Goal: Communication & Community: Answer question/provide support

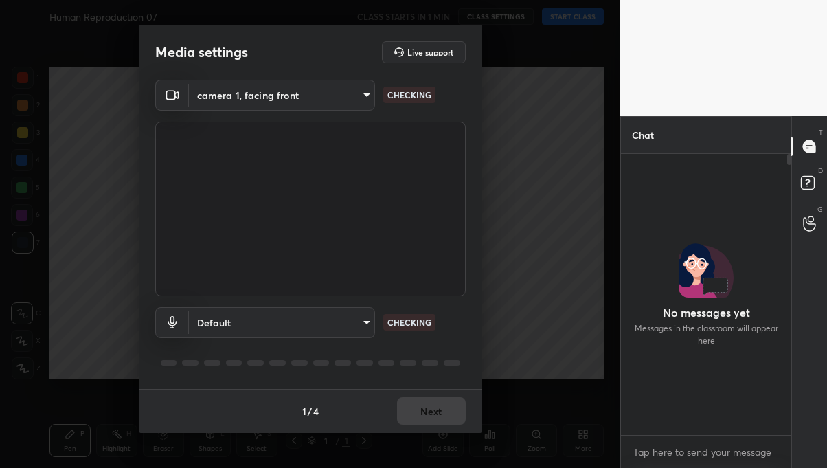
scroll to position [4, 4]
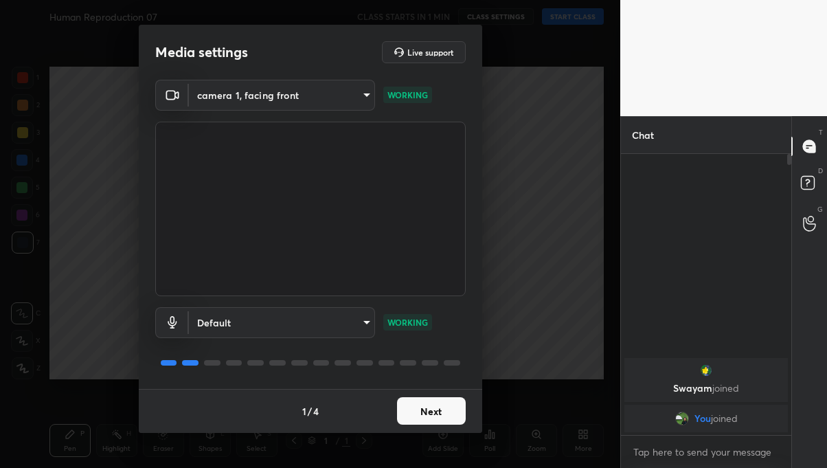
click at [398, 413] on button "Next" at bounding box center [431, 410] width 69 height 27
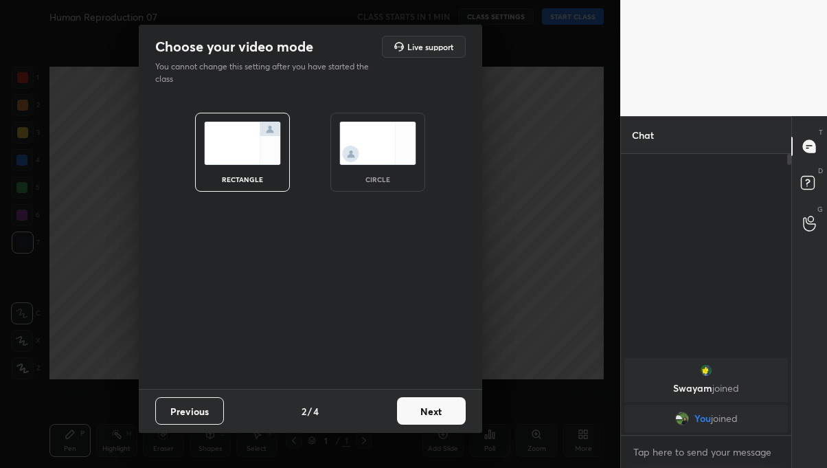
click at [428, 414] on button "Next" at bounding box center [431, 410] width 69 height 27
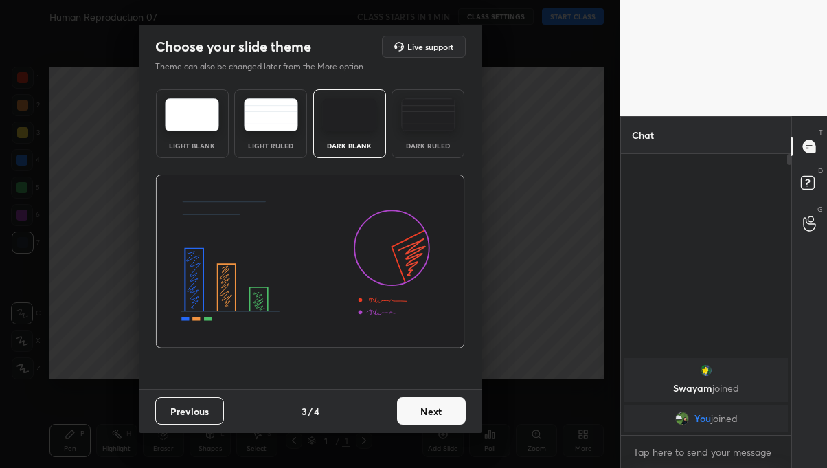
click at [429, 414] on button "Next" at bounding box center [431, 410] width 69 height 27
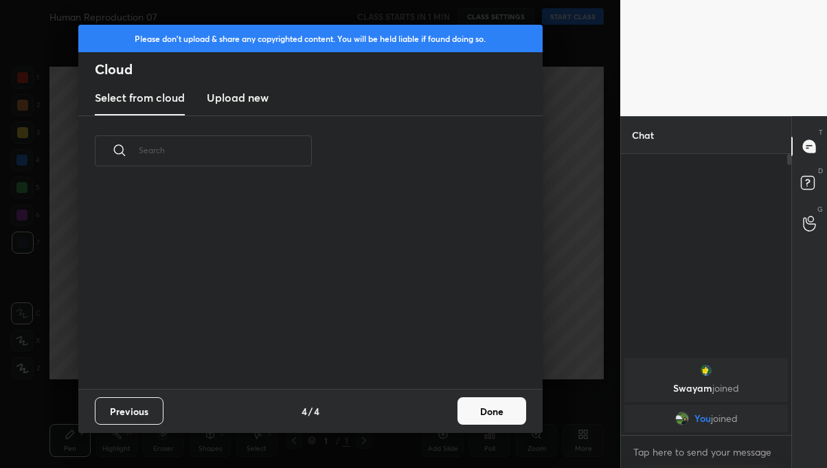
click at [481, 407] on button "Done" at bounding box center [491, 410] width 69 height 27
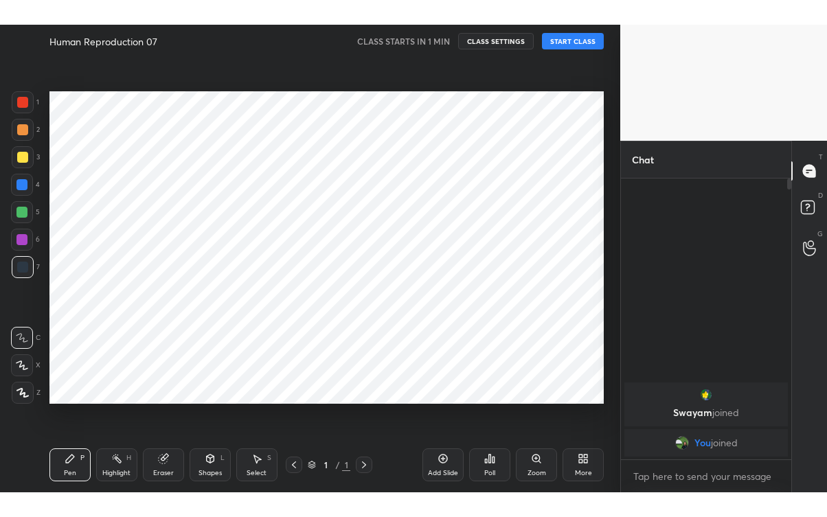
scroll to position [0, 0]
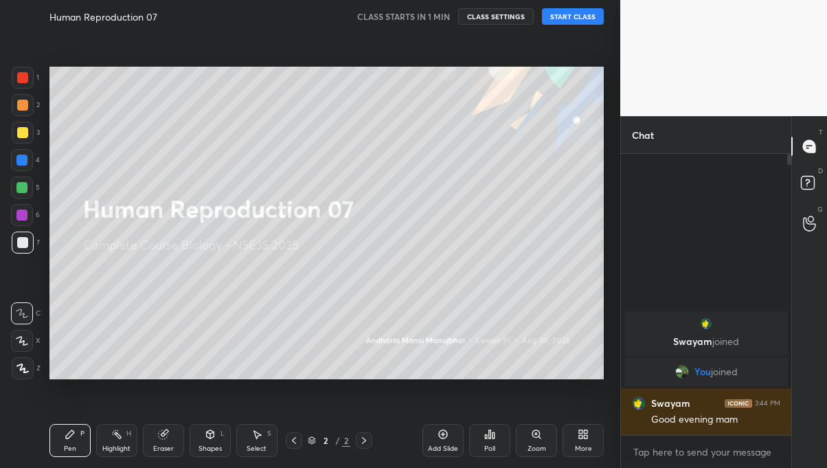
click at [584, 14] on button "START CLASS" at bounding box center [573, 16] width 62 height 16
click at [578, 438] on icon at bounding box center [583, 434] width 11 height 11
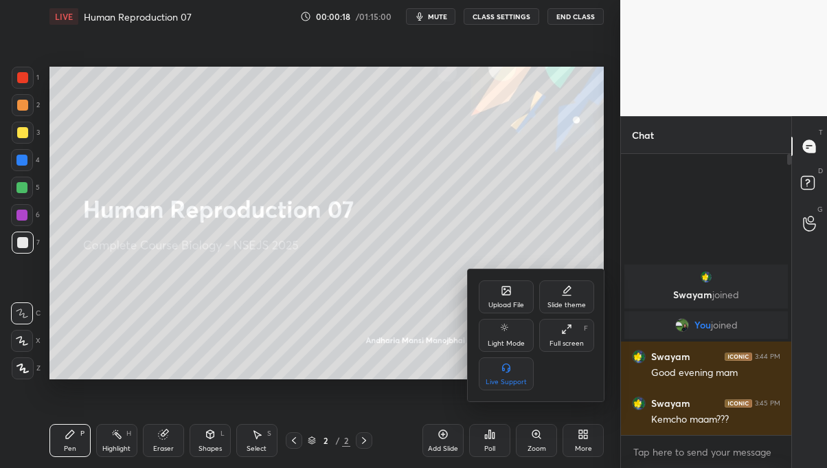
click at [571, 332] on icon at bounding box center [566, 329] width 11 height 11
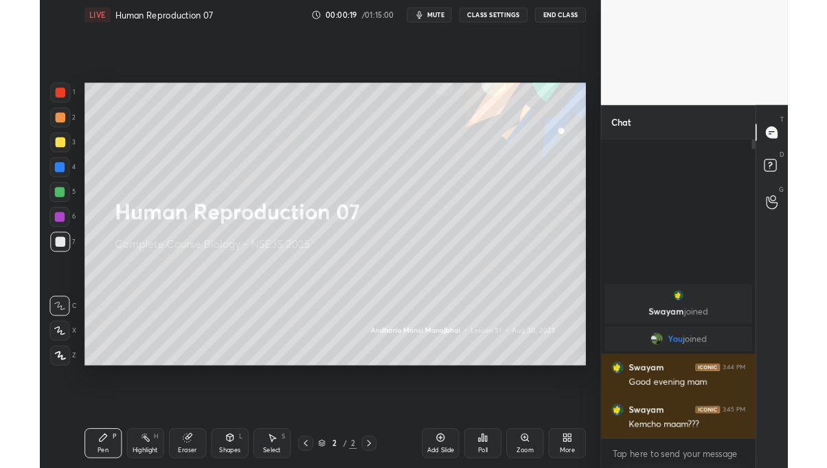
scroll to position [212, 166]
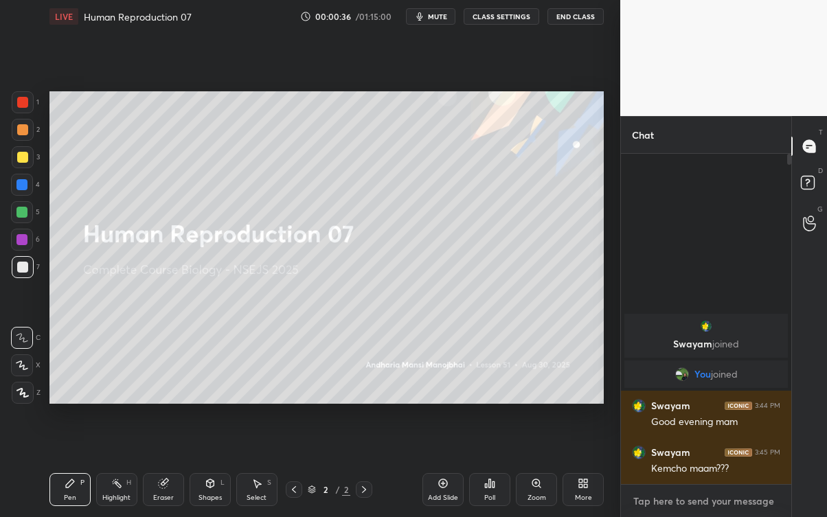
click at [711, 467] on textarea at bounding box center [706, 501] width 148 height 22
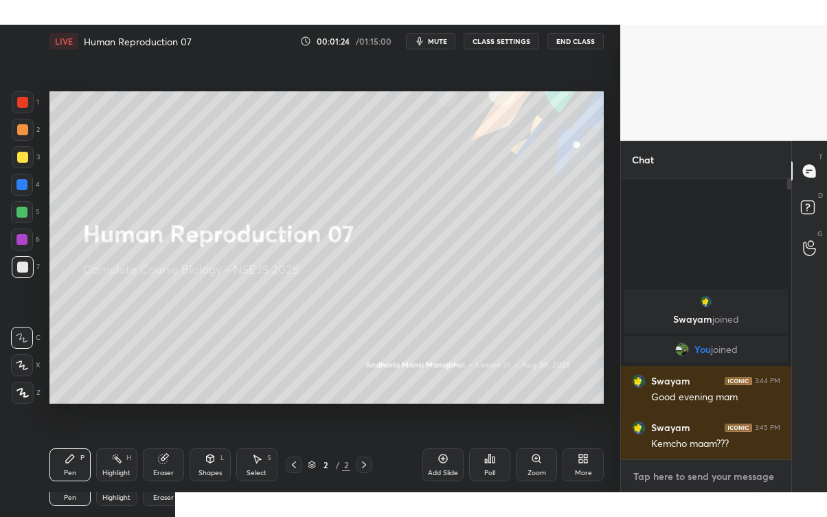
scroll to position [68307, 68121]
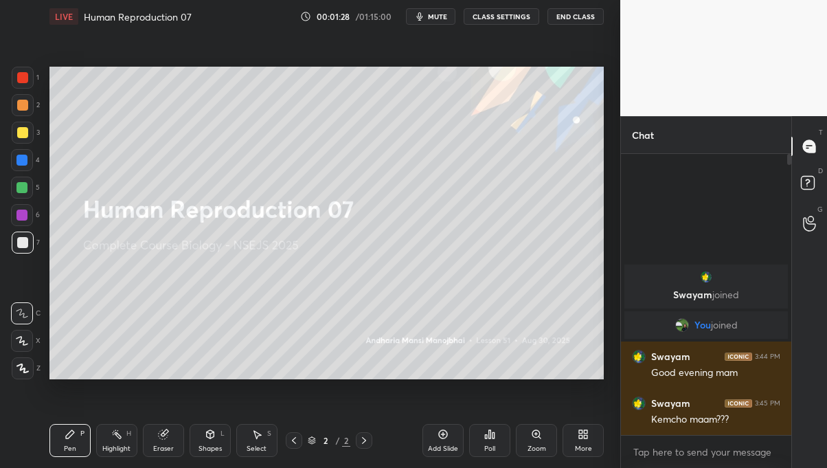
click at [568, 446] on div "More" at bounding box center [583, 440] width 41 height 33
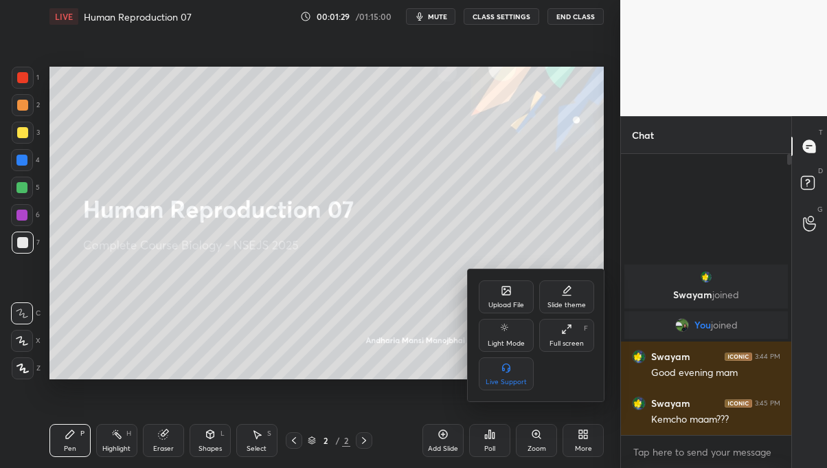
click at [593, 343] on div "Full screen F" at bounding box center [566, 335] width 55 height 33
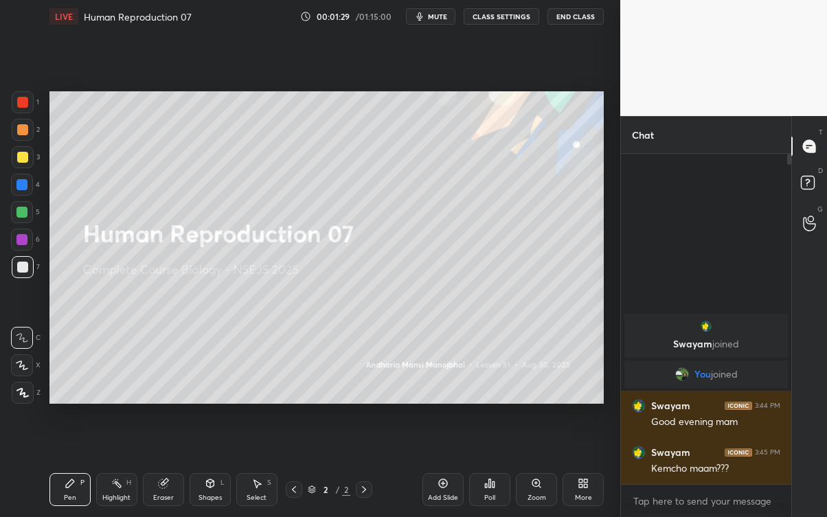
scroll to position [212, 166]
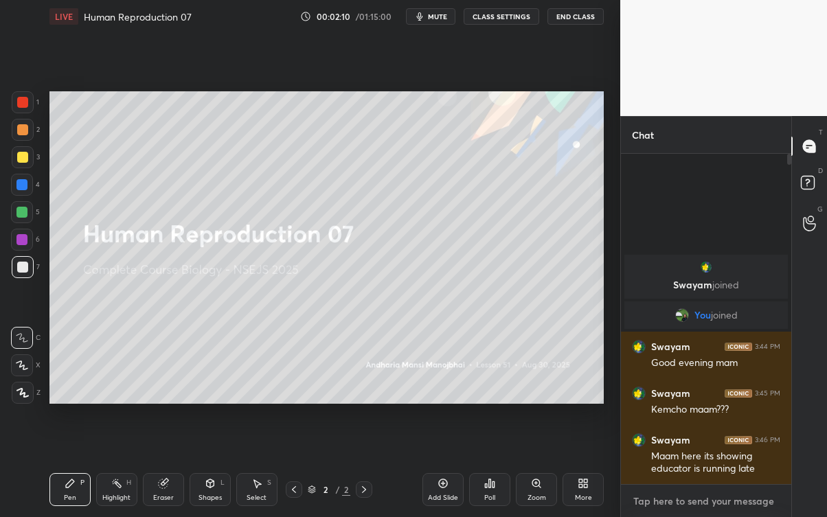
click at [727, 467] on textarea at bounding box center [706, 501] width 148 height 22
type textarea "x"
type textarea "C"
type textarea "x"
type textarea "Ca"
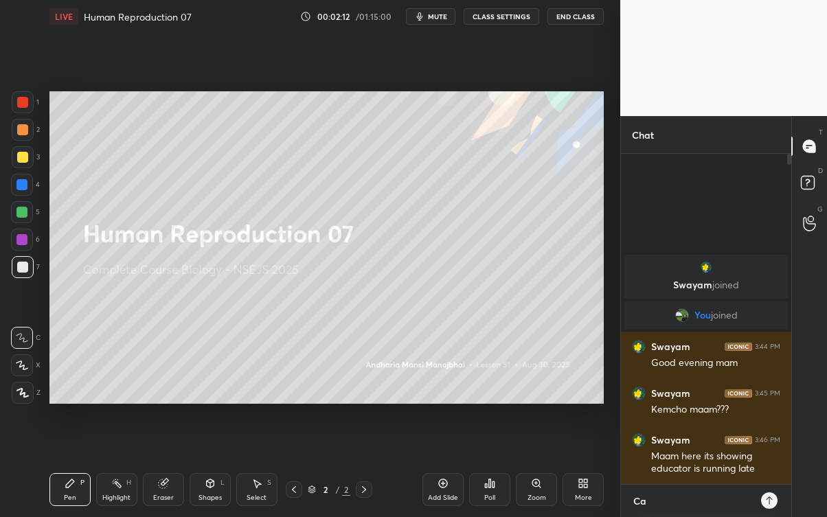
type textarea "x"
type textarea "Can"
type textarea "x"
type textarea "Can"
type textarea "x"
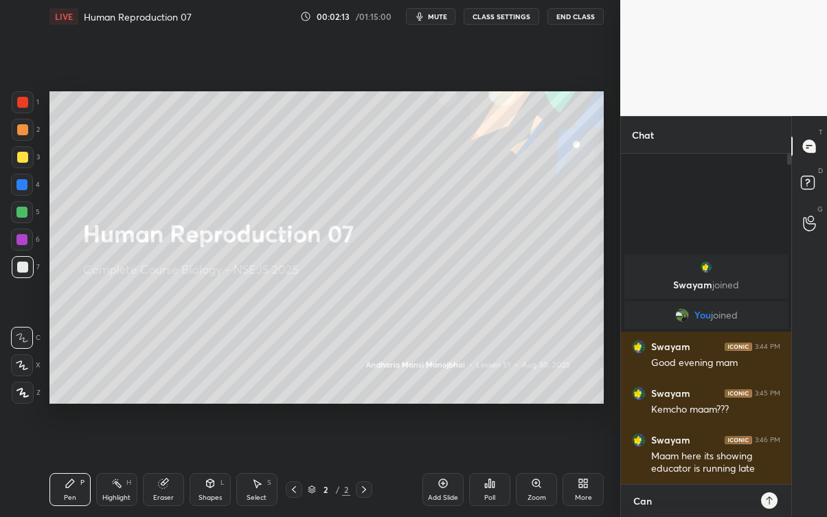
type textarea "Can u"
type textarea "x"
type textarea "Can u"
type textarea "x"
type textarea "Can u h"
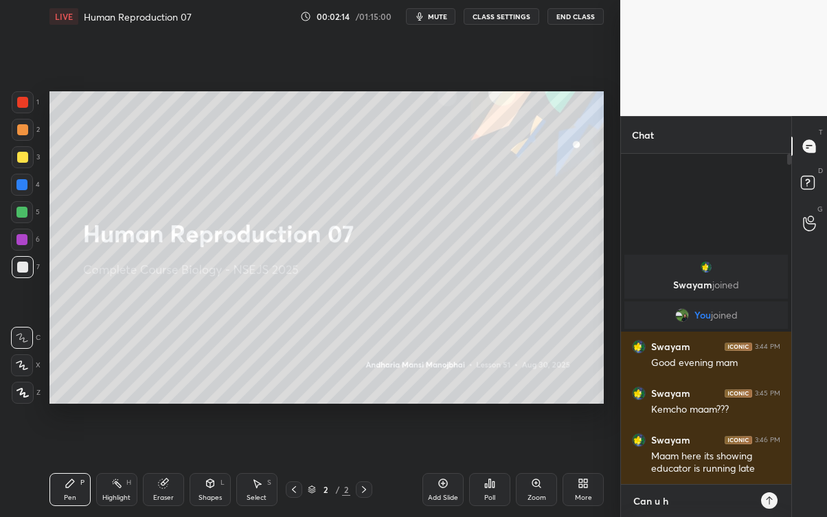
type textarea "x"
type textarea "Can u he"
type textarea "x"
type textarea "Can u her"
type textarea "x"
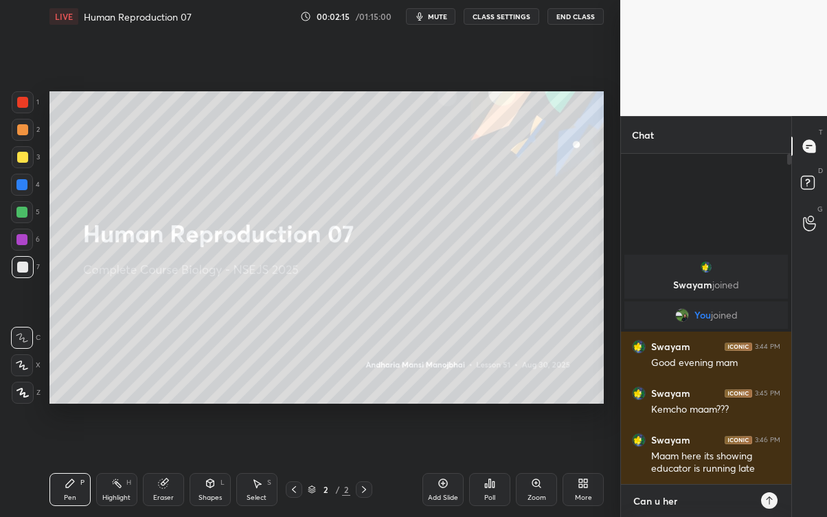
type textarea "Can u here"
type textarea "x"
type textarea "Can u here"
type textarea "x"
type textarea "Can u here m"
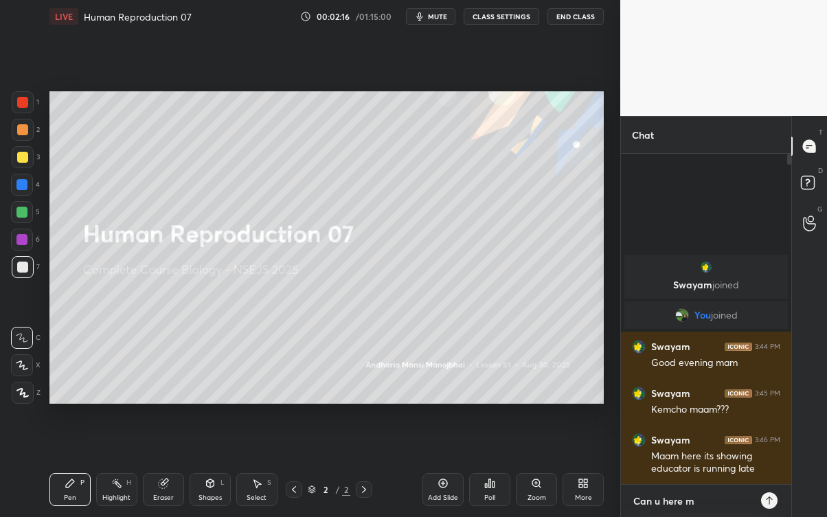
type textarea "x"
type textarea "Can u here me"
type textarea "x"
type textarea "Can u here me"
type textarea "x"
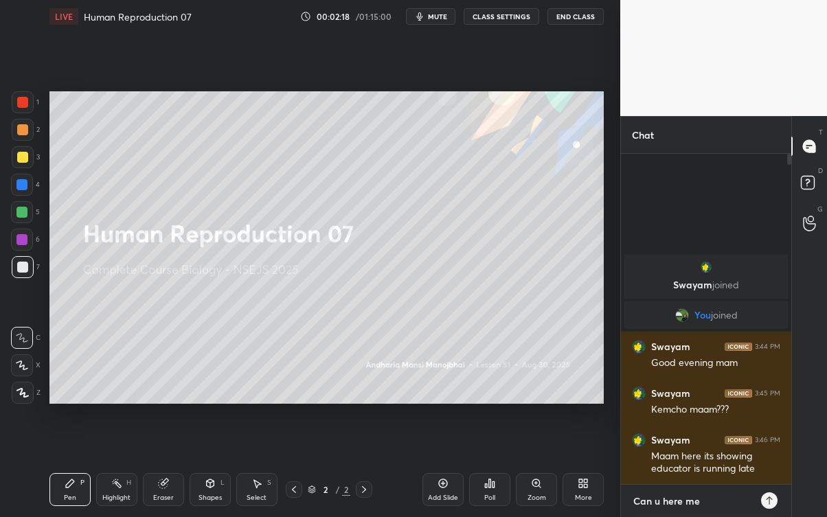
type textarea "Can u here me ?"
type textarea "x"
type textarea "Can u here me ?"
click at [775, 467] on div at bounding box center [769, 500] width 16 height 16
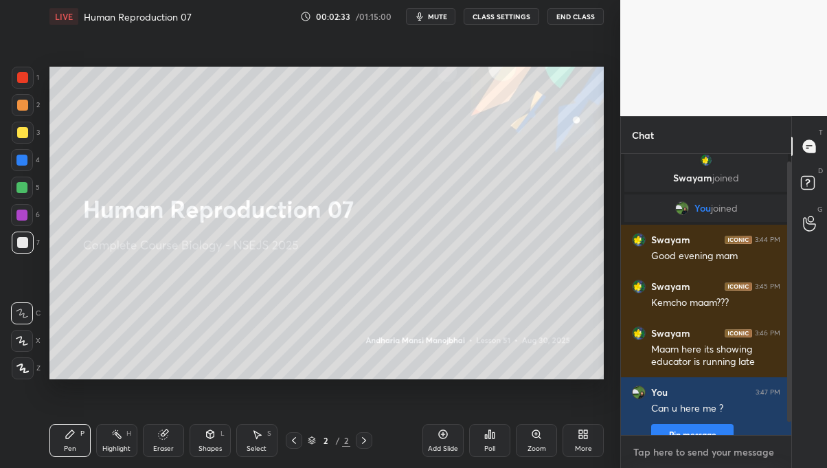
scroll to position [162, 166]
type textarea "x"
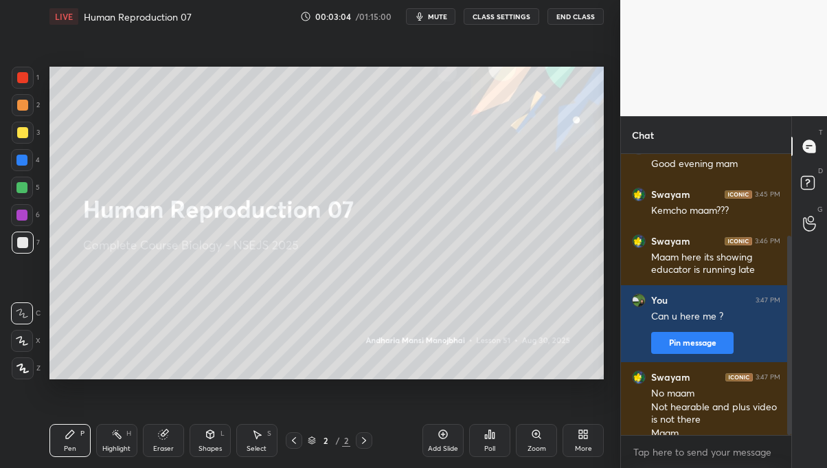
scroll to position [115, 0]
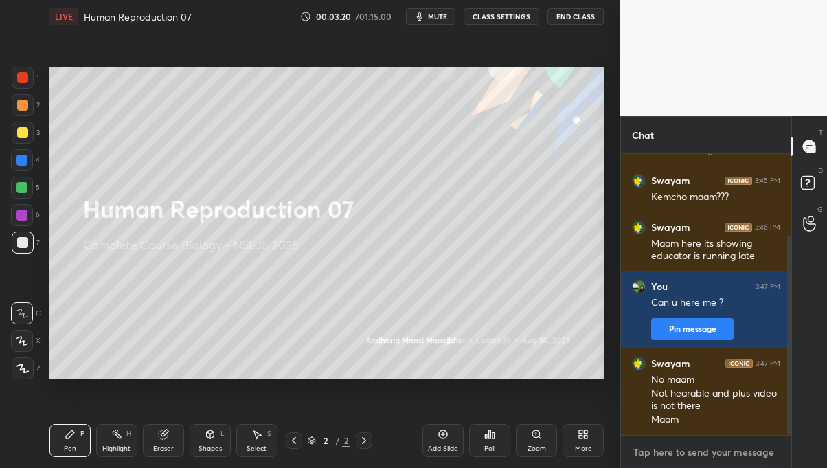
click at [741, 451] on textarea at bounding box center [706, 452] width 148 height 22
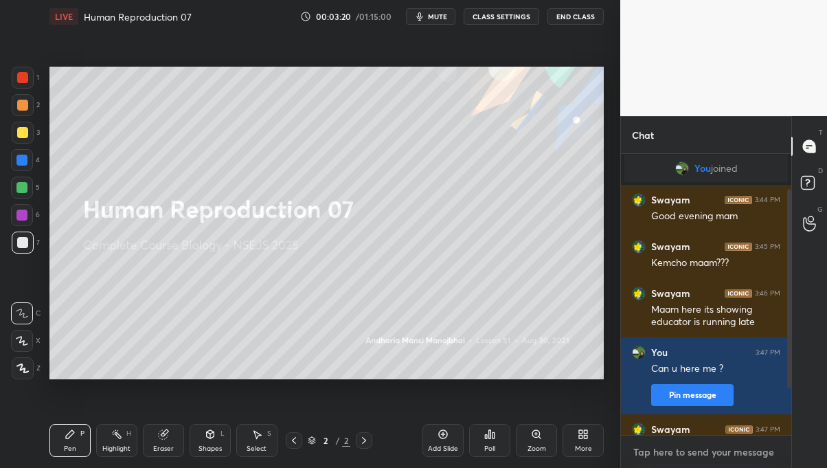
type textarea "x"
type textarea "E"
type textarea "x"
type textarea "Ev"
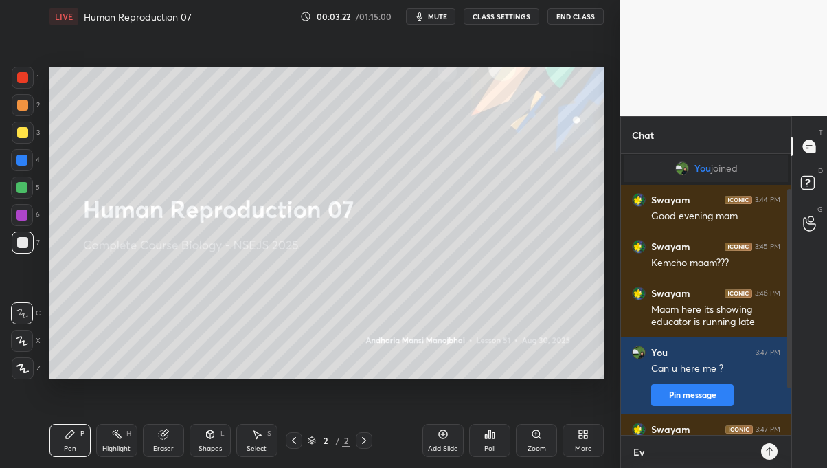
type textarea "x"
type textarea "Eve"
type textarea "x"
type textarea "Even"
type textarea "x"
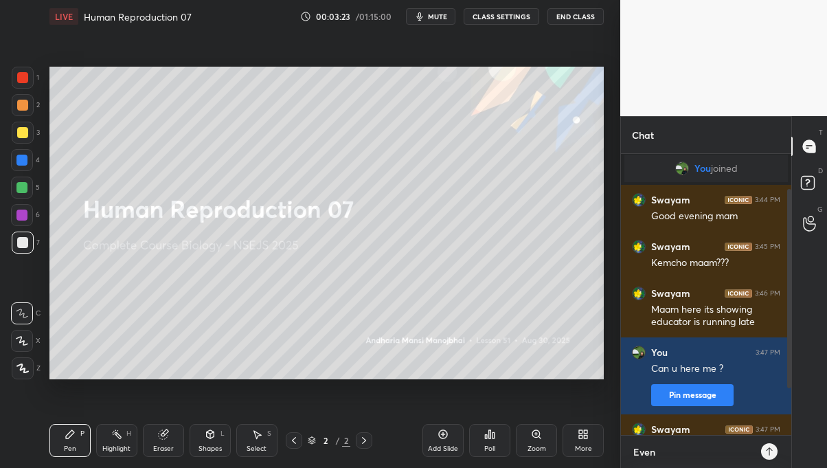
type textarea "Even"
type textarea "x"
type textarea "Even n"
type textarea "x"
type textarea "Even no"
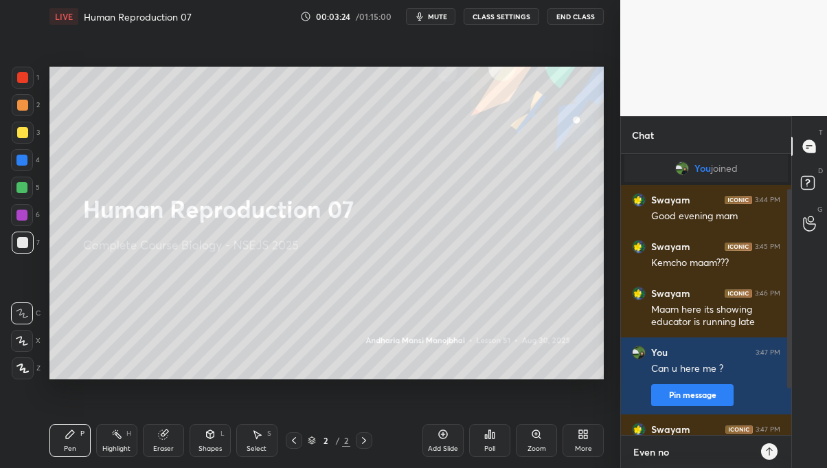
type textarea "x"
type textarea "Even now"
type textarea "x"
type textarea "Even now"
type textarea "x"
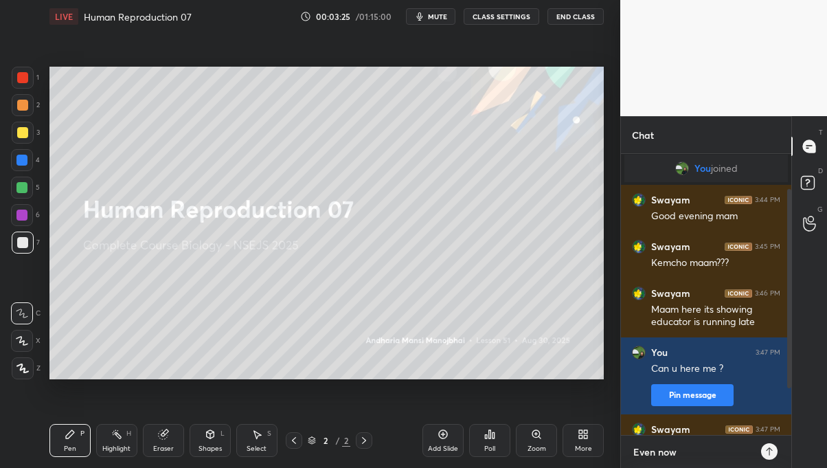
type textarea "Even now ?"
type textarea "x"
type textarea "Even now ?"
type textarea "x"
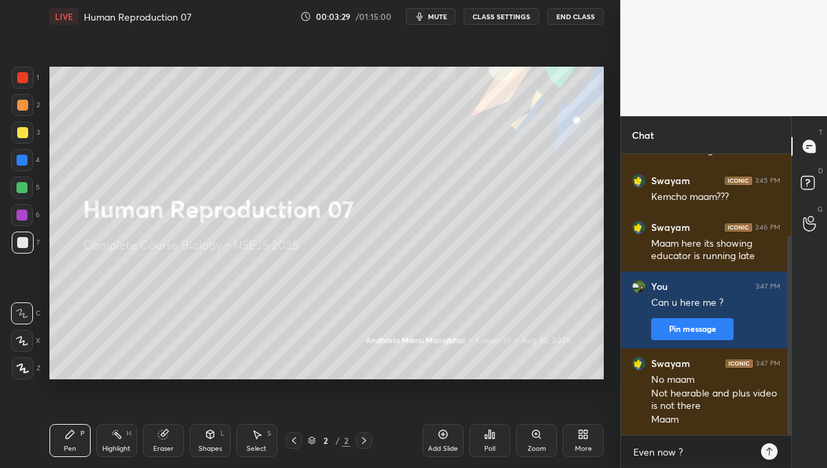
click at [775, 454] on div at bounding box center [769, 451] width 16 height 16
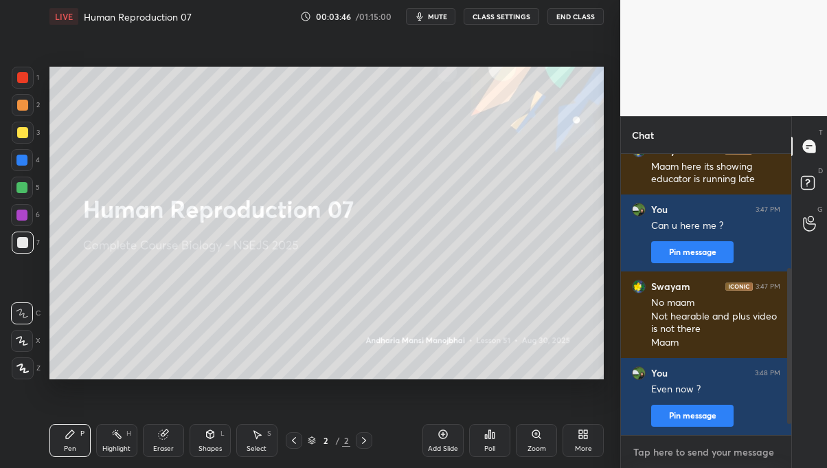
scroll to position [238, 0]
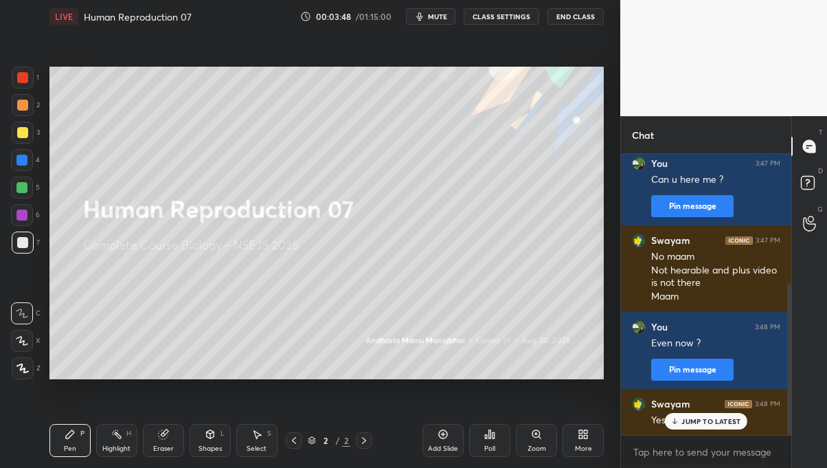
click at [714, 426] on div "JUMP TO LATEST" at bounding box center [706, 421] width 82 height 16
type textarea "x"
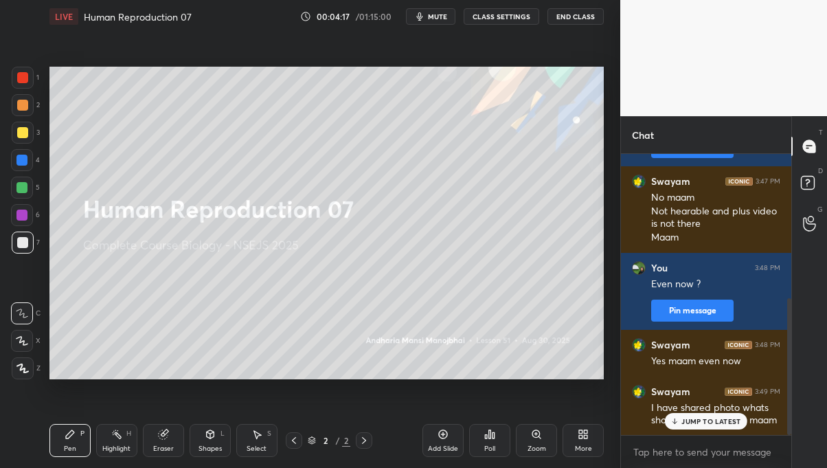
click at [720, 414] on div "JUMP TO LATEST" at bounding box center [706, 421] width 82 height 16
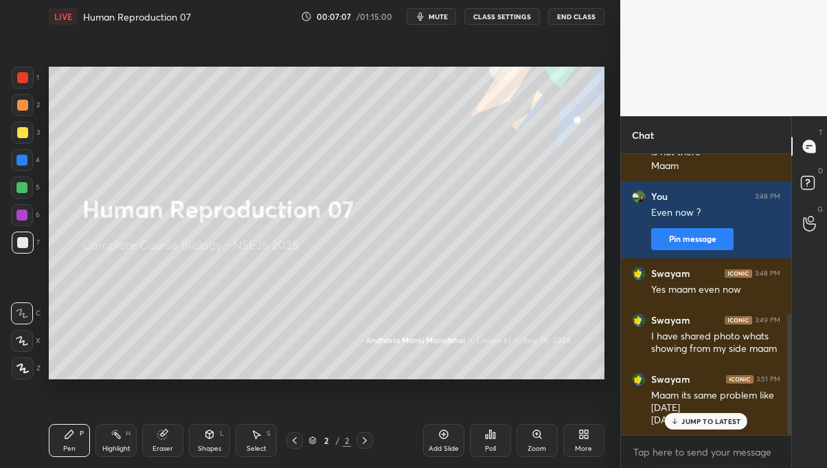
click at [714, 420] on p "JUMP TO LATEST" at bounding box center [710, 421] width 59 height 8
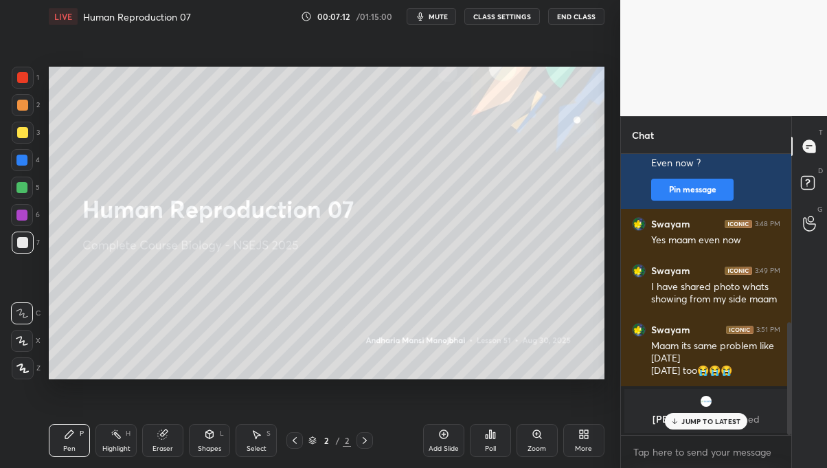
click at [709, 427] on div "JUMP TO LATEST" at bounding box center [706, 421] width 82 height 16
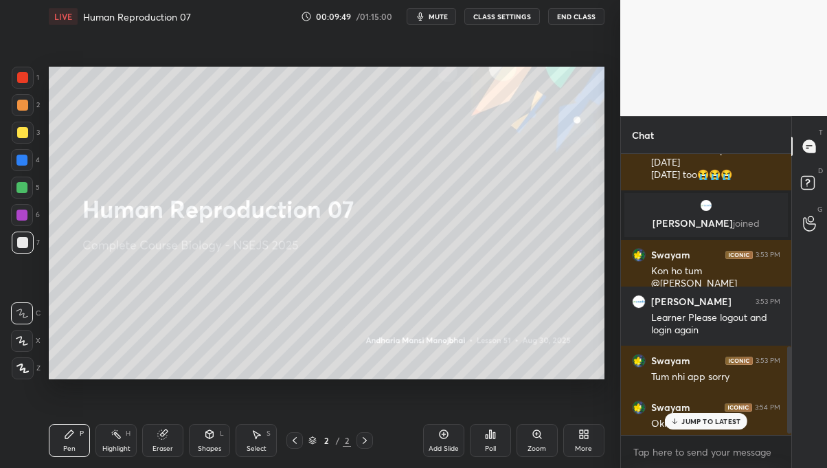
scroll to position [617, 0]
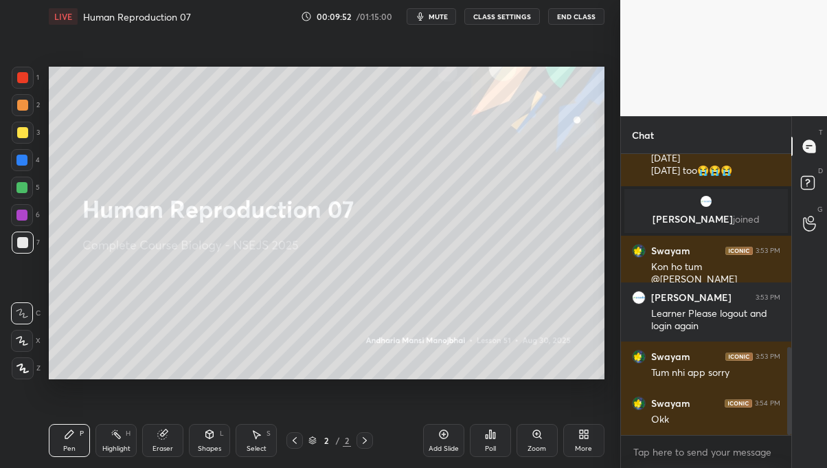
click at [172, 435] on div "Eraser" at bounding box center [162, 440] width 41 height 33
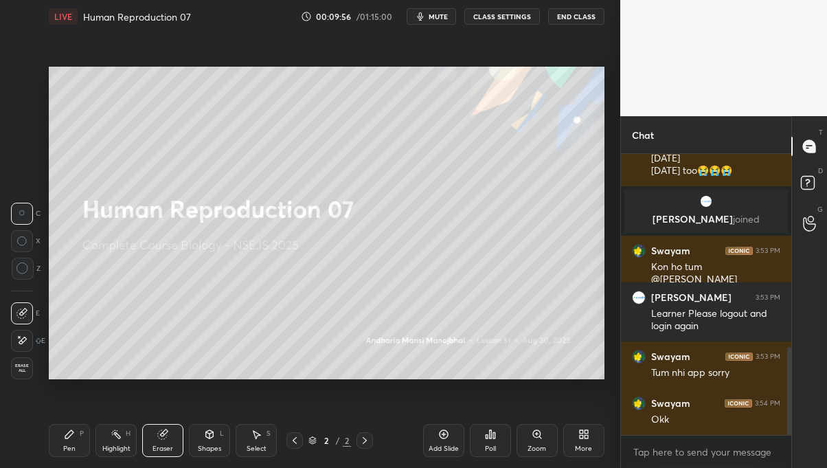
click at [83, 444] on div "Pen P" at bounding box center [69, 440] width 41 height 33
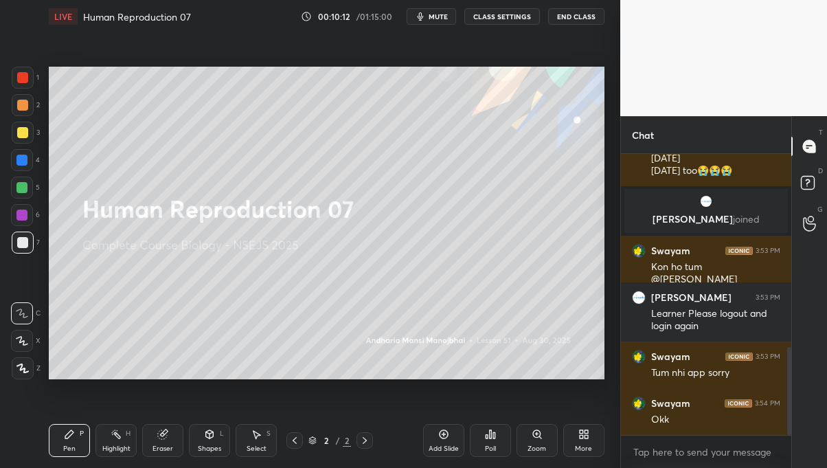
click at [437, 12] on button "mute" at bounding box center [431, 16] width 49 height 16
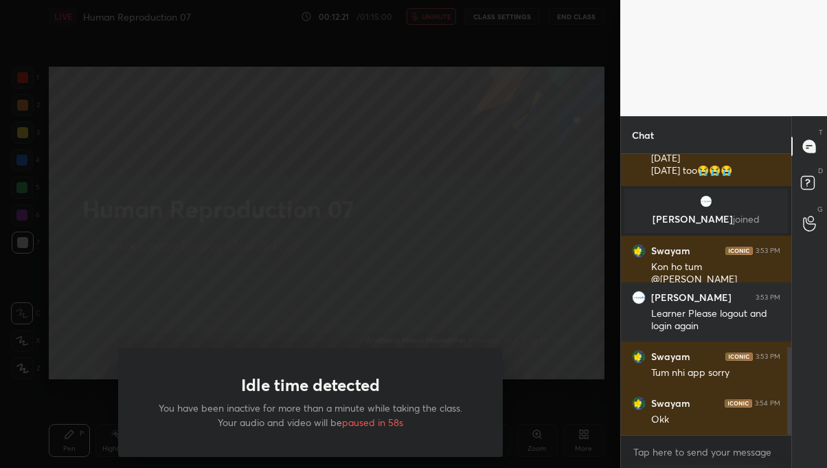
click at [565, 368] on div "Idle time detected You have been inactive for more than a minute while taking t…" at bounding box center [310, 234] width 620 height 468
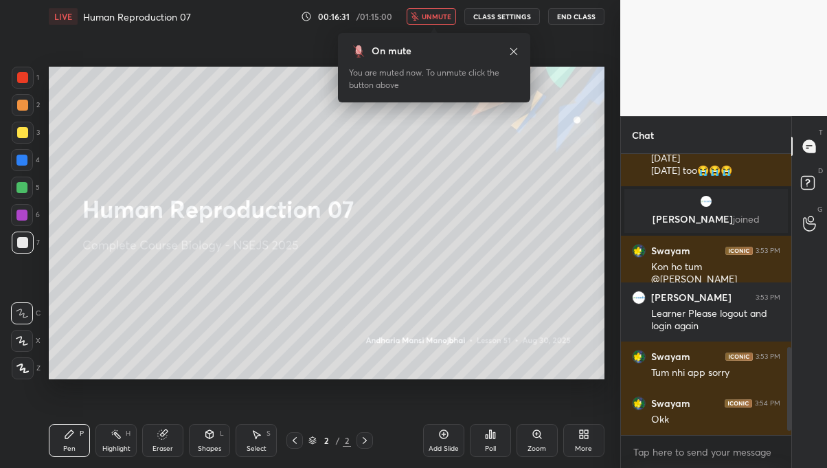
scroll to position [664, 0]
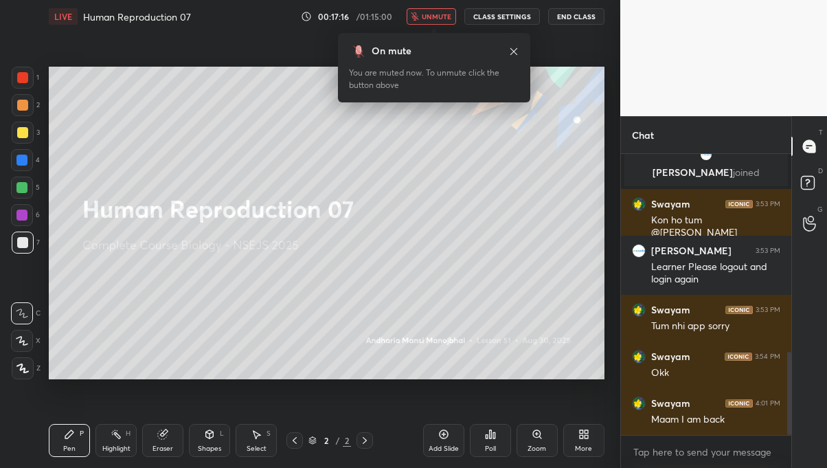
click at [513, 51] on icon at bounding box center [513, 50] width 7 height 7
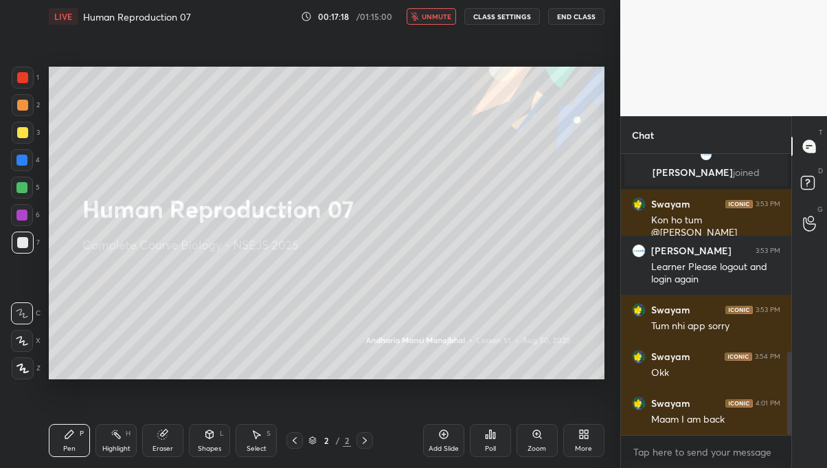
click at [439, 12] on span "unmute" at bounding box center [437, 17] width 30 height 10
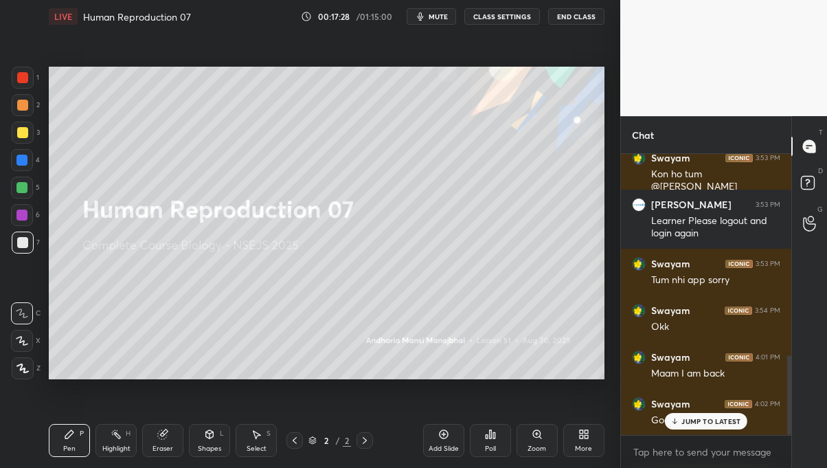
click at [722, 422] on p "JUMP TO LATEST" at bounding box center [710, 421] width 59 height 8
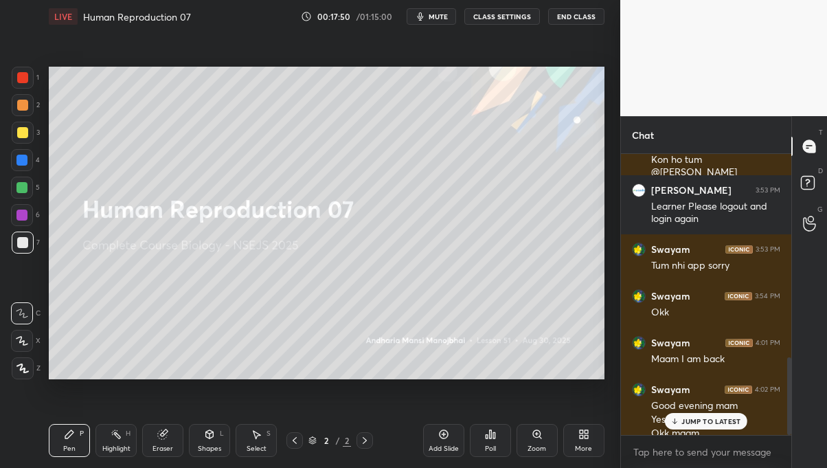
scroll to position [738, 0]
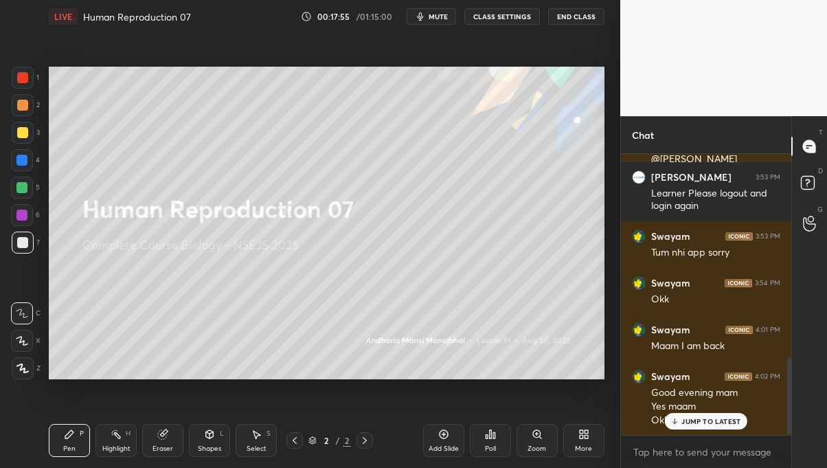
click at [681, 427] on div "JUMP TO LATEST" at bounding box center [706, 421] width 82 height 16
click at [457, 436] on div "Add Slide" at bounding box center [443, 440] width 41 height 33
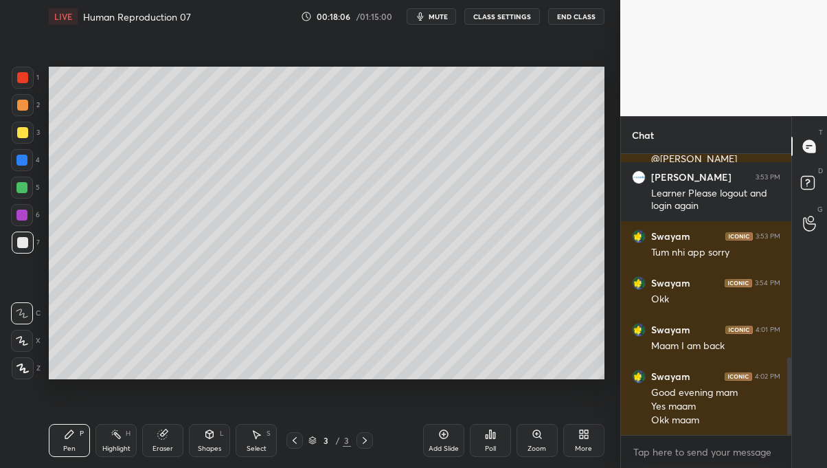
click at [27, 134] on div at bounding box center [22, 132] width 11 height 11
click at [27, 363] on icon at bounding box center [22, 368] width 12 height 10
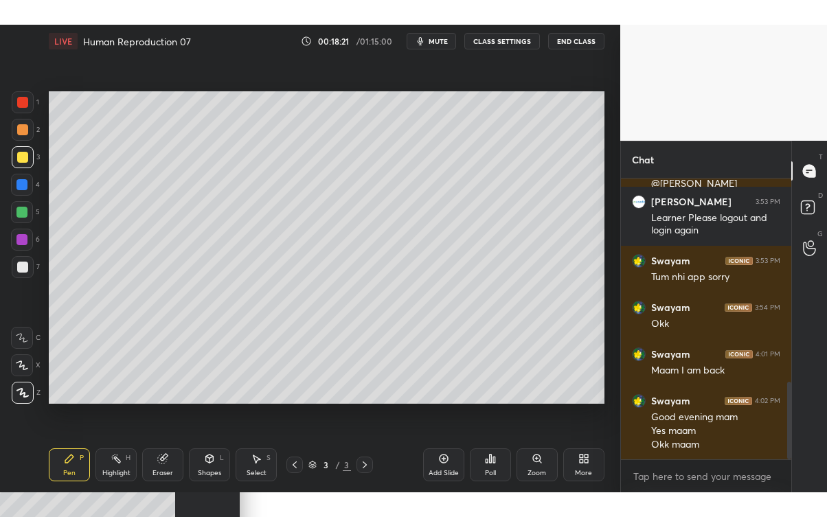
scroll to position [738, 0]
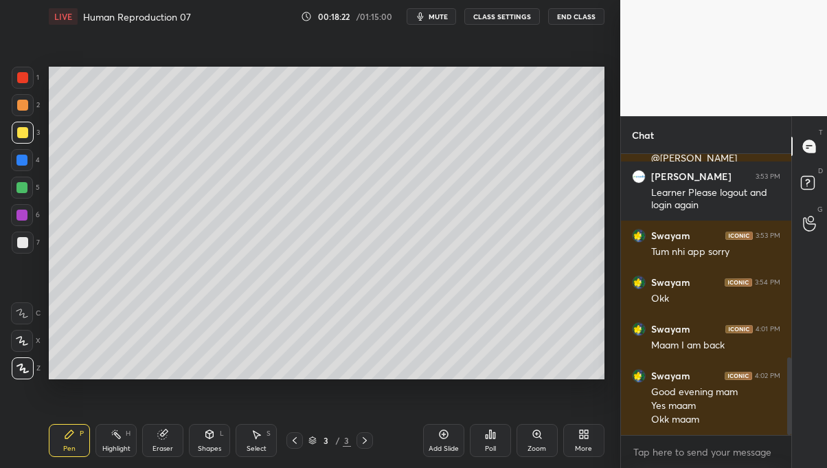
click at [576, 448] on div "More" at bounding box center [583, 448] width 17 height 7
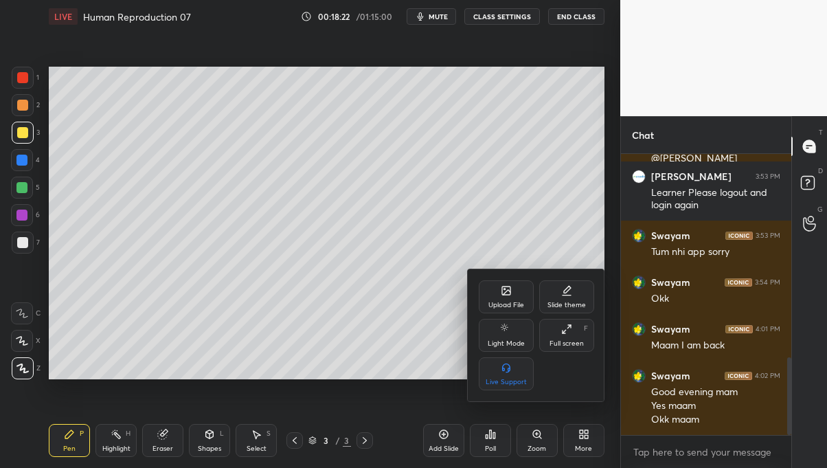
click at [577, 338] on div "Full screen F" at bounding box center [566, 335] width 55 height 33
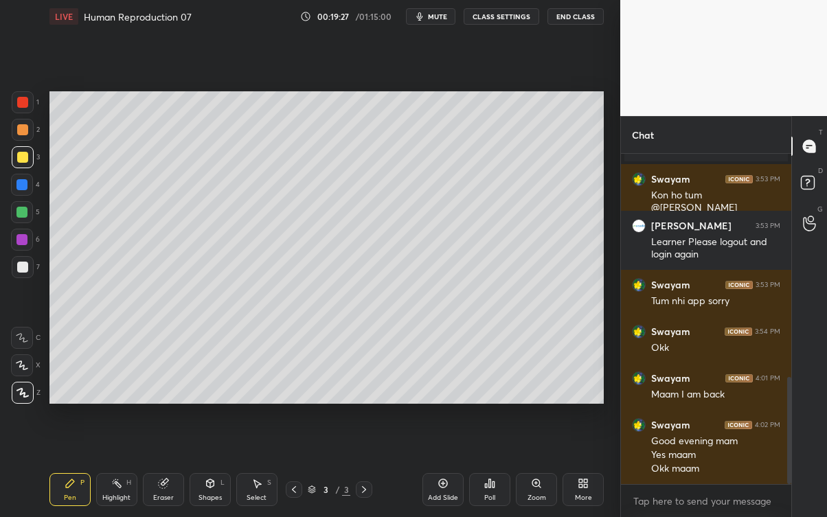
scroll to position [736, 0]
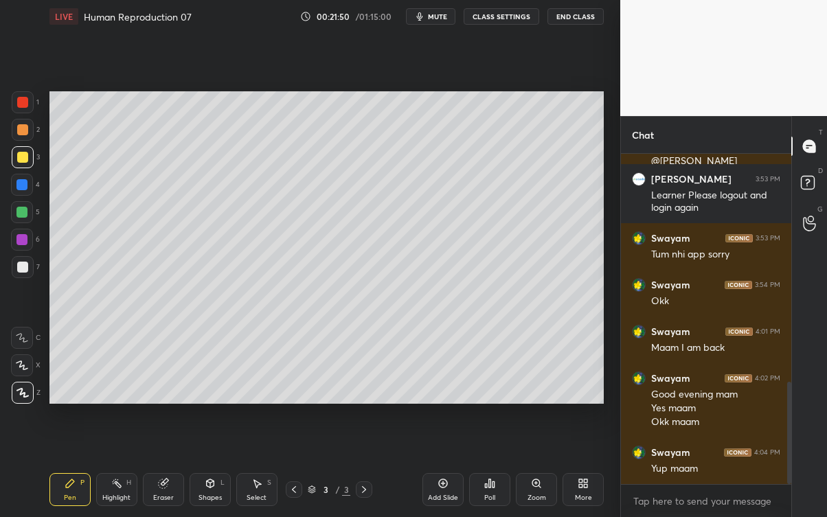
click at [173, 467] on div "Eraser" at bounding box center [163, 489] width 41 height 33
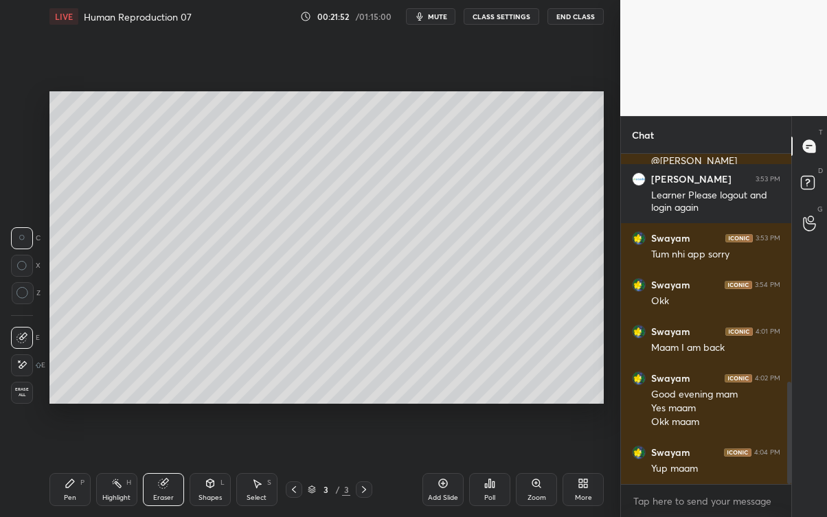
click at [71, 467] on div "Pen P" at bounding box center [69, 489] width 41 height 33
click at [76, 467] on div "Pen P" at bounding box center [69, 489] width 41 height 33
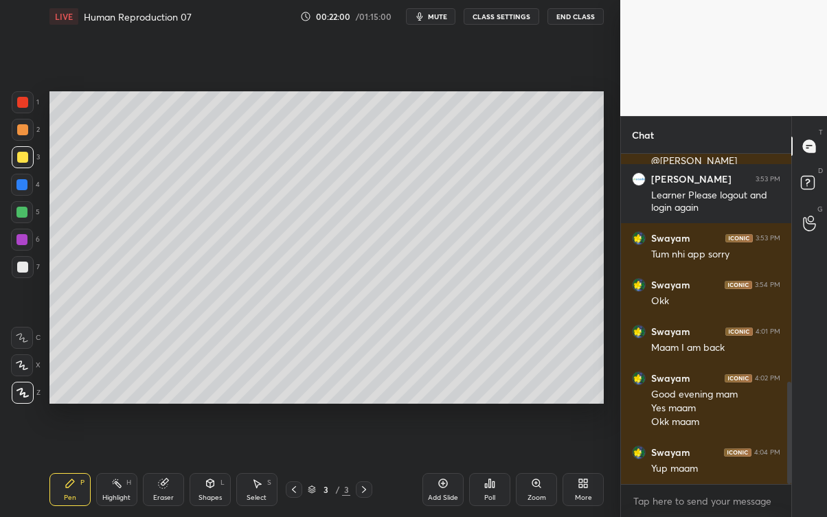
click at [435, 467] on div "Add Slide" at bounding box center [442, 489] width 41 height 33
click at [302, 467] on div at bounding box center [294, 489] width 16 height 16
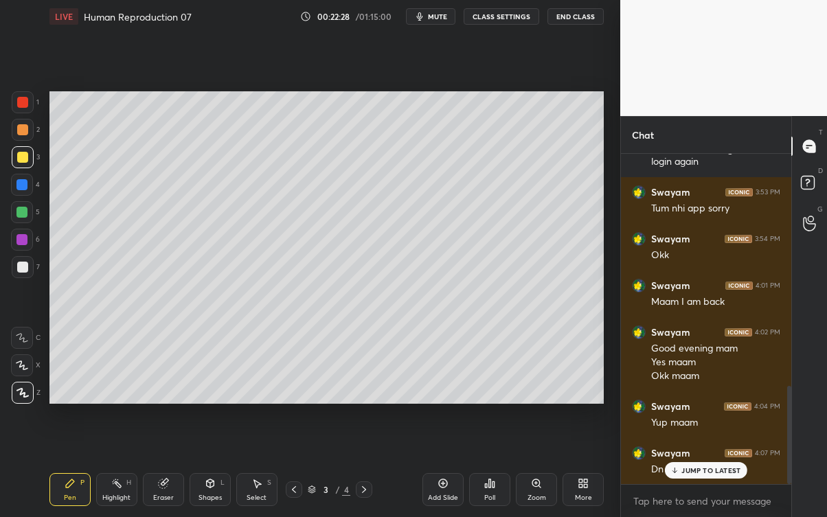
click at [425, 16] on icon "button" at bounding box center [419, 16] width 11 height 11
click at [428, 21] on span "unmute" at bounding box center [437, 17] width 30 height 10
click at [698, 467] on p "JUMP TO LATEST" at bounding box center [710, 470] width 59 height 8
click at [455, 467] on div "Add Slide" at bounding box center [443, 498] width 30 height 7
click at [163, 467] on icon at bounding box center [162, 483] width 9 height 9
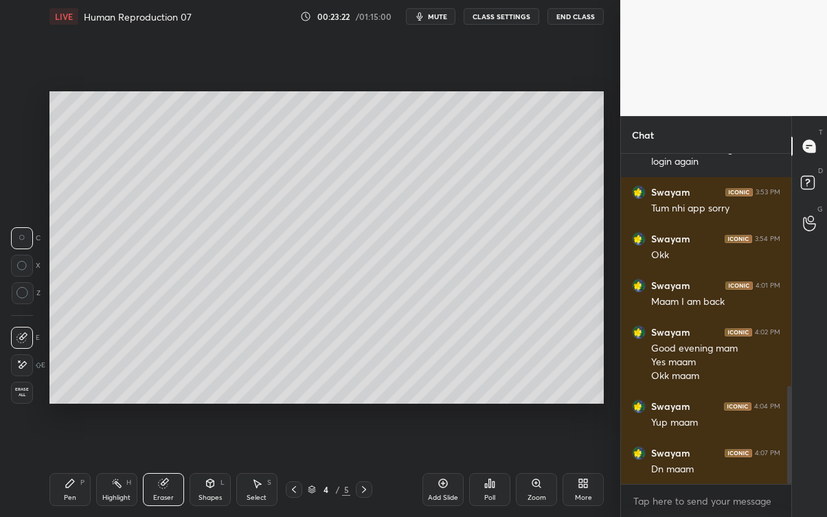
click at [68, 467] on icon at bounding box center [70, 483] width 8 height 8
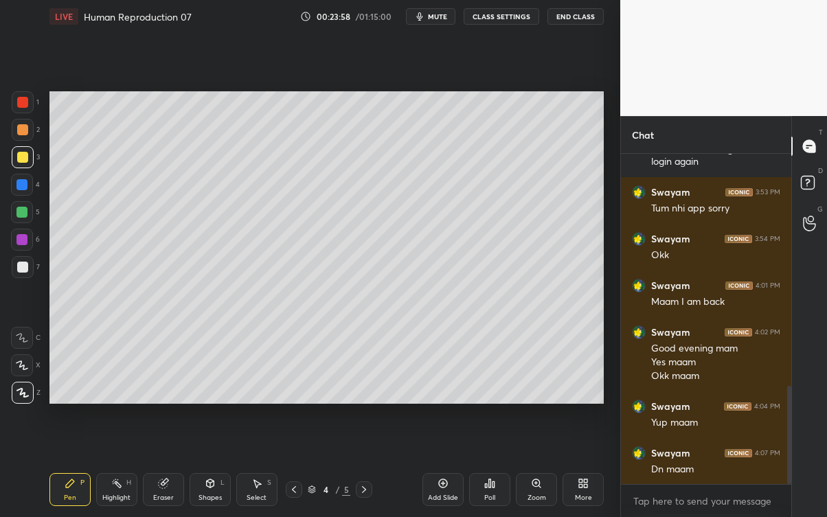
click at [167, 467] on div "Eraser" at bounding box center [163, 489] width 41 height 33
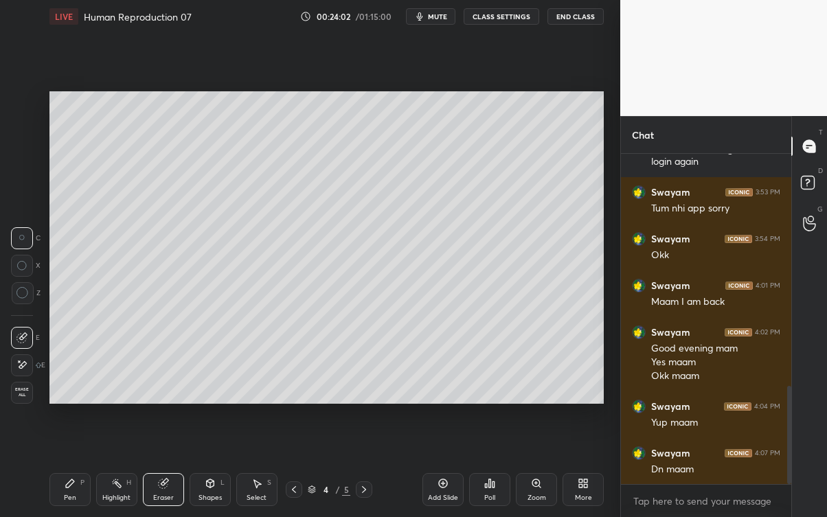
click at [58, 467] on div "Pen P" at bounding box center [69, 489] width 41 height 33
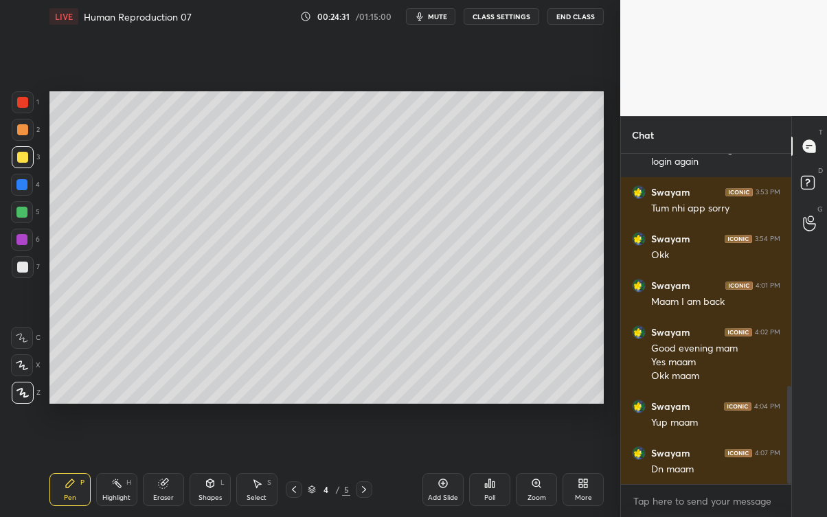
click at [155, 467] on div "Eraser" at bounding box center [163, 489] width 41 height 33
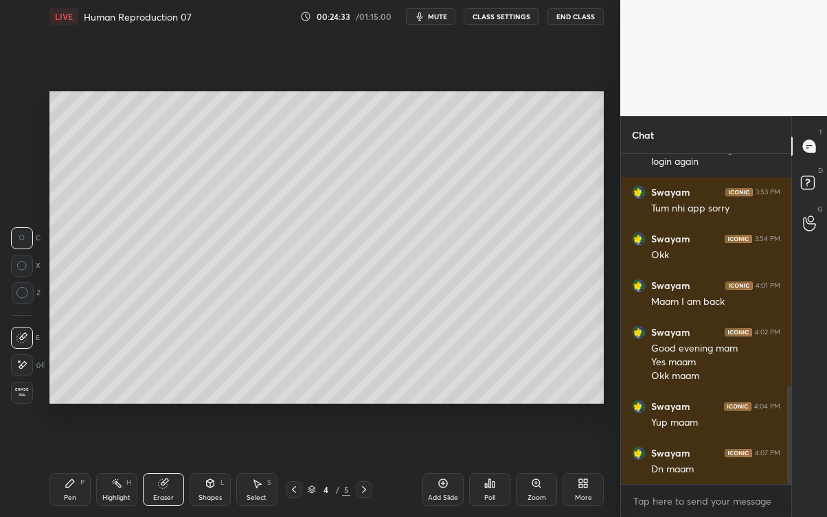
click at [73, 467] on icon at bounding box center [70, 483] width 11 height 11
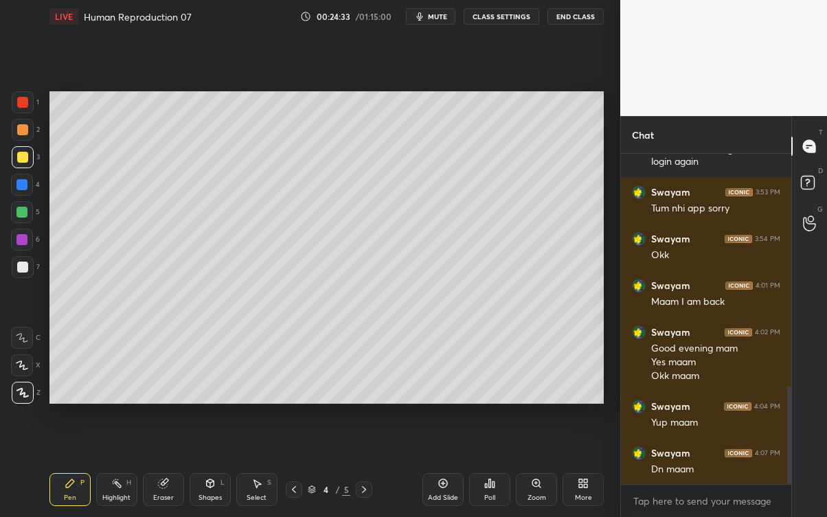
click at [83, 467] on div "Pen P" at bounding box center [69, 489] width 41 height 33
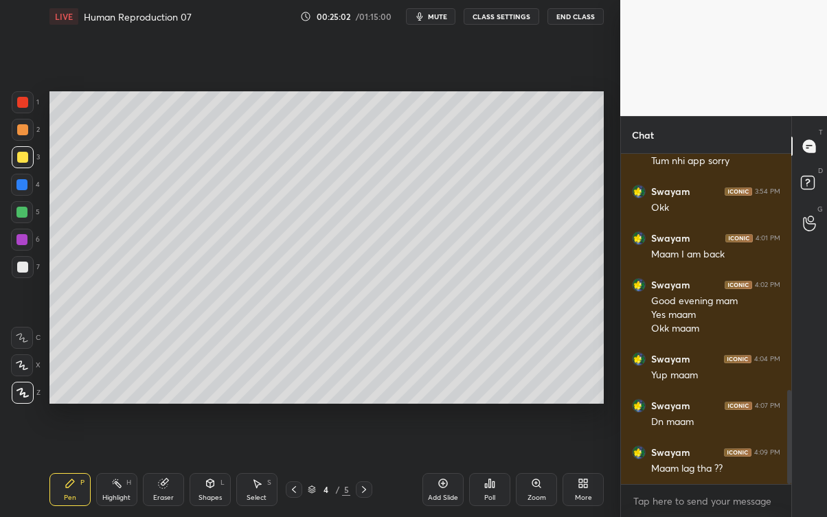
click at [23, 265] on div at bounding box center [22, 267] width 11 height 11
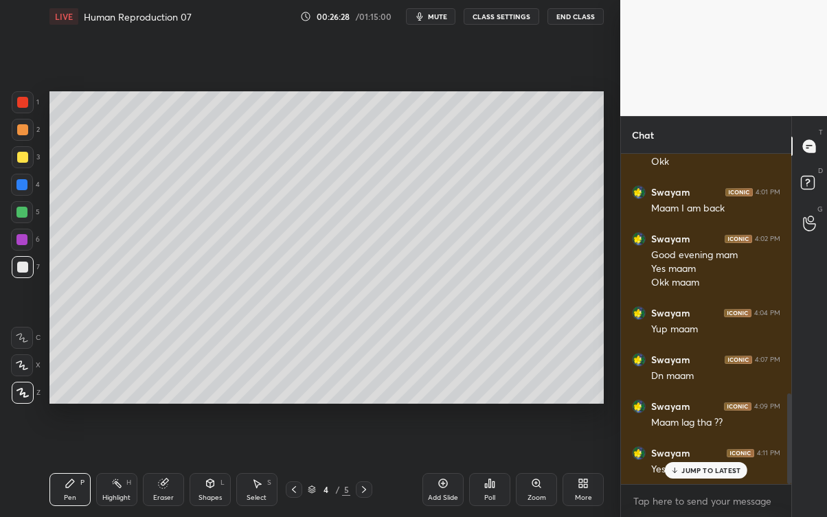
click at [679, 467] on icon at bounding box center [674, 470] width 9 height 8
click at [450, 467] on div "Add Slide" at bounding box center [443, 498] width 30 height 7
click at [170, 467] on div "Eraser" at bounding box center [163, 489] width 41 height 33
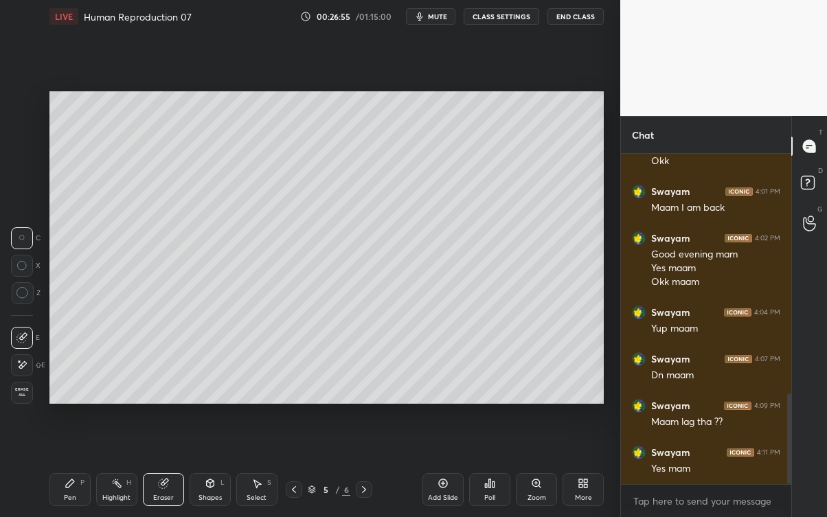
click at [69, 467] on icon at bounding box center [70, 483] width 8 height 8
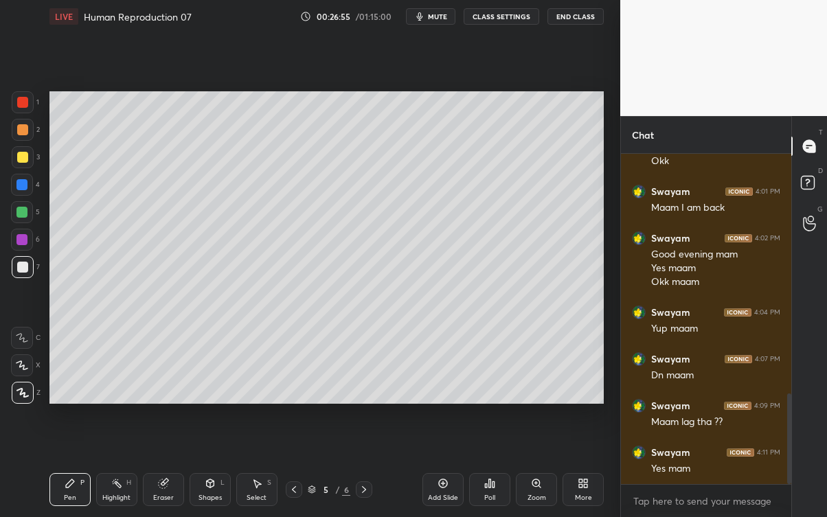
click at [73, 467] on icon at bounding box center [70, 483] width 8 height 8
click at [166, 467] on div "Eraser" at bounding box center [163, 498] width 21 height 7
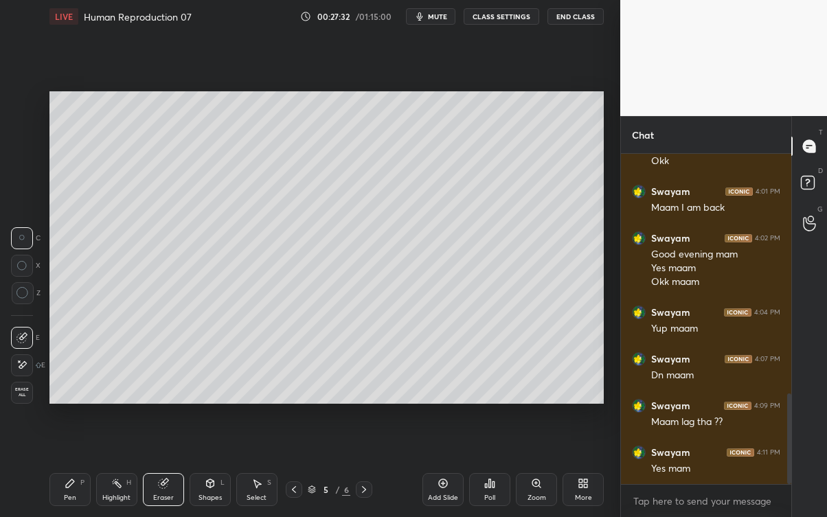
click at [114, 467] on icon at bounding box center [116, 483] width 11 height 11
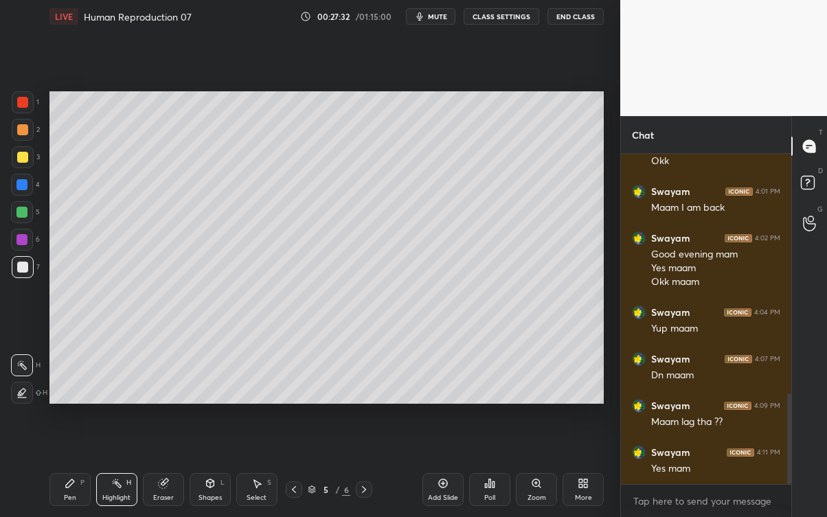
click at [71, 467] on icon at bounding box center [70, 483] width 11 height 11
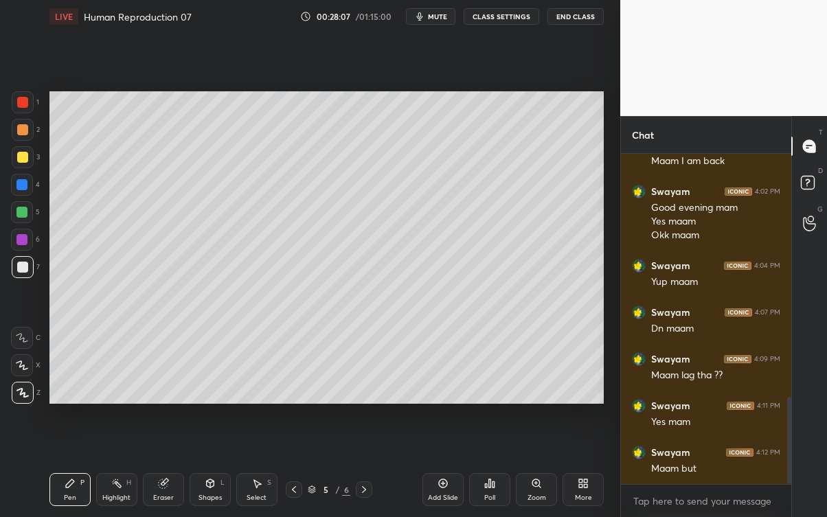
scroll to position [968, 0]
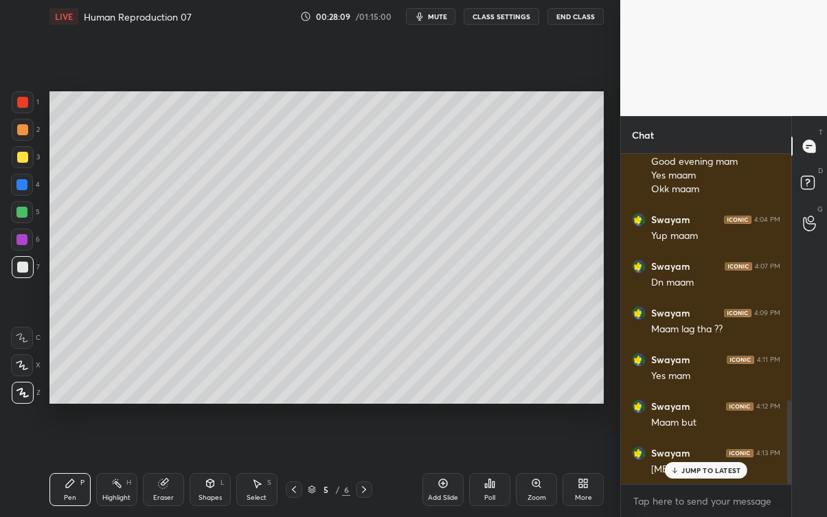
click at [696, 467] on p "JUMP TO LATEST" at bounding box center [710, 470] width 59 height 8
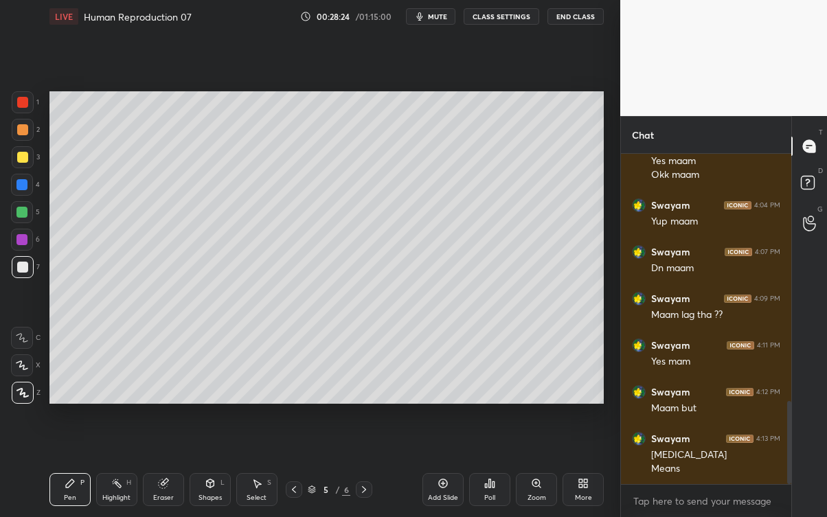
click at [25, 150] on div at bounding box center [23, 157] width 22 height 22
click at [523, 433] on div "Setting up your live class Poll for secs No correct answer Start poll" at bounding box center [326, 247] width 565 height 429
click at [26, 267] on div at bounding box center [22, 267] width 11 height 11
click at [23, 181] on div at bounding box center [21, 184] width 11 height 11
click at [25, 159] on div at bounding box center [22, 157] width 11 height 11
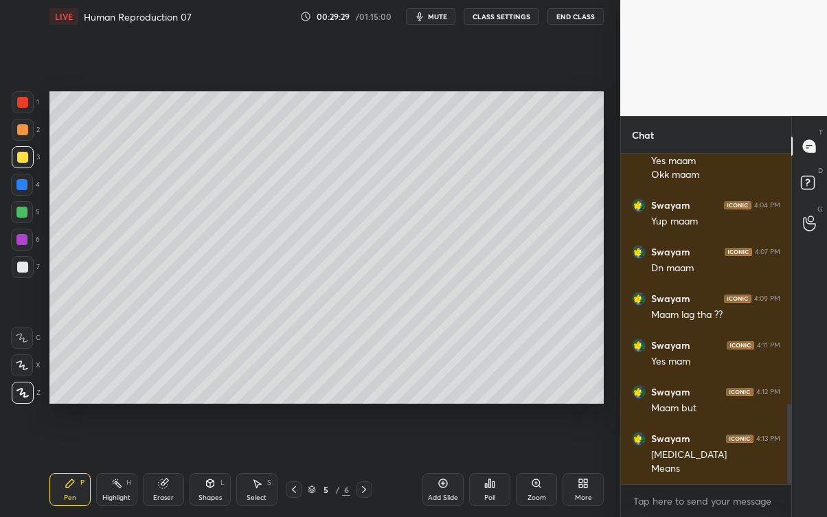
scroll to position [1029, 0]
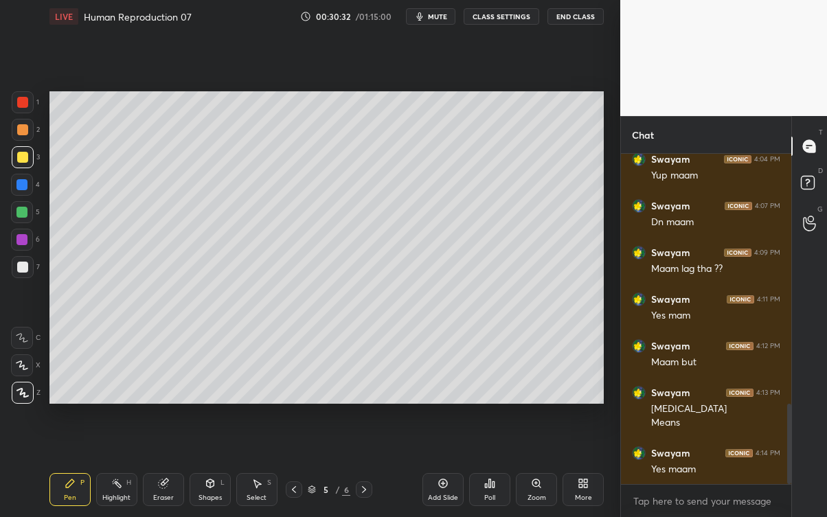
click at [444, 467] on div "Add Slide" at bounding box center [442, 489] width 41 height 33
click at [312, 467] on icon at bounding box center [312, 490] width 8 height 8
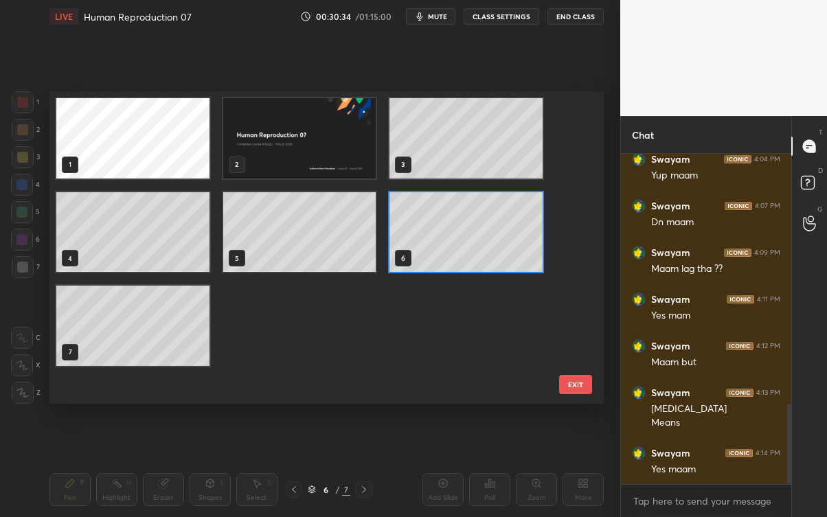
scroll to position [308, 547]
click at [298, 467] on div at bounding box center [294, 489] width 16 height 16
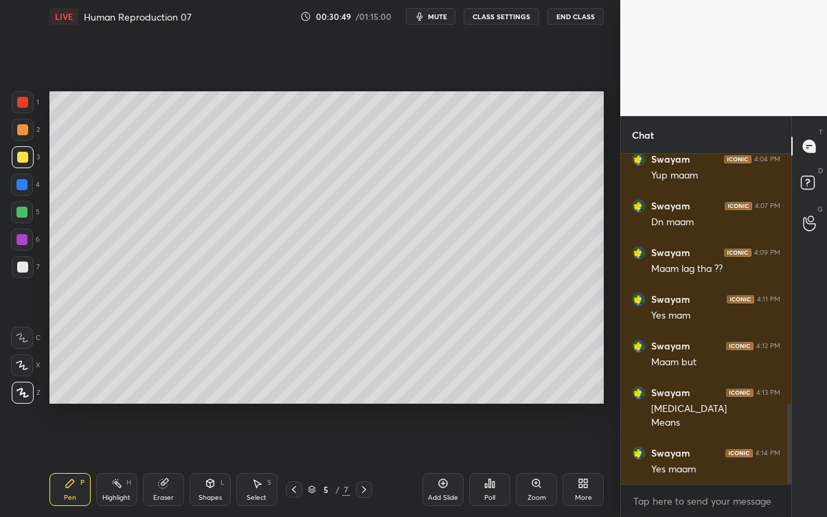
click at [26, 267] on div at bounding box center [22, 267] width 11 height 11
click at [368, 467] on div at bounding box center [364, 489] width 16 height 16
click at [25, 158] on div at bounding box center [22, 157] width 11 height 11
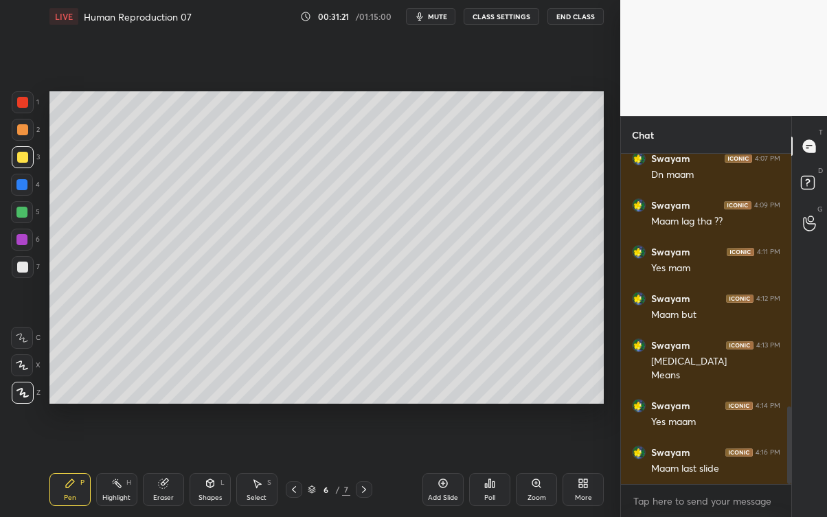
click at [293, 467] on icon at bounding box center [293, 489] width 11 height 11
click at [267, 68] on div "Setting up your live class Poll for secs No correct answer Start poll" at bounding box center [326, 247] width 565 height 429
click at [248, 49] on div "Setting up your live class Poll for secs No correct answer Start poll" at bounding box center [326, 247] width 565 height 429
click at [369, 467] on icon at bounding box center [364, 489] width 11 height 11
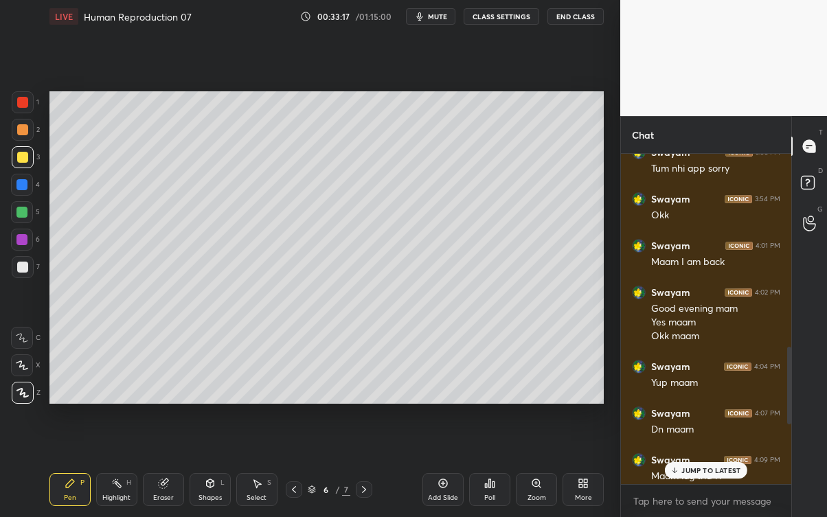
click at [717, 467] on p "JUMP TO LATEST" at bounding box center [710, 470] width 59 height 8
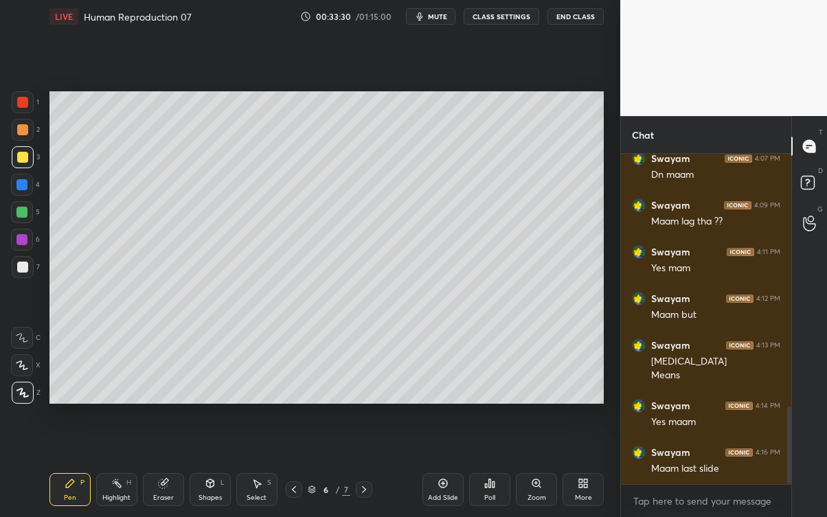
click at [291, 44] on div "Setting up your live class Poll for secs No correct answer Start poll" at bounding box center [326, 247] width 565 height 429
click at [673, 467] on textarea at bounding box center [706, 501] width 148 height 22
type textarea "x"
type textarea "A"
type textarea "x"
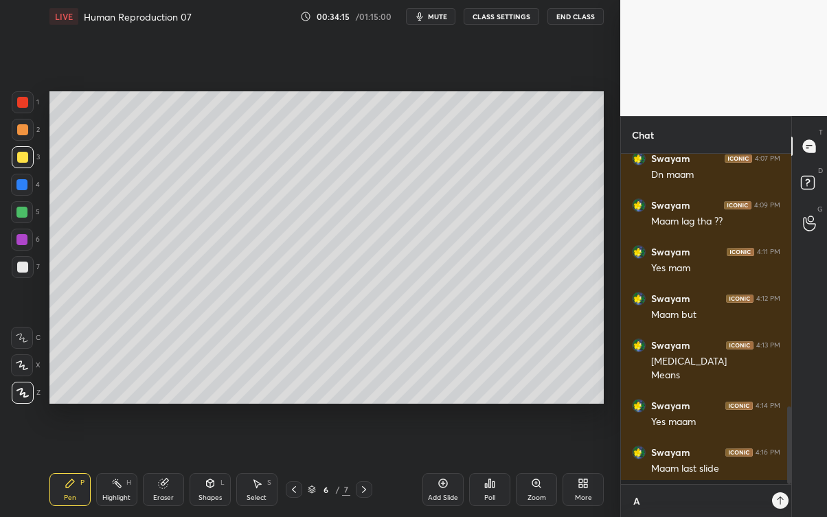
scroll to position [207, 166]
type textarea "Ar"
type textarea "x"
type textarea "Are"
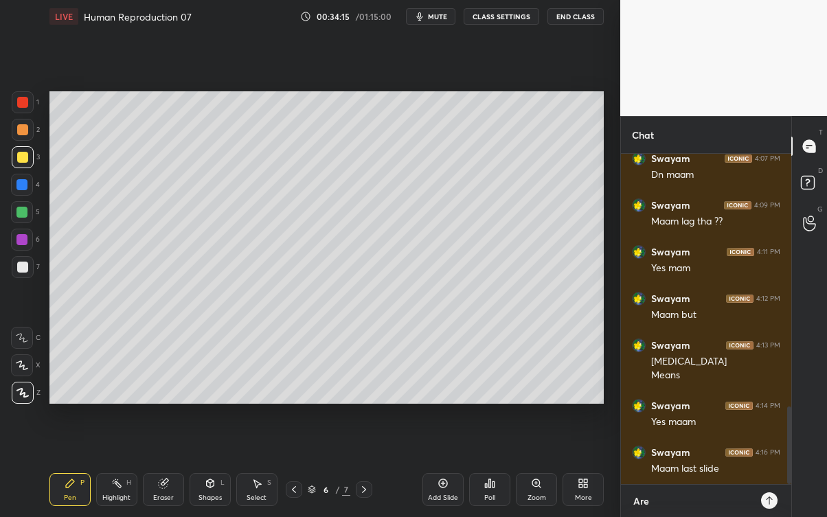
type textarea "x"
type textarea "Are"
type textarea "x"
type textarea "Are u"
type textarea "x"
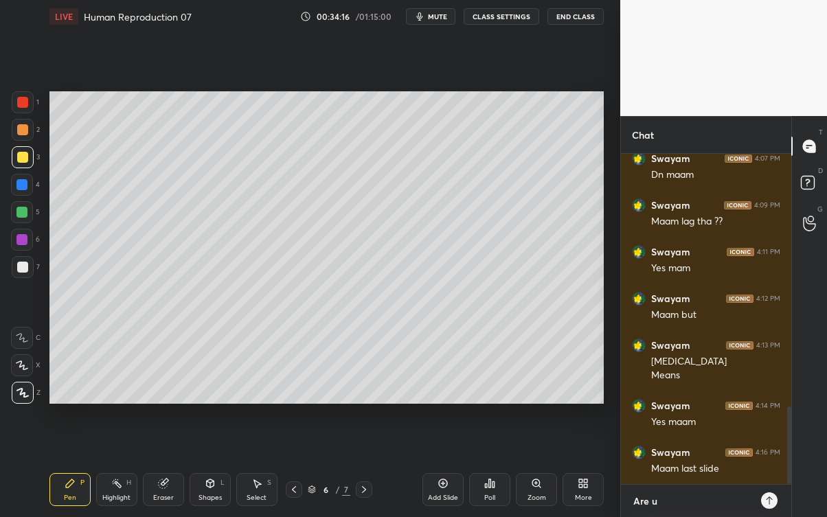
type textarea "Are u"
type textarea "x"
type textarea "Are u t"
type textarea "x"
type textarea "Are u th"
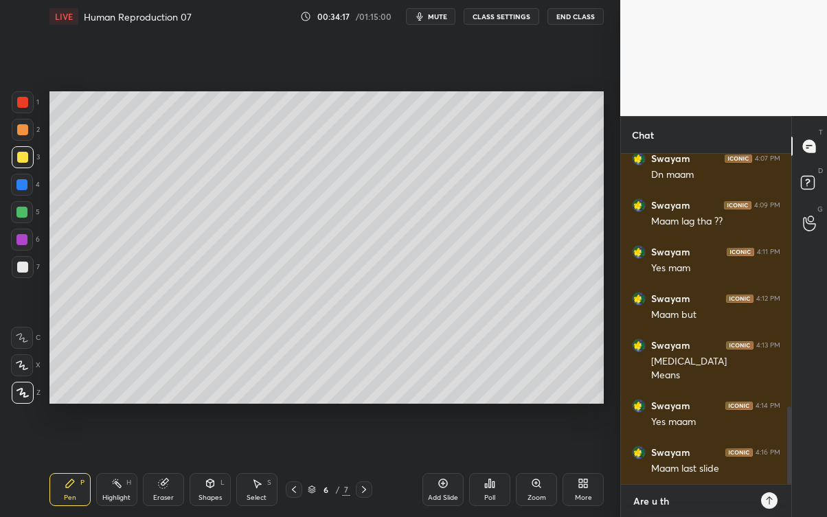
type textarea "x"
type textarea "Are u the"
type textarea "x"
type textarea "Are u ther"
type textarea "x"
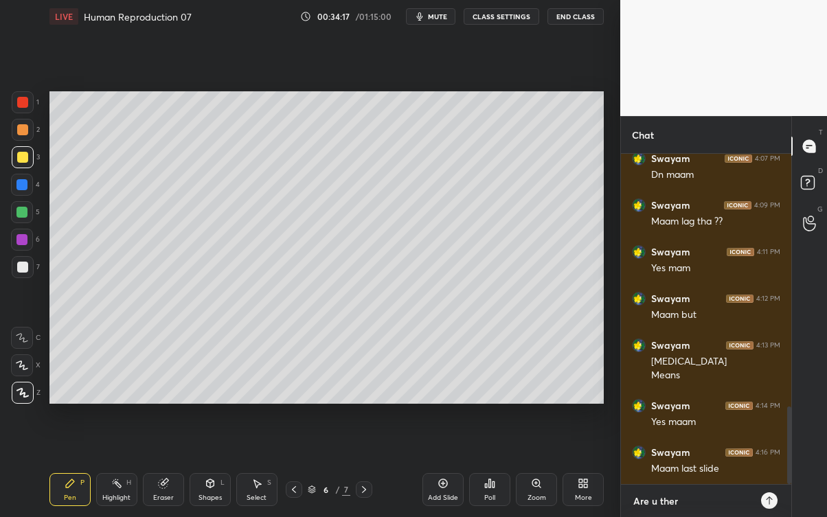
type textarea "Are u there"
type textarea "x"
type textarea "Are u there"
type textarea "x"
type textarea "Are u there i"
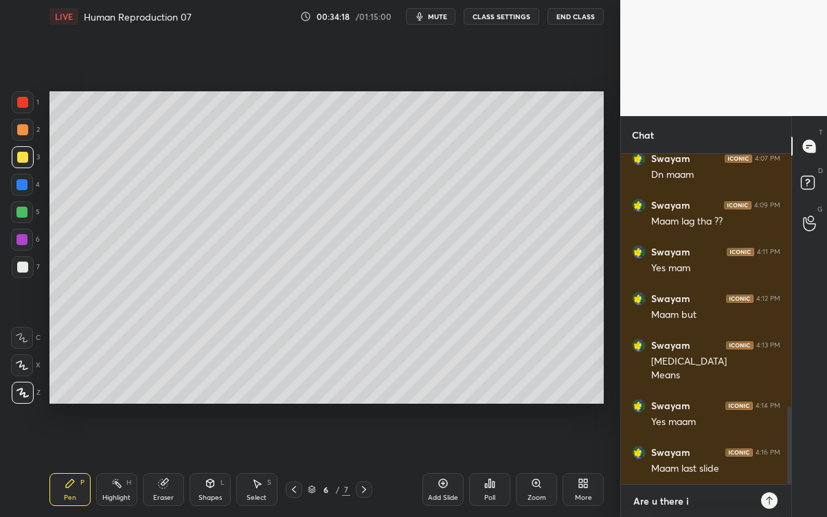
type textarea "x"
type textarea "Are u there in"
type textarea "x"
type textarea "Are u there in"
type textarea "x"
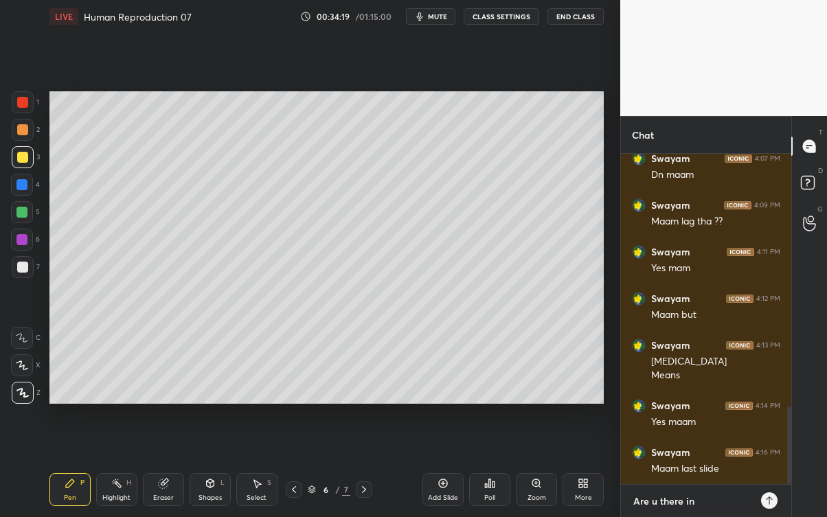
type textarea "Are u there in c"
type textarea "x"
type textarea "Are u there in cl"
type textarea "x"
type textarea "Are u there in cla"
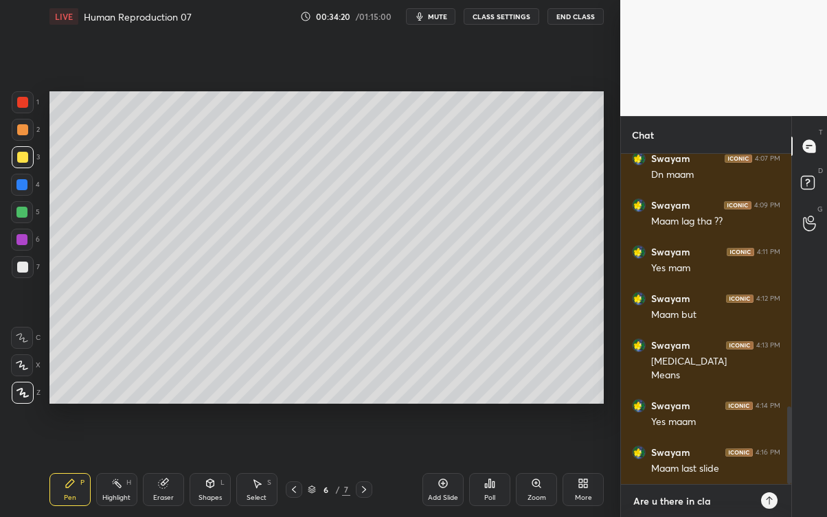
type textarea "x"
type textarea "Are u there in clas"
type textarea "x"
type textarea "Are u there in class"
type textarea "x"
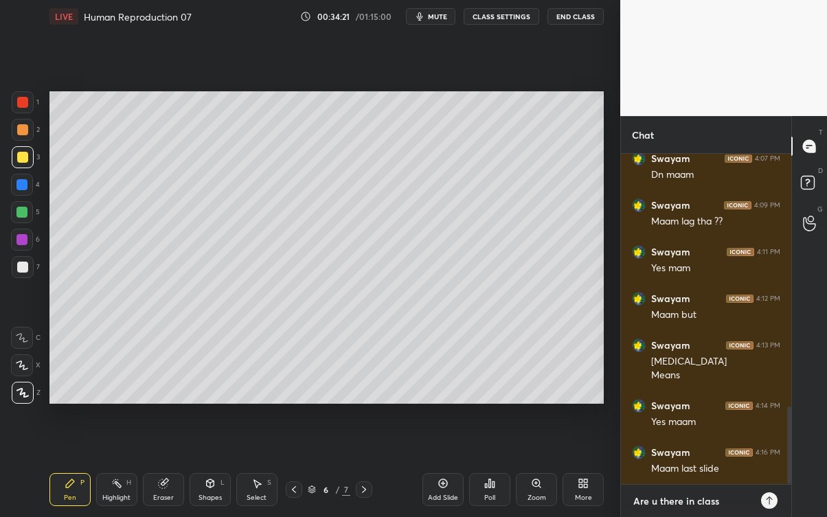
type textarea "Are u there in class?"
type textarea "x"
type textarea "Are u there in class?"
type textarea "x"
type textarea "Are u there in class?"
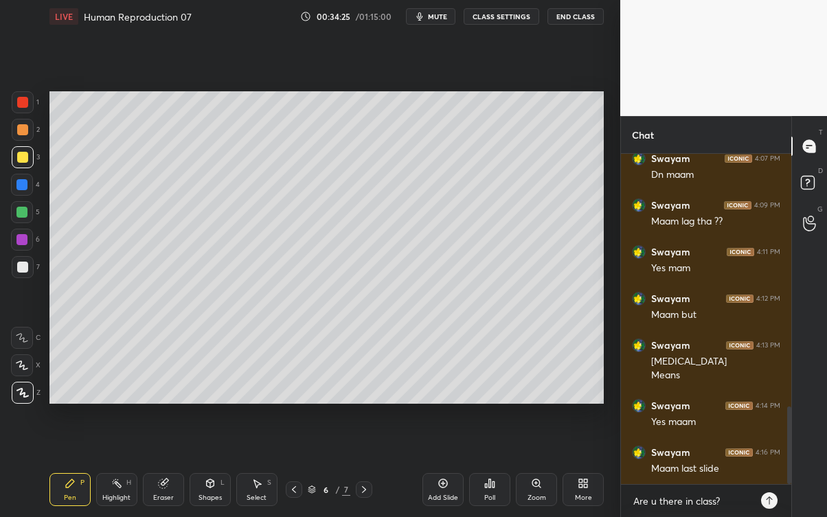
click at [769, 467] on icon at bounding box center [769, 500] width 11 height 11
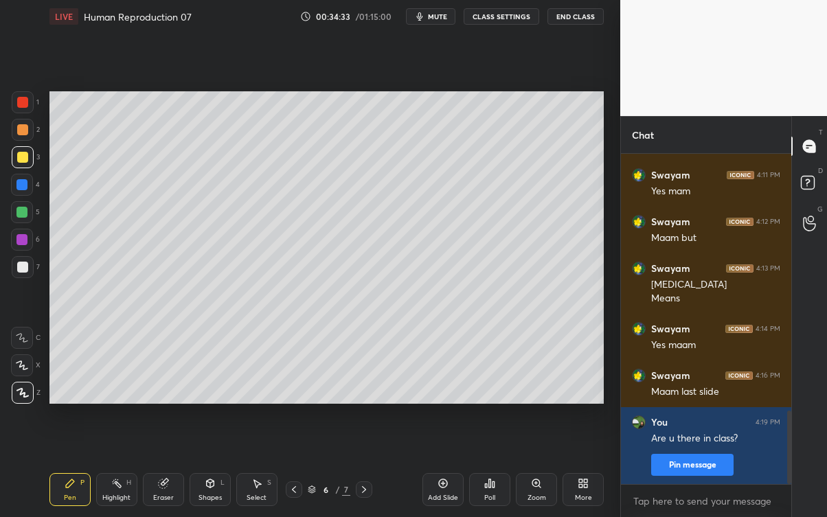
click at [537, 404] on div "Setting up your live class Poll for secs No correct answer Start poll" at bounding box center [326, 247] width 565 height 429
type textarea "x"
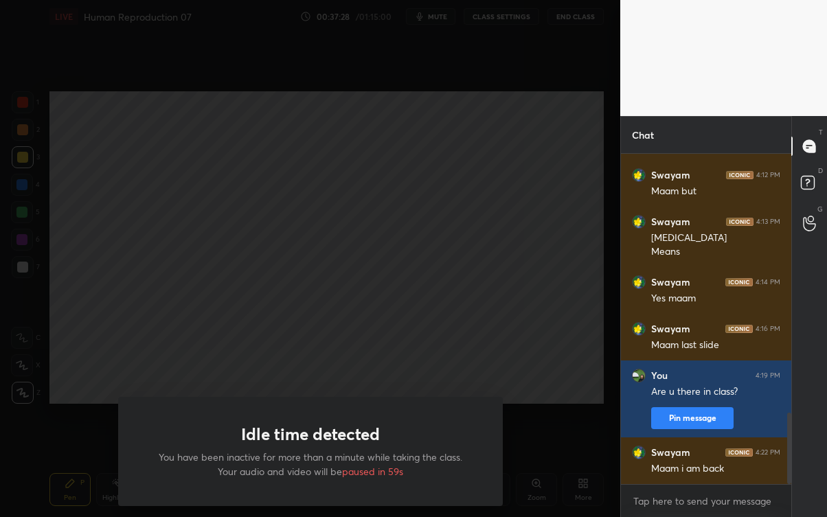
click at [571, 414] on div "Idle time detected You have been inactive for more than a minute while taking t…" at bounding box center [310, 258] width 620 height 517
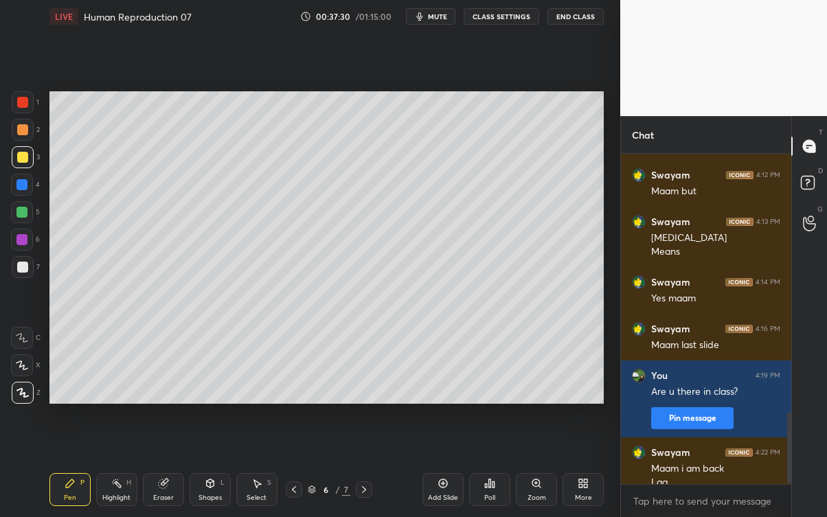
scroll to position [1214, 0]
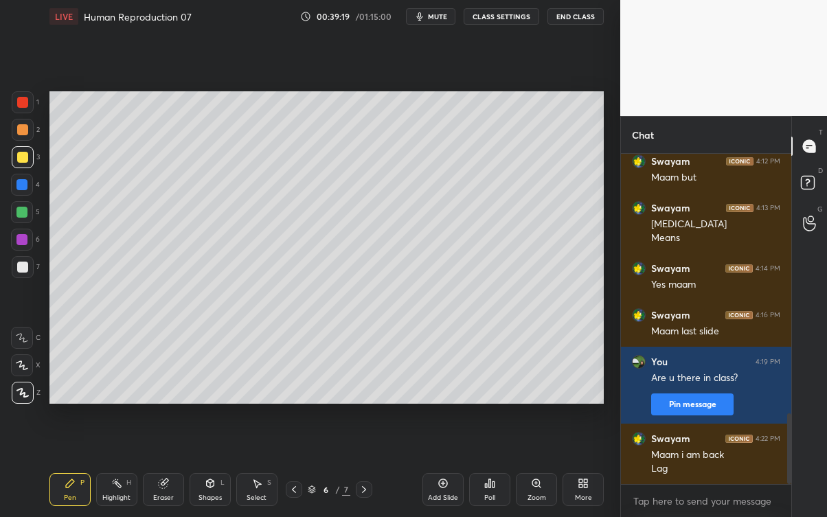
click at [163, 467] on icon at bounding box center [163, 483] width 11 height 11
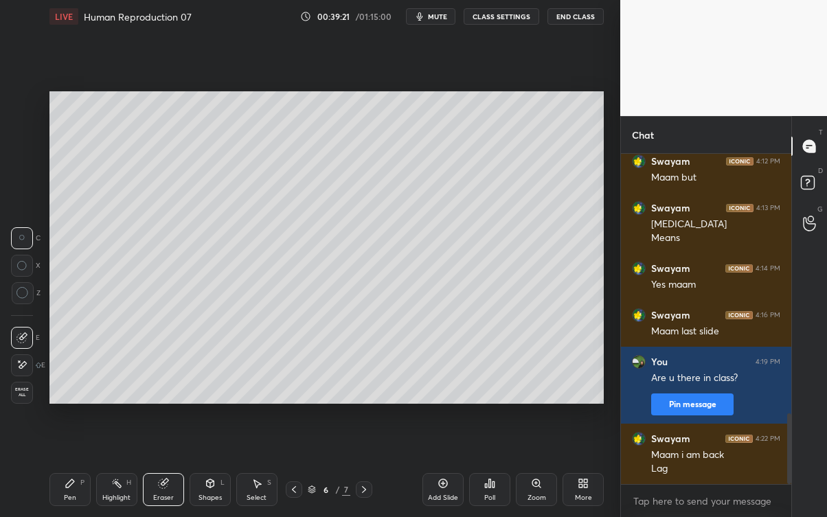
click at [76, 467] on div "Pen P" at bounding box center [69, 489] width 41 height 33
click at [77, 467] on div "Pen P" at bounding box center [69, 489] width 41 height 33
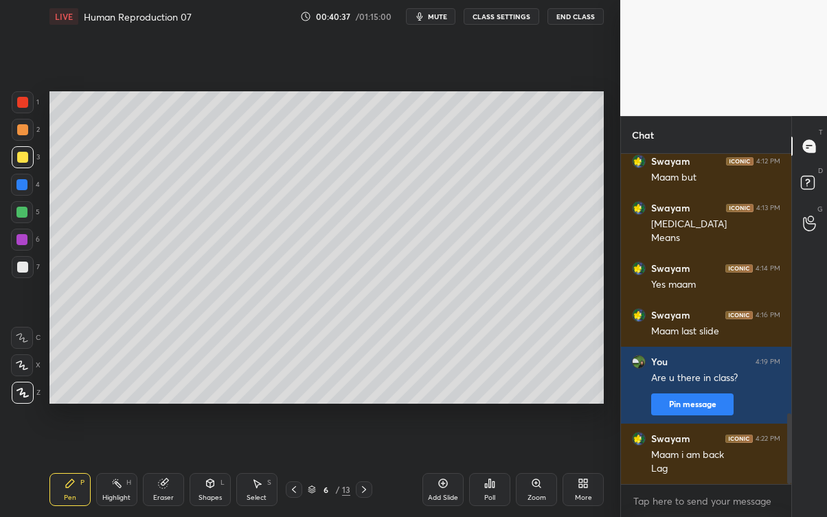
click at [156, 467] on div "Eraser" at bounding box center [163, 498] width 21 height 7
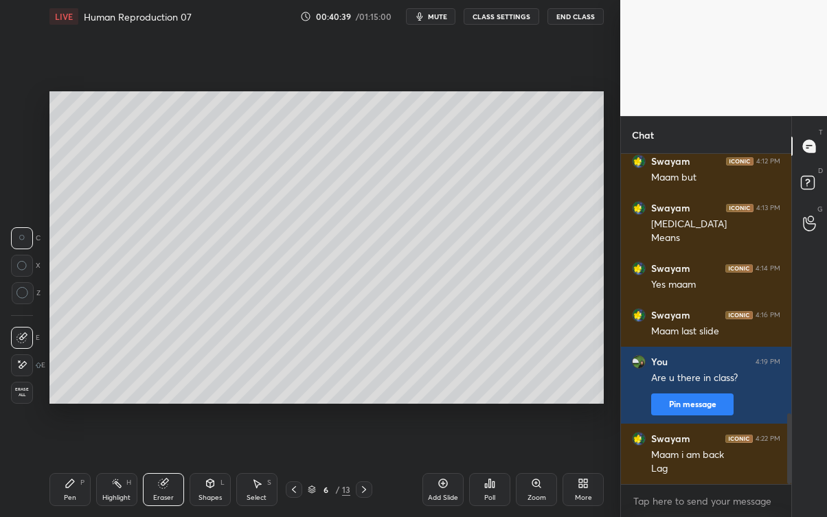
click at [69, 467] on div "Pen P" at bounding box center [69, 489] width 41 height 33
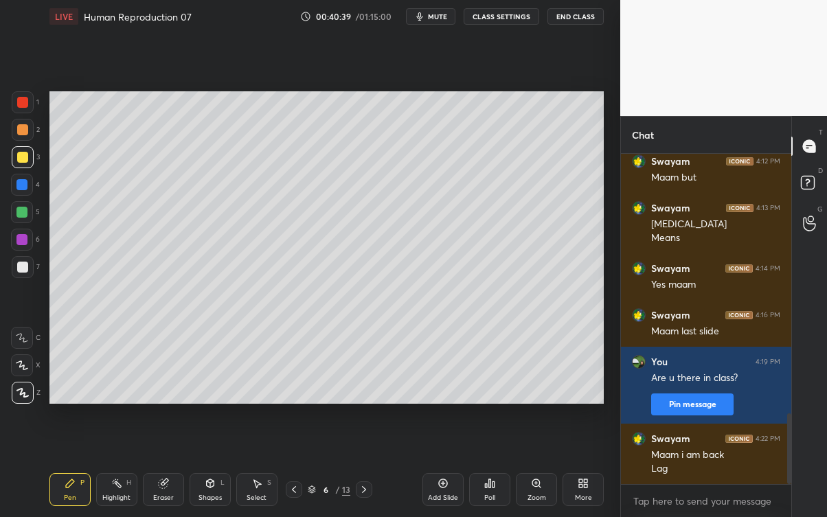
click at [77, 467] on div "Pen P" at bounding box center [69, 489] width 41 height 33
click at [525, 429] on div "Setting up your live class Poll for secs No correct answer Start poll" at bounding box center [326, 247] width 565 height 429
click at [167, 467] on icon at bounding box center [162, 483] width 9 height 9
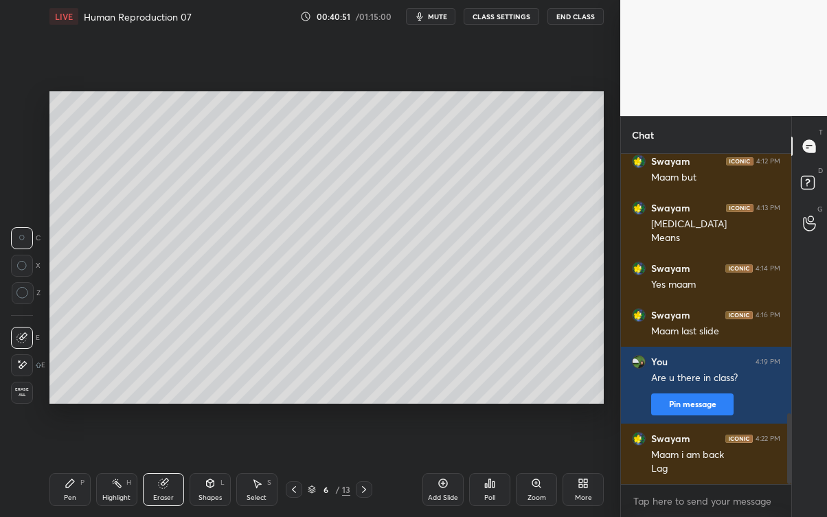
click at [78, 467] on div "Pen P" at bounding box center [69, 489] width 41 height 33
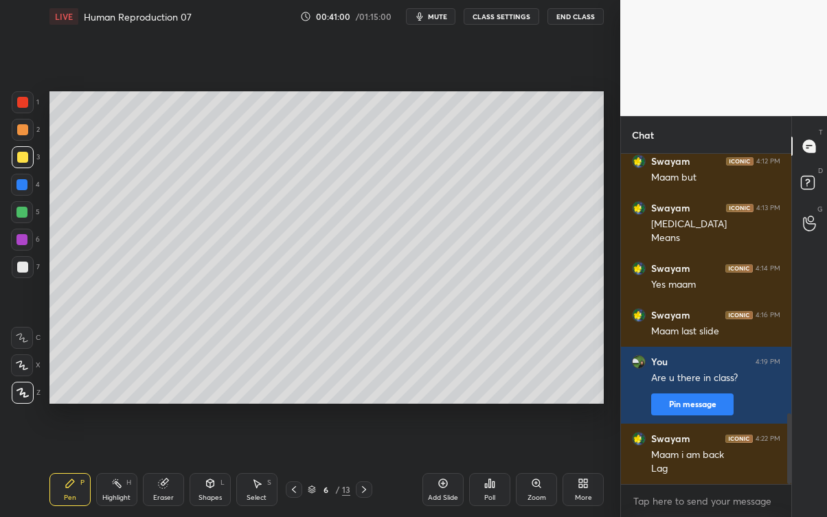
click at [168, 467] on div "Eraser" at bounding box center [163, 489] width 41 height 33
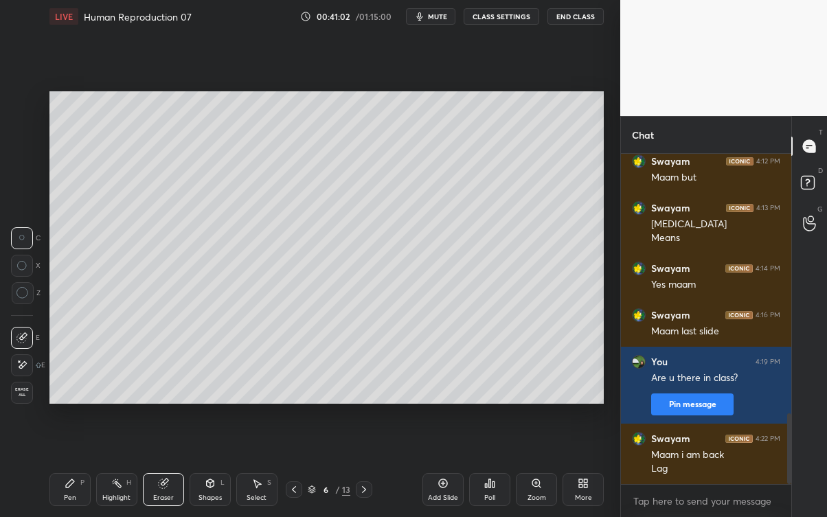
click at [60, 467] on div "Pen P" at bounding box center [69, 489] width 41 height 33
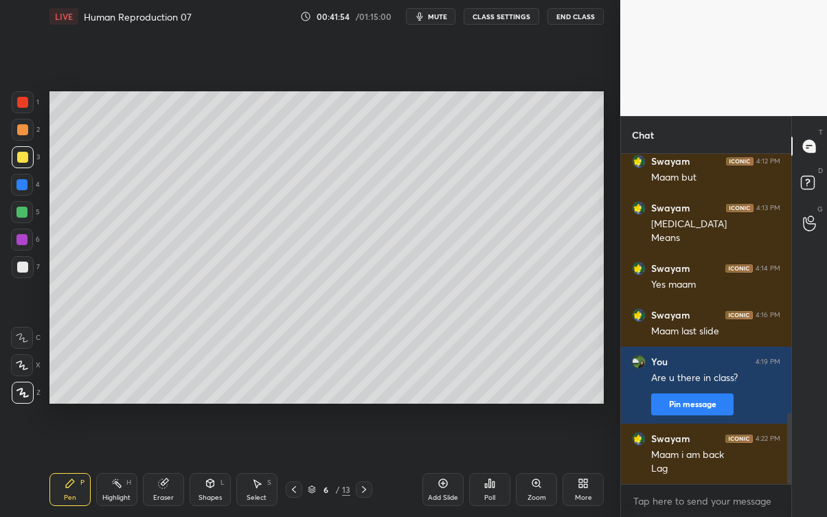
click at [161, 467] on div "Eraser" at bounding box center [163, 489] width 41 height 33
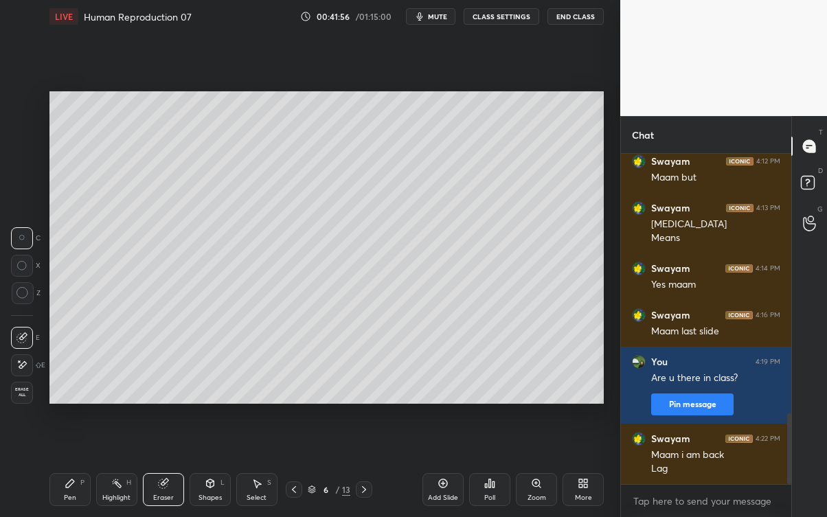
click at [74, 467] on div "Pen P" at bounding box center [69, 489] width 41 height 33
click at [78, 467] on div "Pen P" at bounding box center [69, 489] width 41 height 33
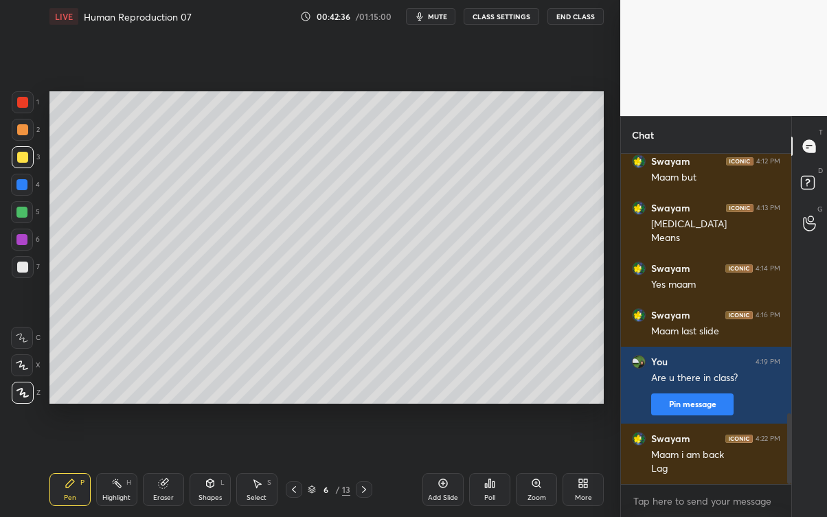
click at [448, 467] on div "Add Slide" at bounding box center [443, 498] width 30 height 7
click at [294, 467] on icon at bounding box center [293, 489] width 11 height 11
click at [363, 467] on div at bounding box center [364, 489] width 16 height 16
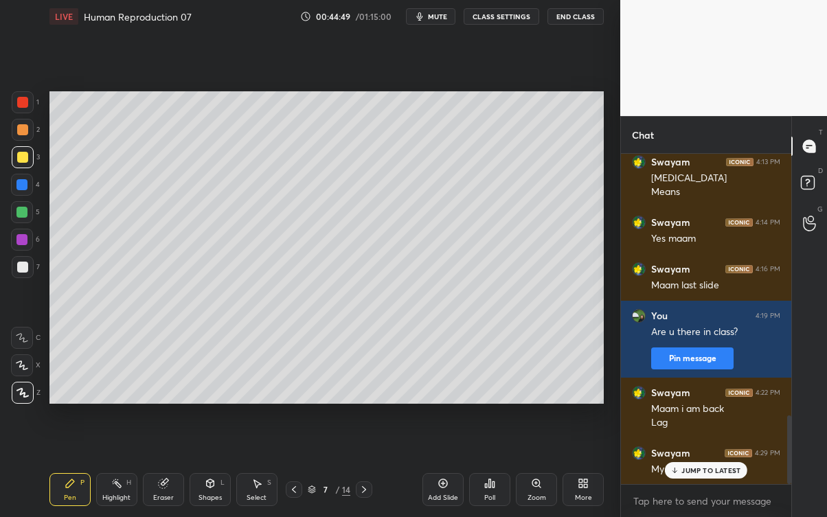
click at [694, 467] on p "JUMP TO LATEST" at bounding box center [710, 470] width 59 height 8
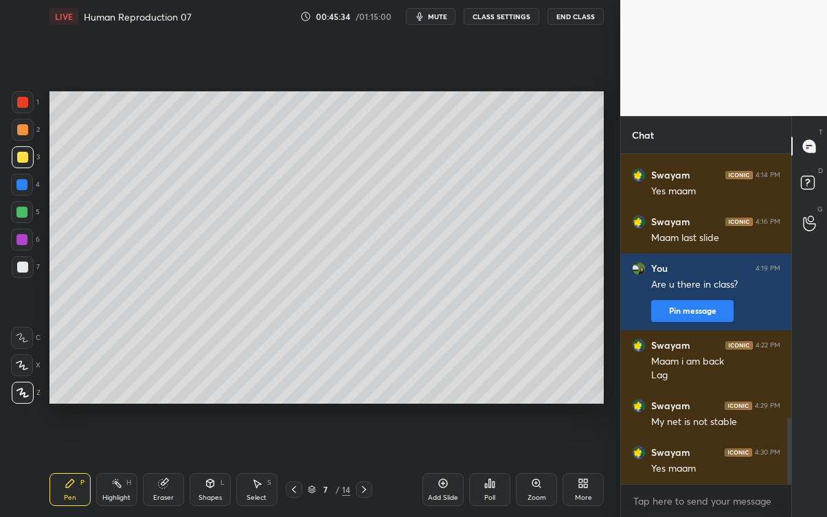
scroll to position [1333, 0]
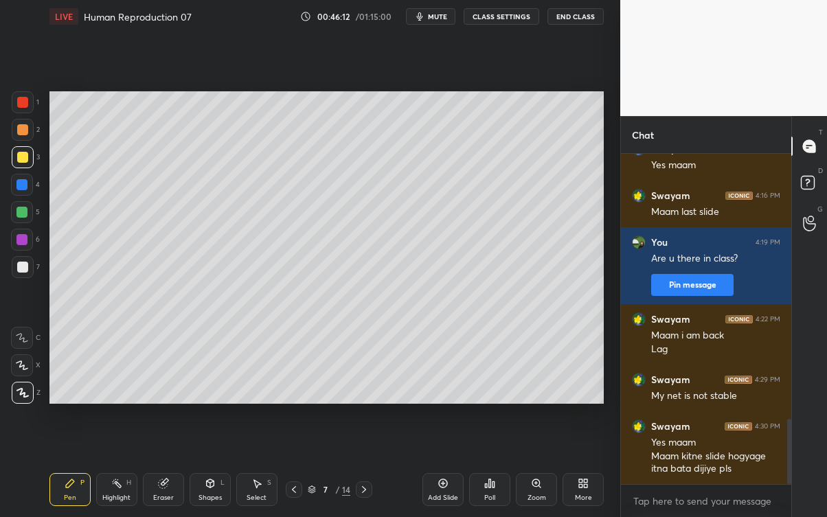
click at [295, 467] on icon at bounding box center [293, 489] width 11 height 11
click at [293, 467] on icon at bounding box center [293, 489] width 11 height 11
click at [363, 467] on icon at bounding box center [364, 489] width 11 height 11
click at [369, 467] on icon at bounding box center [364, 489] width 11 height 11
click at [283, 467] on div "7 / 14" at bounding box center [329, 489] width 187 height 16
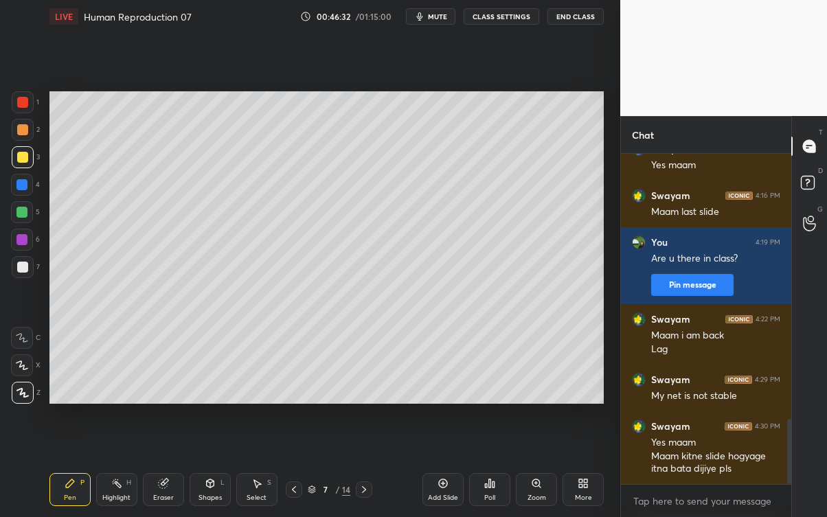
click at [361, 467] on icon at bounding box center [364, 489] width 11 height 11
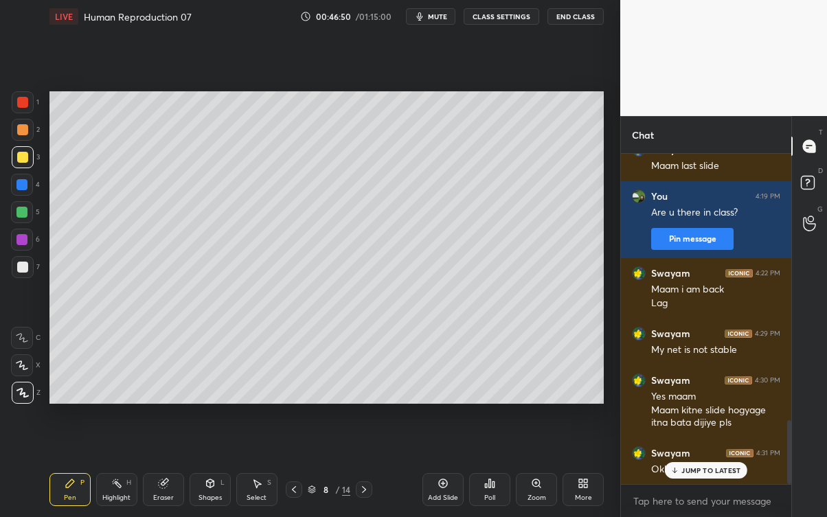
click at [692, 466] on p "JUMP TO LATEST" at bounding box center [710, 470] width 59 height 8
click at [579, 467] on div "More" at bounding box center [583, 489] width 41 height 33
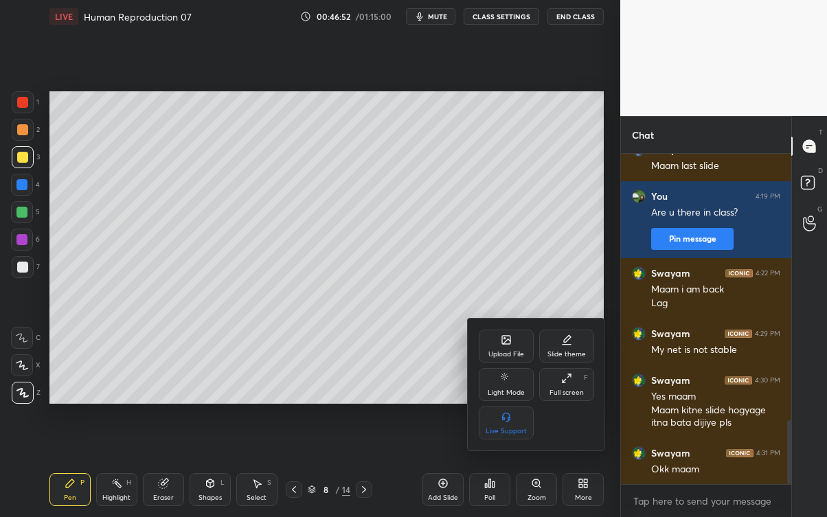
click at [502, 352] on div "Upload File" at bounding box center [506, 354] width 36 height 7
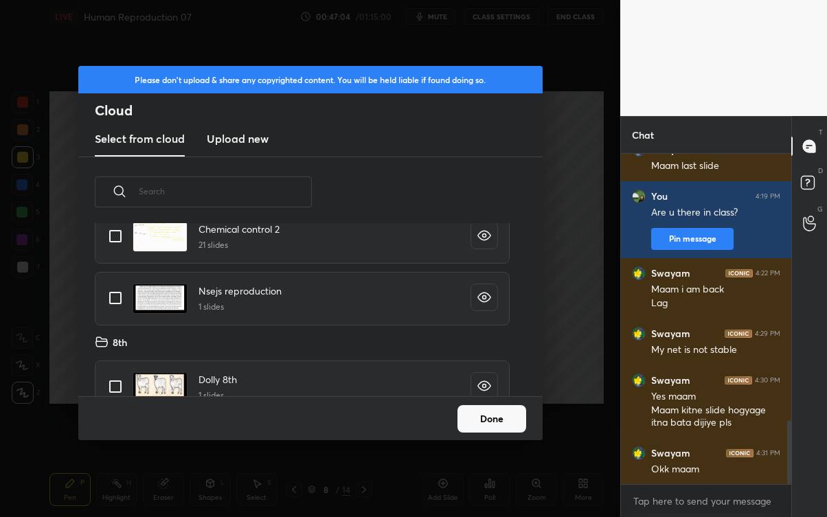
scroll to position [926, 0]
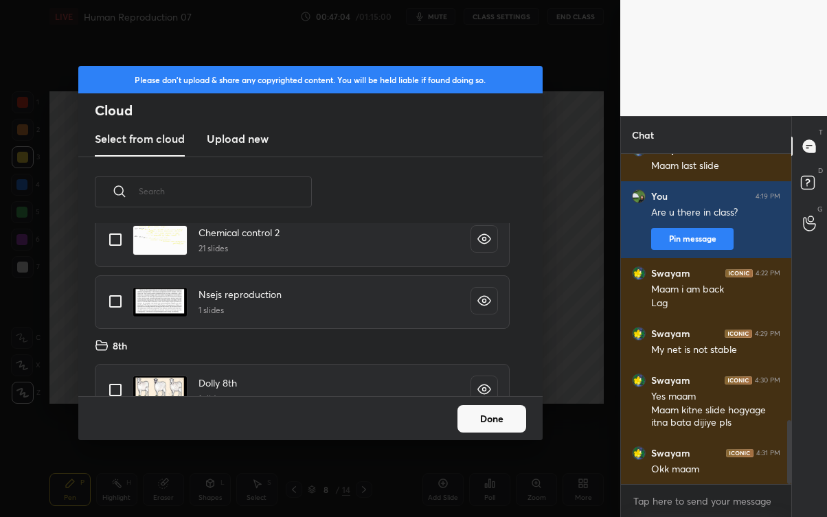
click at [314, 301] on div "Nsejs reproduction 1 slides" at bounding box center [302, 302] width 415 height 54
click at [115, 306] on input "grid" at bounding box center [115, 301] width 29 height 29
checkbox input "true"
click at [491, 420] on button "Done" at bounding box center [491, 418] width 69 height 27
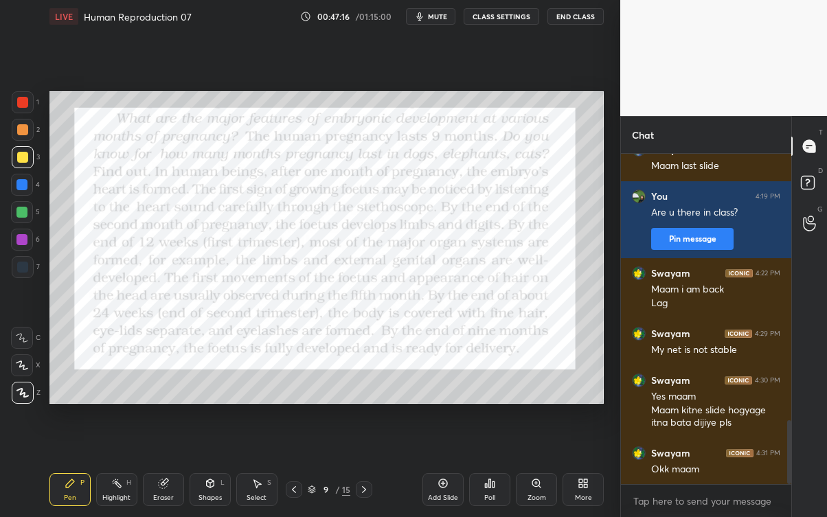
click at [122, 467] on div "Highlight H" at bounding box center [116, 489] width 41 height 33
click at [22, 130] on div at bounding box center [22, 129] width 11 height 11
click at [32, 159] on div at bounding box center [23, 157] width 22 height 22
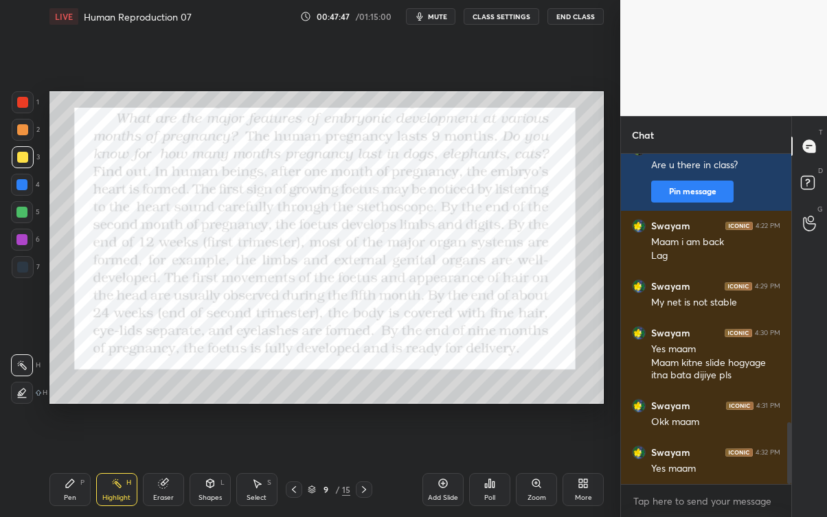
click at [56, 467] on div "Pen P" at bounding box center [69, 489] width 41 height 33
click at [23, 236] on div at bounding box center [21, 239] width 11 height 11
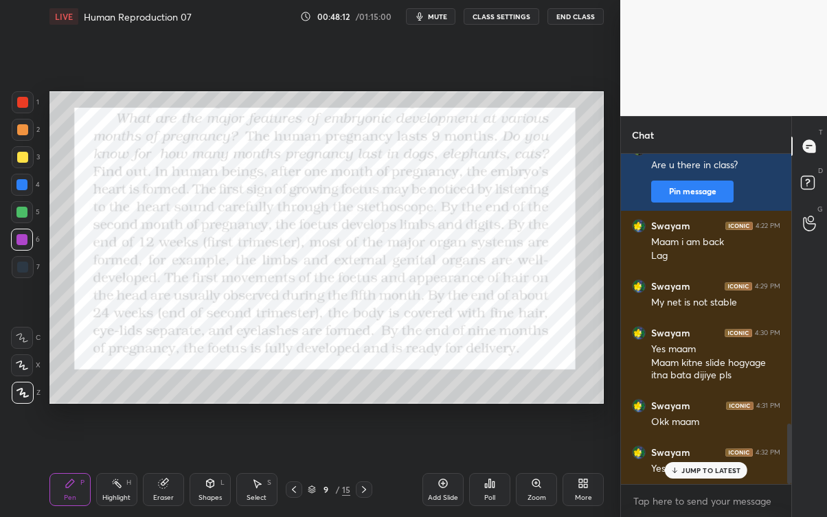
scroll to position [1473, 0]
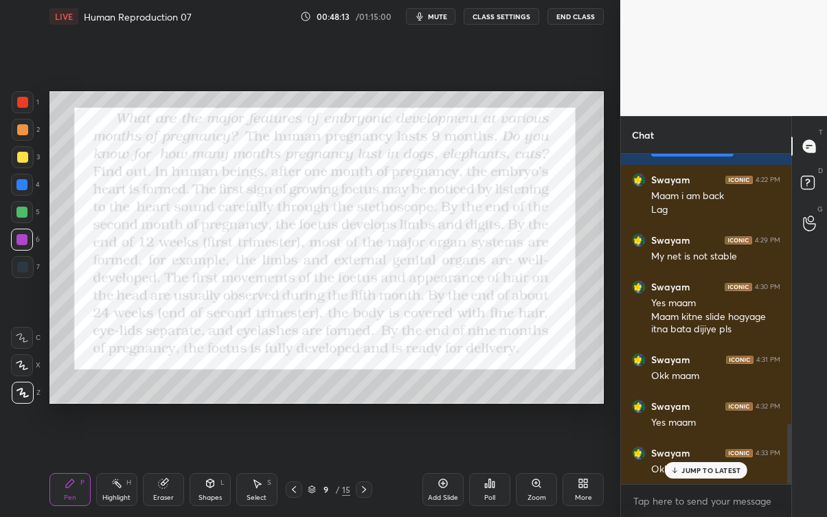
click at [429, 20] on button "mute" at bounding box center [430, 16] width 49 height 16
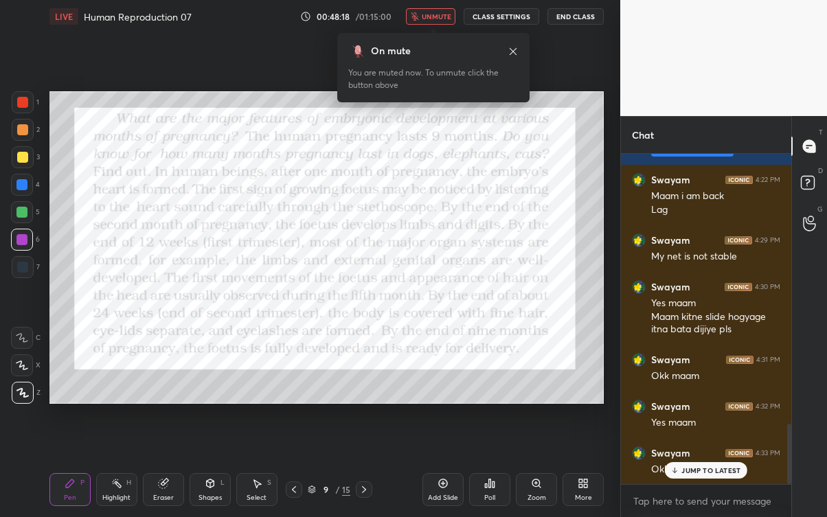
click at [431, 16] on span "unmute" at bounding box center [437, 17] width 30 height 10
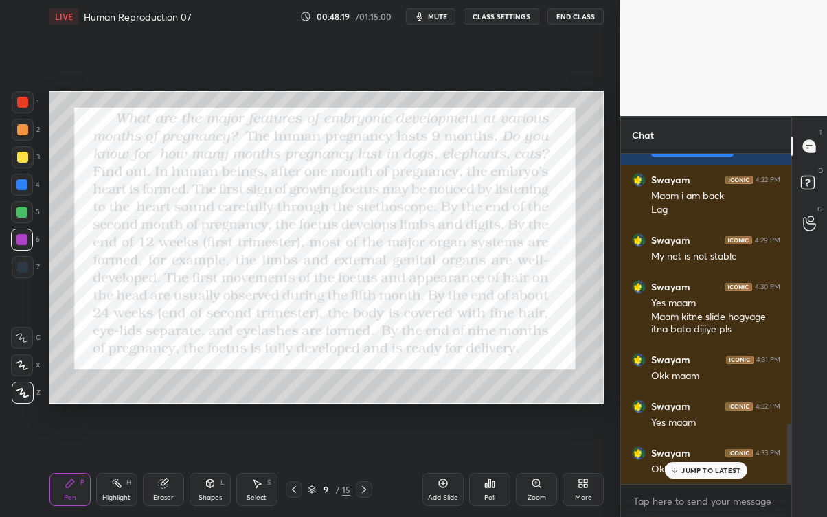
click at [694, 467] on p "JUMP TO LATEST" at bounding box center [710, 470] width 59 height 8
click at [111, 467] on div "Highlight H" at bounding box center [116, 489] width 41 height 33
click at [170, 467] on div "Eraser" at bounding box center [163, 498] width 21 height 7
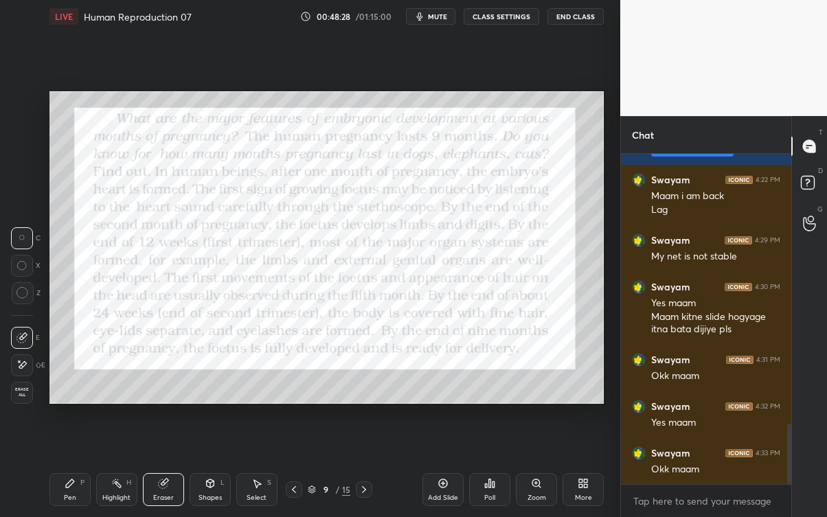
click at [79, 467] on div "Pen P" at bounding box center [69, 489] width 41 height 33
click at [82, 467] on div "Pen P" at bounding box center [69, 489] width 41 height 33
click at [76, 467] on div "Pen P" at bounding box center [69, 489] width 41 height 33
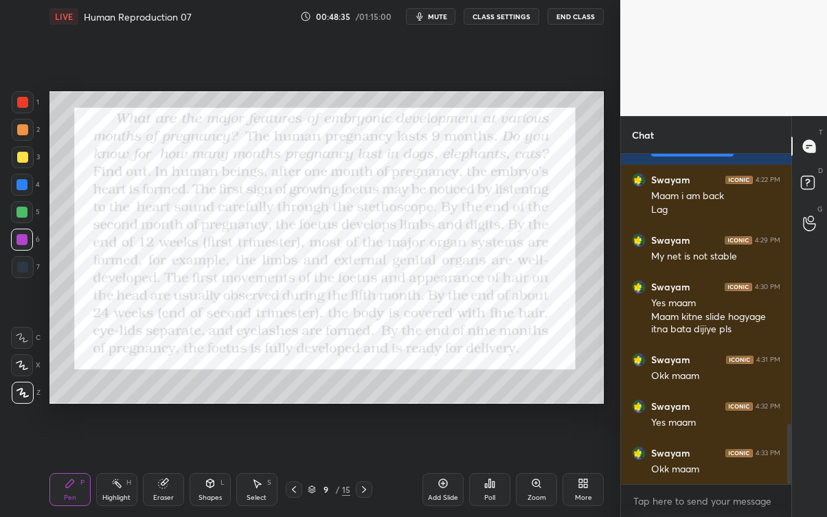
click at [169, 467] on div "Eraser" at bounding box center [163, 498] width 21 height 7
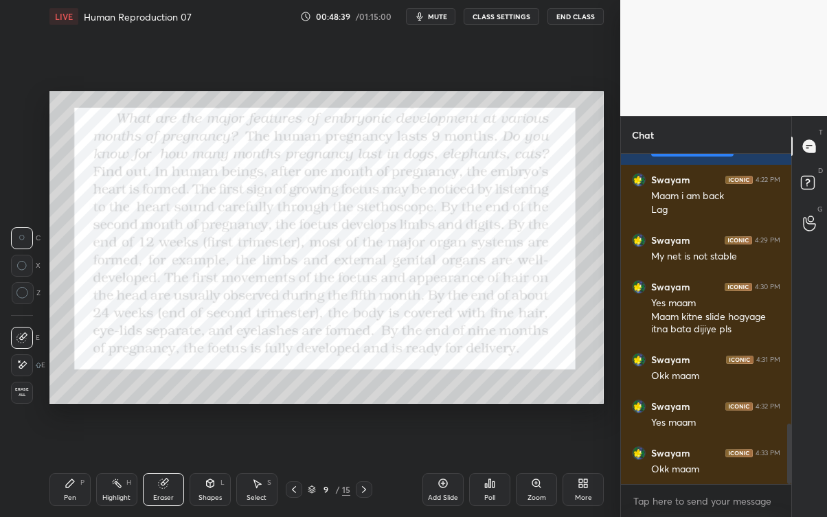
click at [121, 467] on div "Highlight H" at bounding box center [116, 489] width 41 height 33
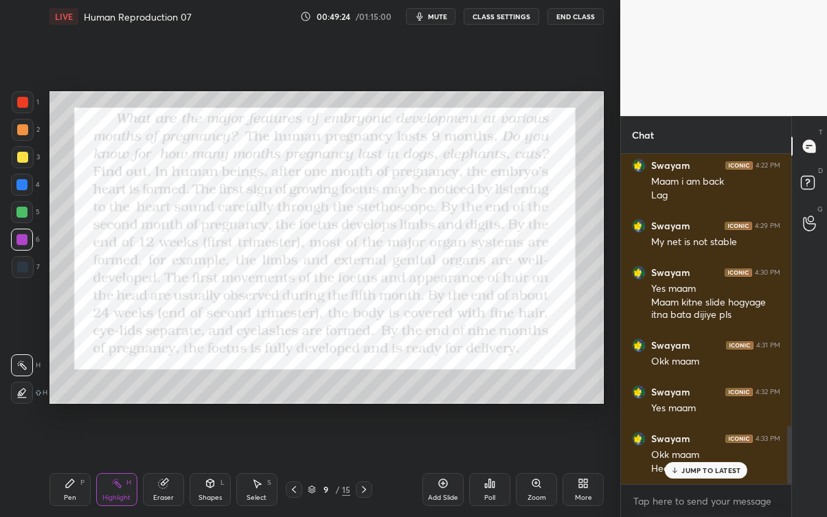
scroll to position [1533, 0]
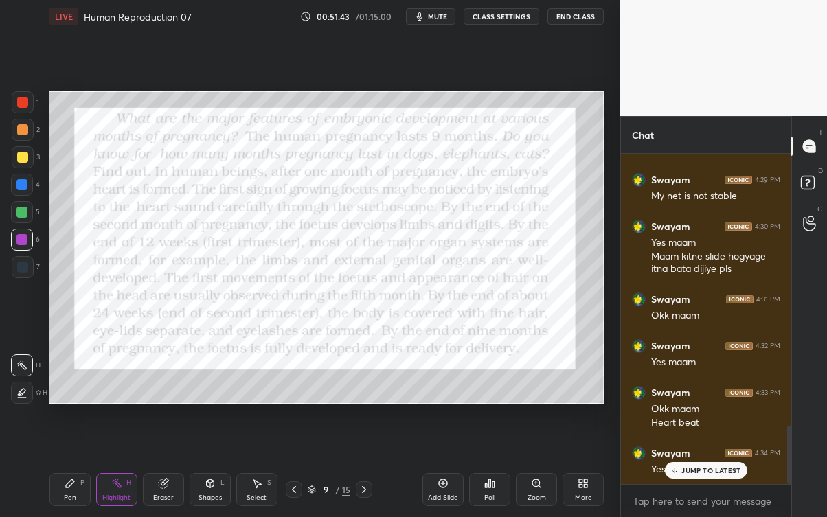
click at [690, 467] on p "JUMP TO LATEST" at bounding box center [710, 470] width 59 height 8
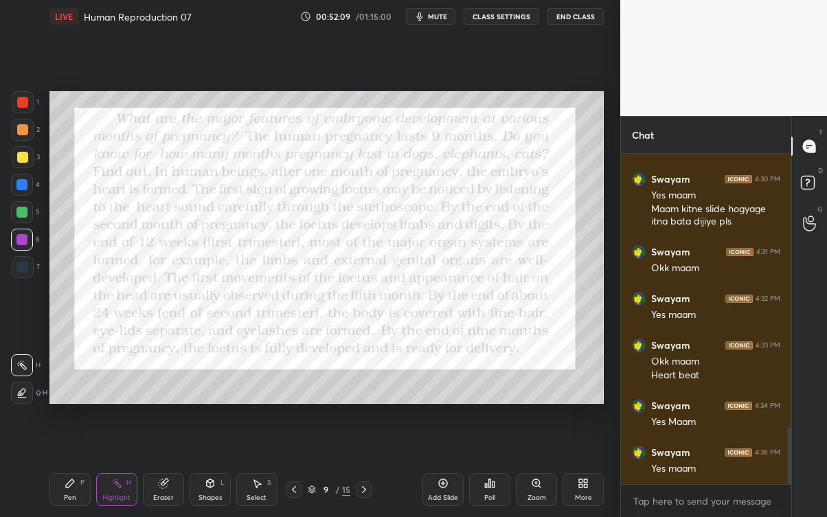
click at [20, 240] on div at bounding box center [21, 239] width 11 height 11
click at [67, 467] on div "Pen" at bounding box center [70, 498] width 12 height 7
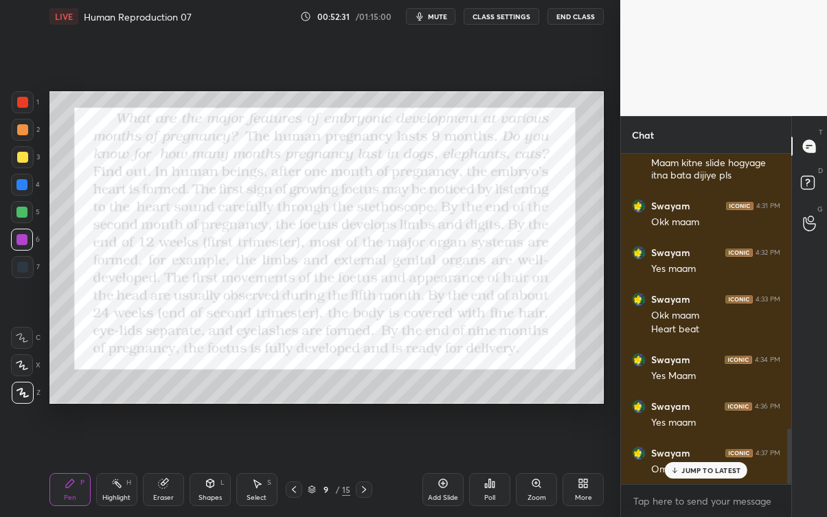
click at [688, 467] on p "JUMP TO LATEST" at bounding box center [710, 470] width 59 height 8
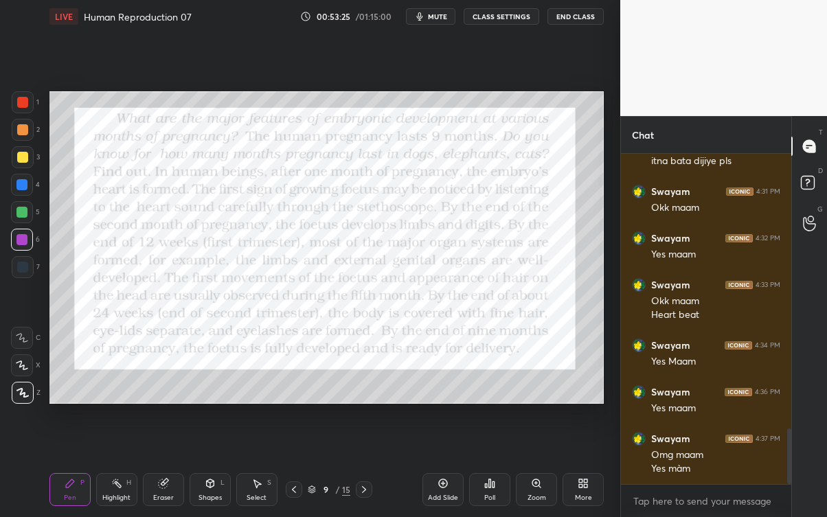
scroll to position [1687, 0]
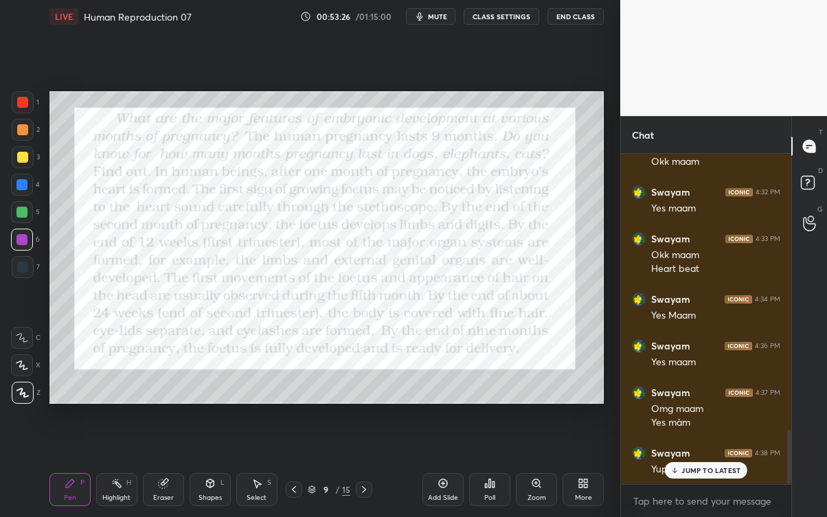
click at [694, 467] on p "JUMP TO LATEST" at bounding box center [710, 470] width 59 height 8
click at [692, 467] on div "Yup maam" at bounding box center [715, 470] width 129 height 14
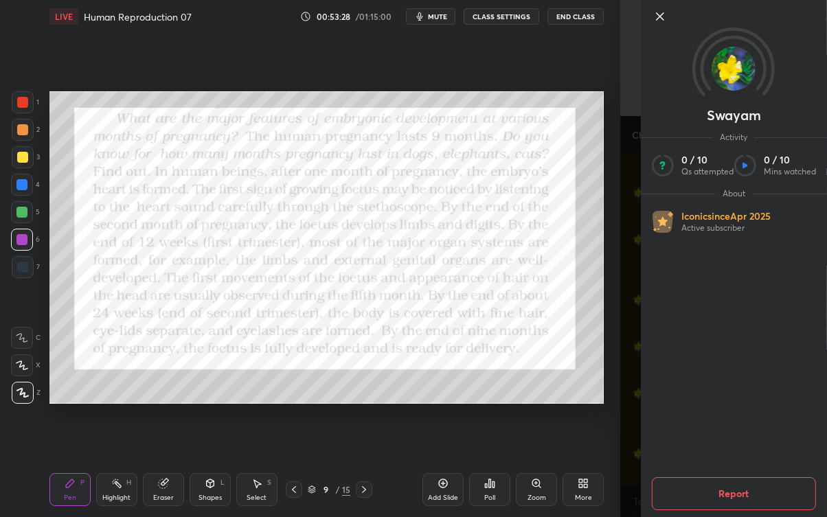
click at [581, 442] on div "Setting up your live class Poll for secs No correct answer Start poll" at bounding box center [326, 247] width 565 height 429
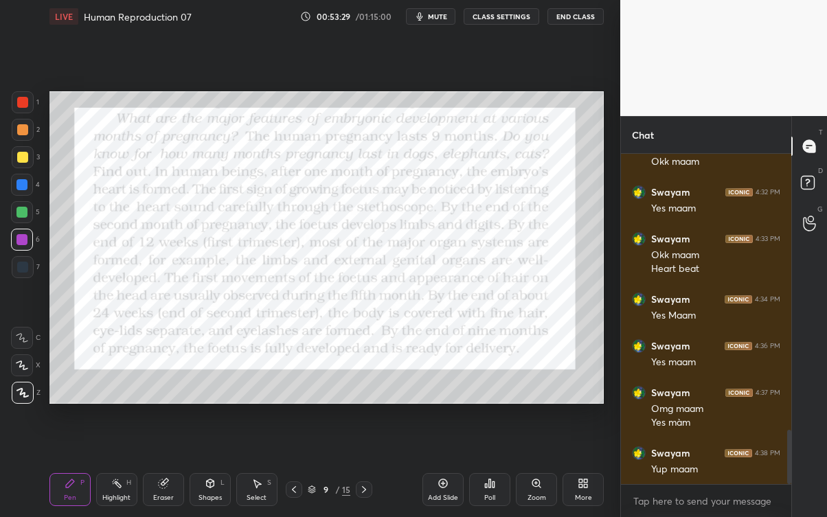
click at [367, 467] on icon at bounding box center [364, 489] width 11 height 11
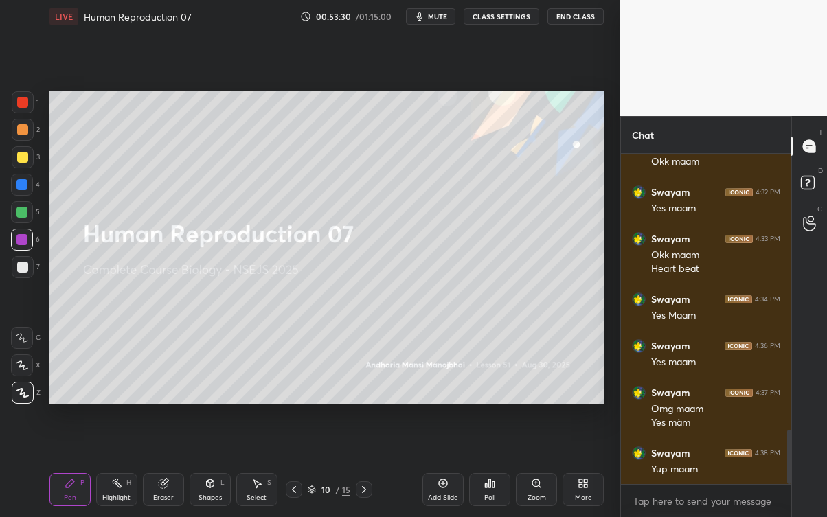
click at [292, 467] on icon at bounding box center [293, 489] width 11 height 11
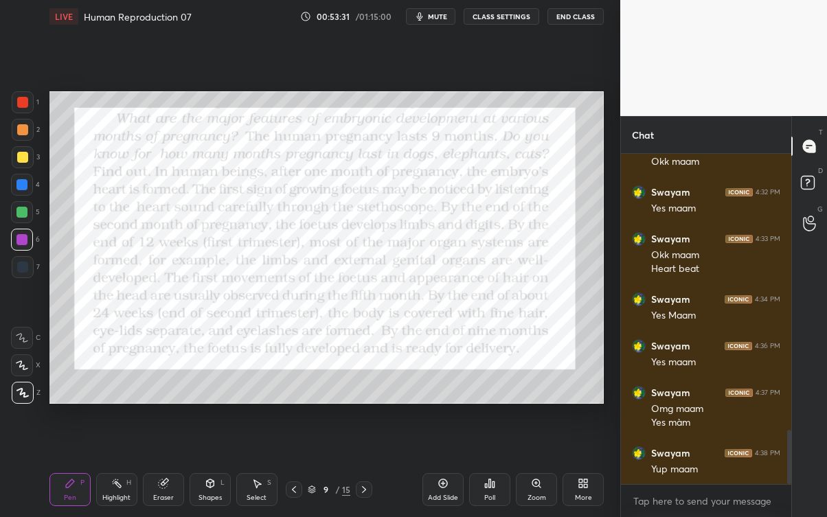
click at [444, 467] on div "Add Slide" at bounding box center [443, 498] width 30 height 7
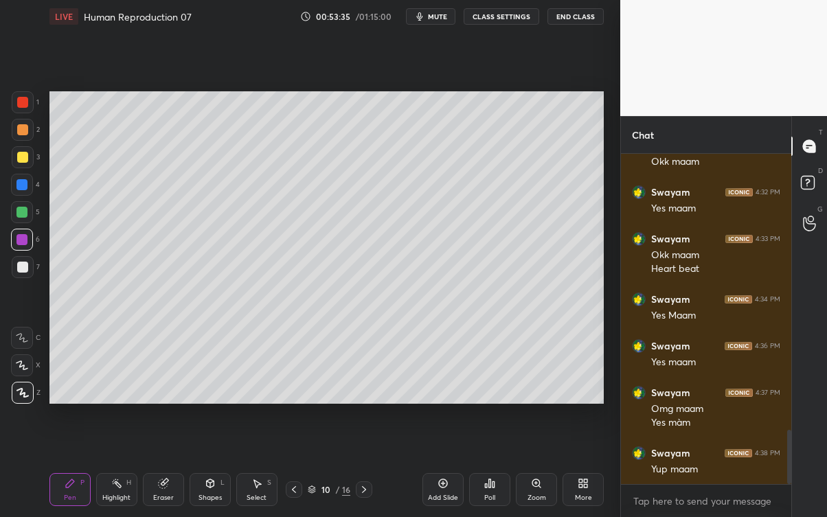
click at [29, 154] on div at bounding box center [23, 157] width 22 height 22
click at [449, 467] on div "Add Slide" at bounding box center [443, 498] width 30 height 7
click at [172, 467] on div "Eraser" at bounding box center [163, 489] width 41 height 33
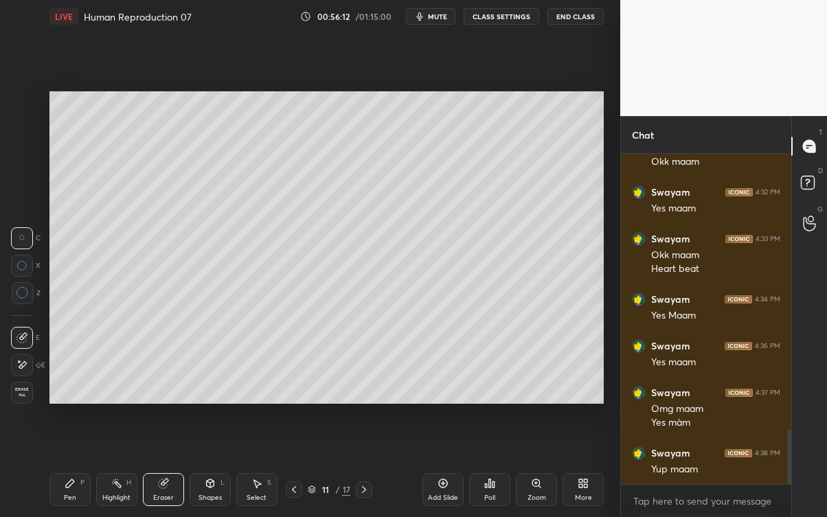
click at [54, 467] on div "Pen P" at bounding box center [69, 489] width 41 height 33
click at [52, 467] on div "Pen P" at bounding box center [69, 489] width 41 height 33
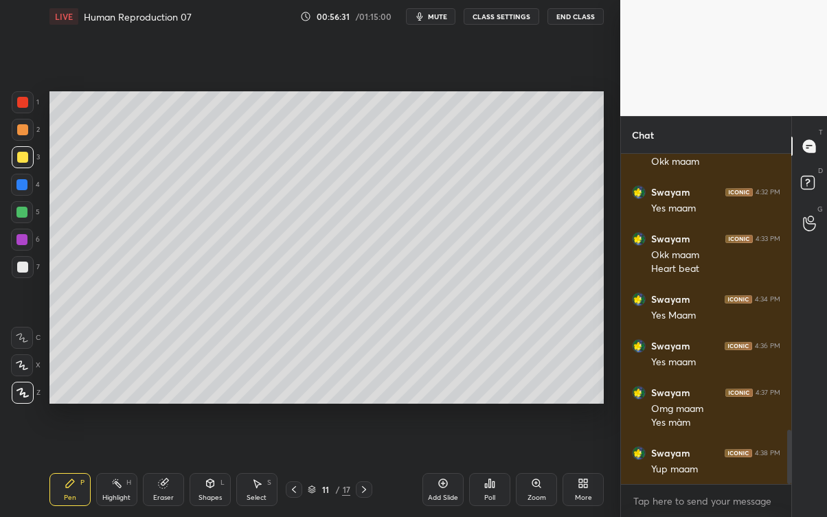
click at [168, 467] on div "Eraser" at bounding box center [163, 489] width 41 height 33
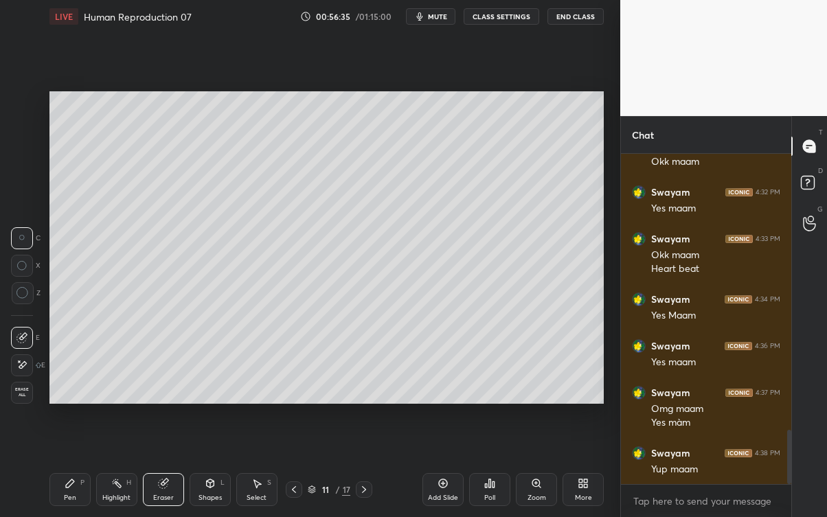
click at [76, 467] on div "Pen P" at bounding box center [69, 489] width 41 height 33
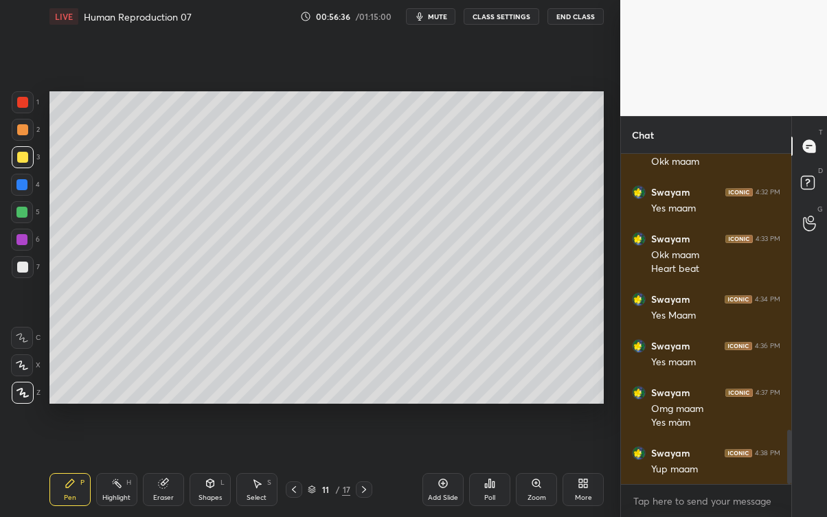
click at [31, 209] on div at bounding box center [22, 212] width 22 height 22
click at [22, 271] on div at bounding box center [22, 267] width 11 height 11
click at [166, 467] on div "Eraser" at bounding box center [163, 489] width 41 height 33
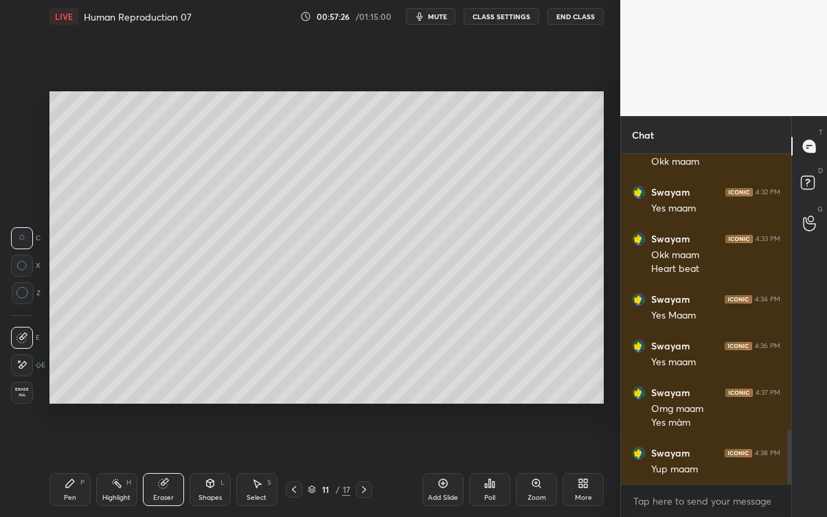
click at [76, 467] on div "Pen P" at bounding box center [69, 489] width 41 height 33
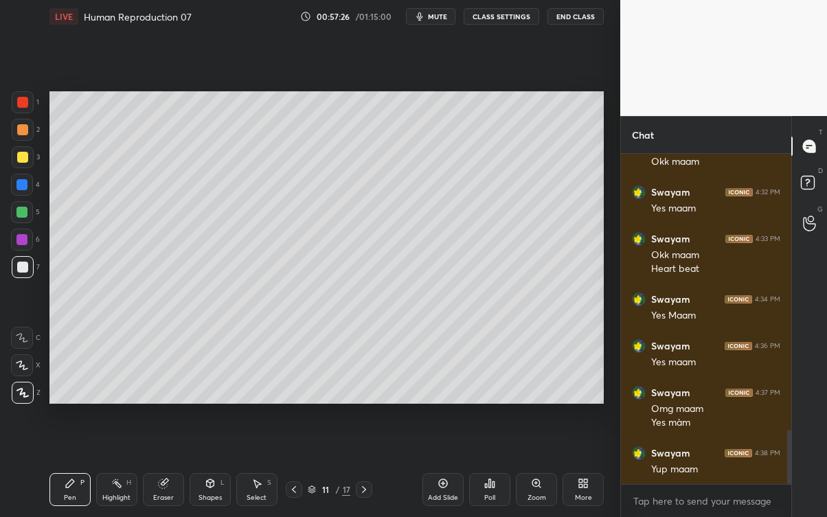
click at [77, 467] on div "Pen P" at bounding box center [69, 489] width 41 height 33
click at [24, 156] on div at bounding box center [22, 157] width 11 height 11
click at [33, 269] on div at bounding box center [23, 267] width 22 height 22
click at [158, 467] on div "Eraser" at bounding box center [163, 498] width 21 height 7
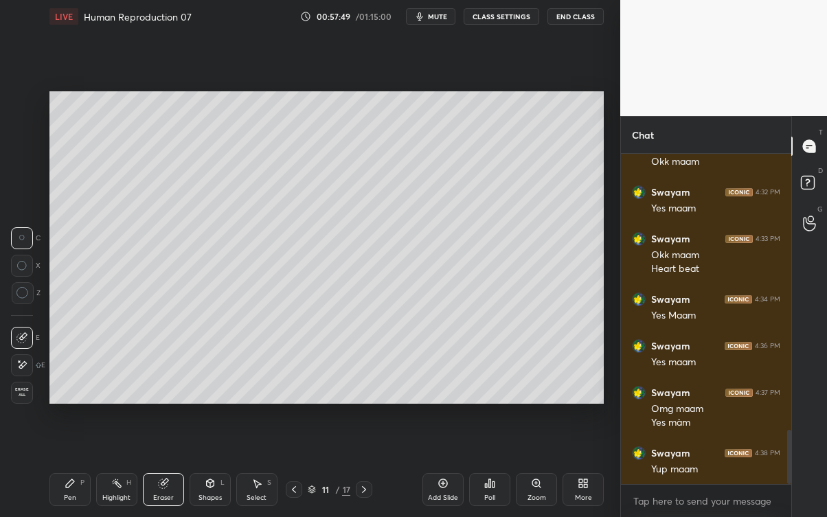
click at [65, 467] on div "Pen P" at bounding box center [69, 489] width 41 height 33
click at [76, 467] on div "Pen P" at bounding box center [69, 489] width 41 height 33
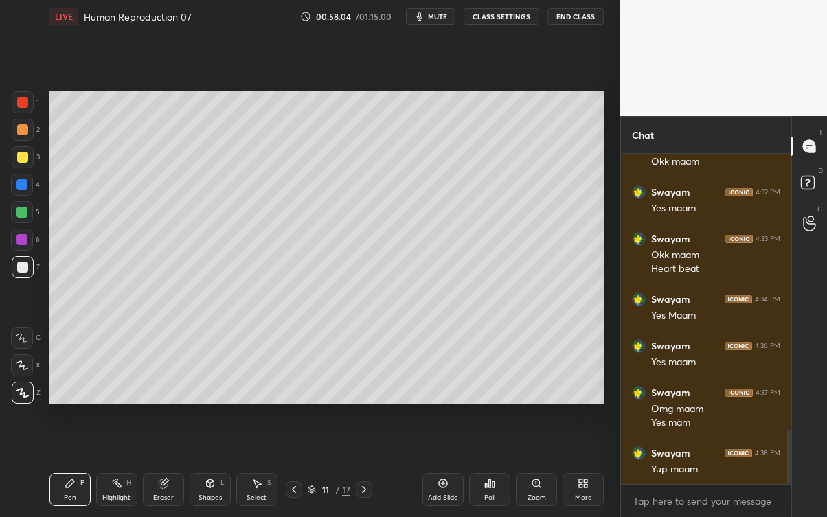
click at [164, 467] on div "Eraser" at bounding box center [163, 489] width 41 height 33
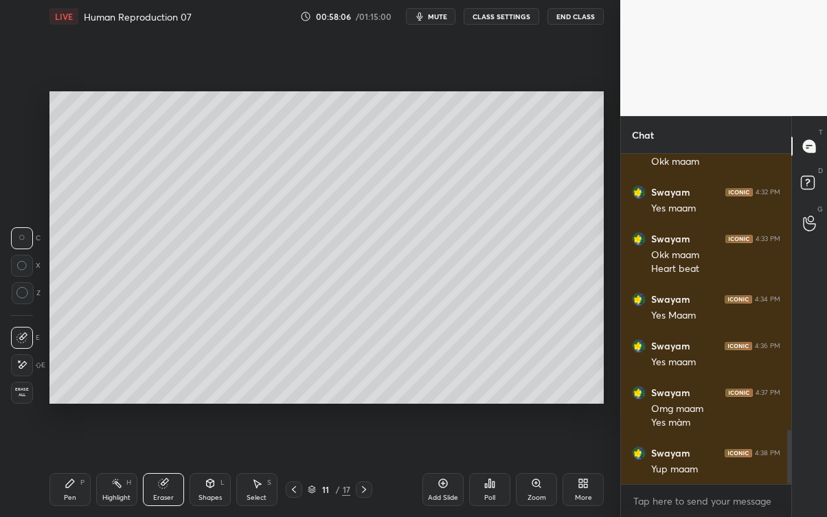
click at [72, 467] on icon at bounding box center [70, 483] width 8 height 8
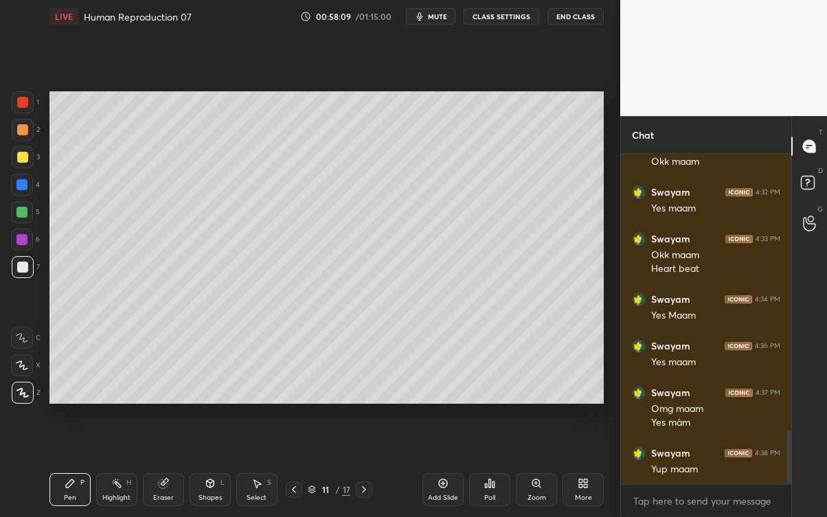
click at [169, 467] on div "Eraser" at bounding box center [163, 498] width 21 height 7
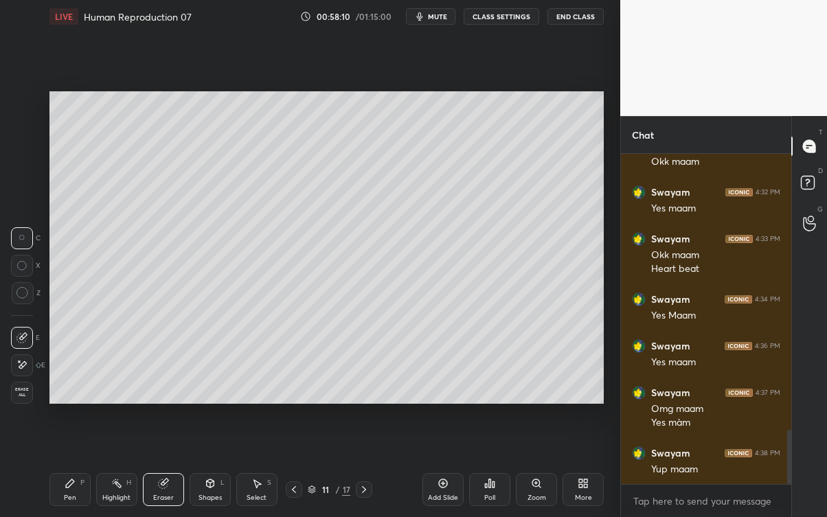
click at [72, 467] on icon at bounding box center [70, 483] width 8 height 8
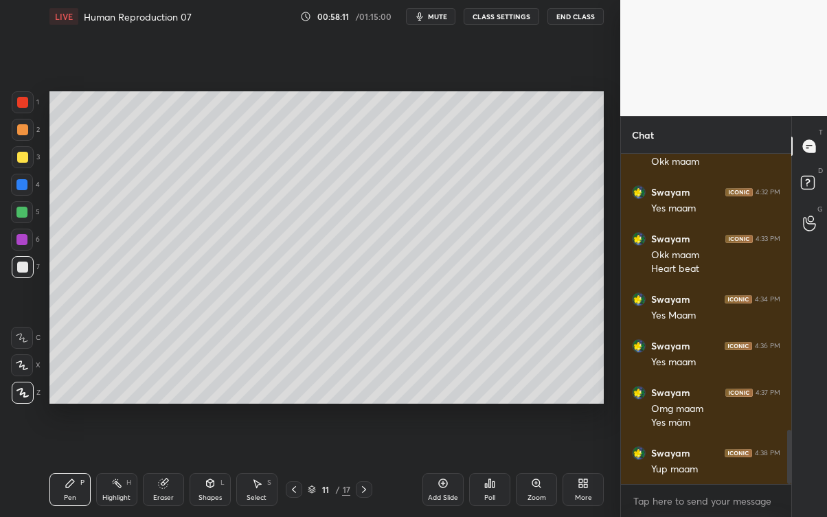
click at [79, 467] on div "Pen P" at bounding box center [69, 489] width 41 height 33
click at [170, 467] on div "Eraser" at bounding box center [163, 489] width 41 height 33
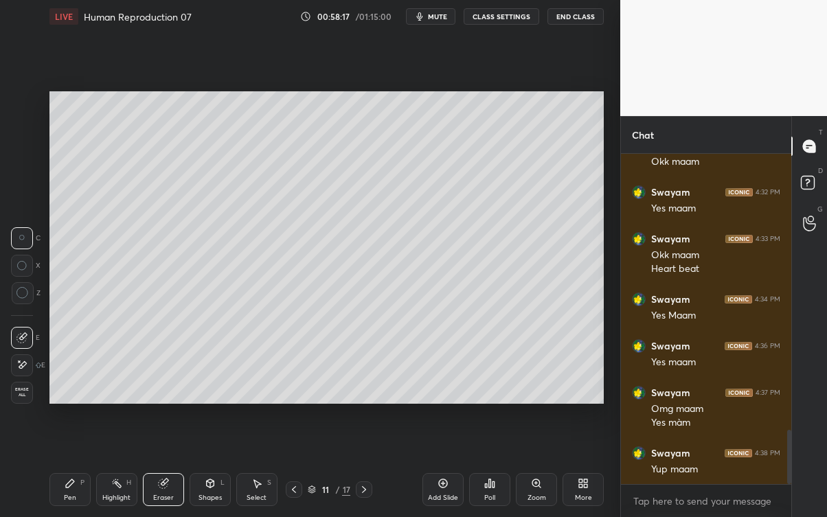
click at [77, 467] on div "Pen P" at bounding box center [69, 489] width 41 height 33
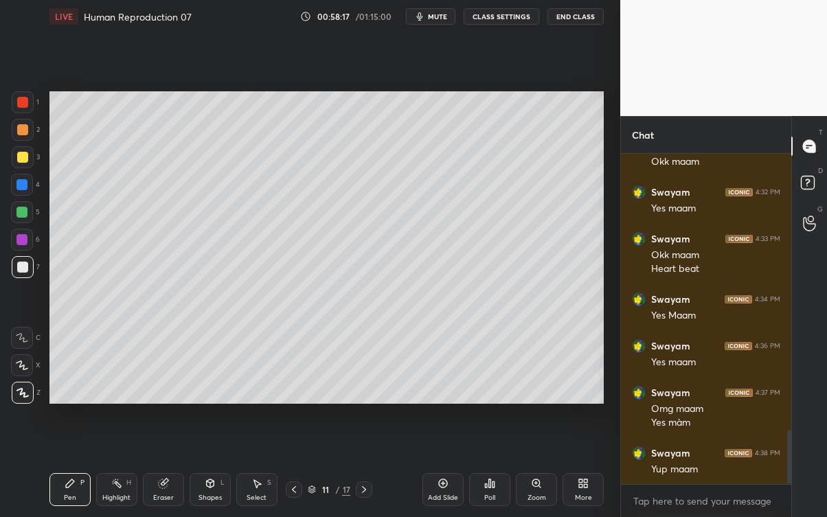
click at [84, 467] on div "Pen P" at bounding box center [69, 489] width 41 height 33
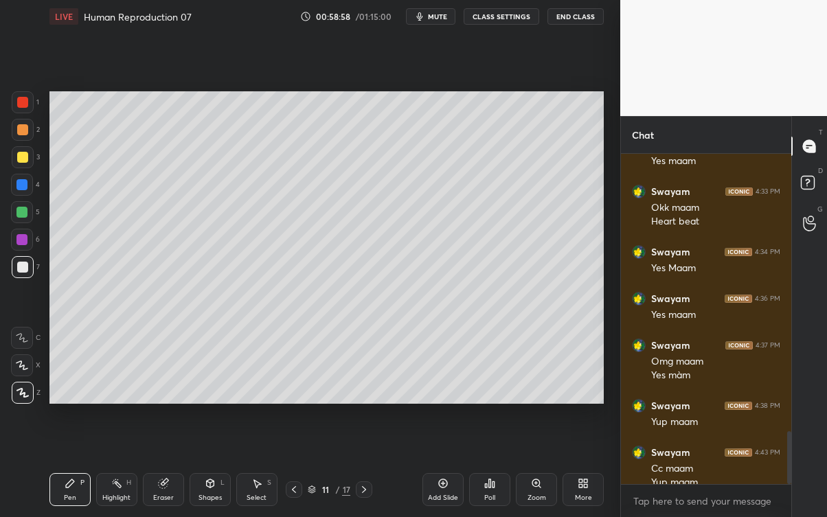
scroll to position [1747, 0]
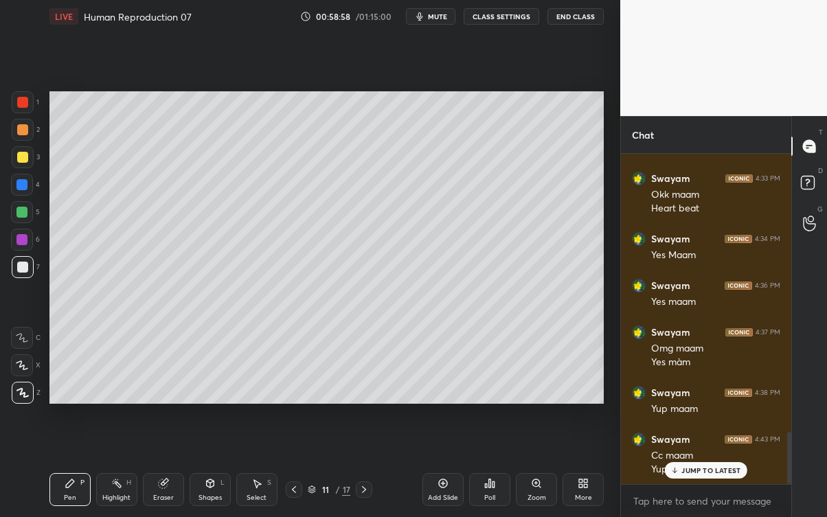
click at [293, 467] on div at bounding box center [294, 489] width 16 height 16
click at [694, 467] on div "JUMP TO LATEST" at bounding box center [706, 470] width 82 height 16
click at [368, 467] on icon at bounding box center [364, 489] width 11 height 11
click at [369, 467] on icon at bounding box center [364, 489] width 11 height 11
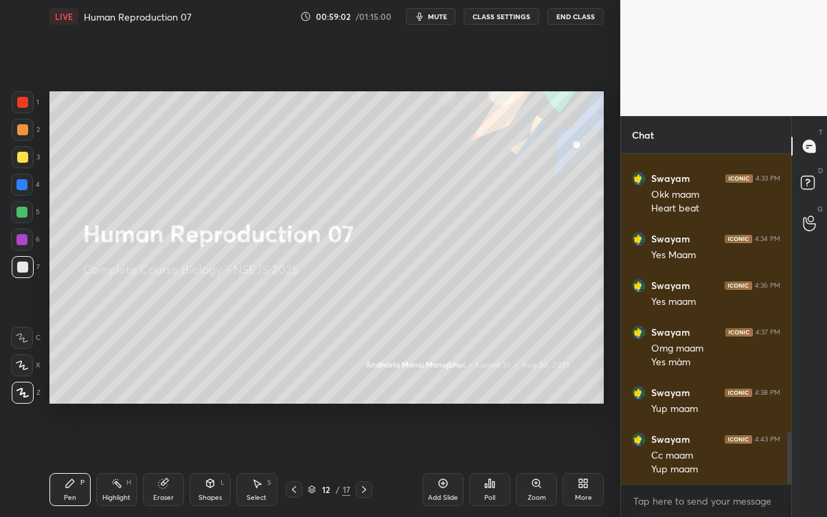
click at [295, 467] on icon at bounding box center [293, 489] width 11 height 11
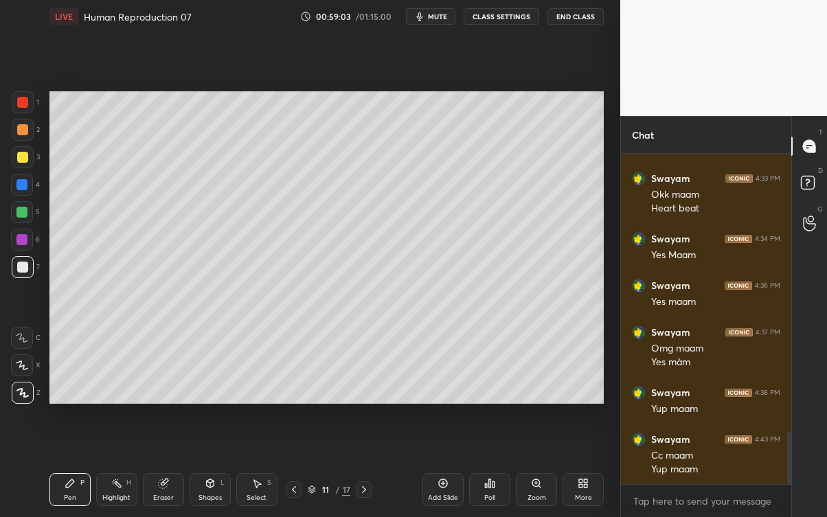
click at [438, 467] on div "Add Slide" at bounding box center [443, 498] width 30 height 7
click at [159, 467] on div "Pen P Highlight H Eraser Shapes L Select S 12 / 18 Add Slide Poll Zoom More" at bounding box center [326, 489] width 555 height 55
click at [163, 467] on div "Eraser" at bounding box center [163, 498] width 21 height 7
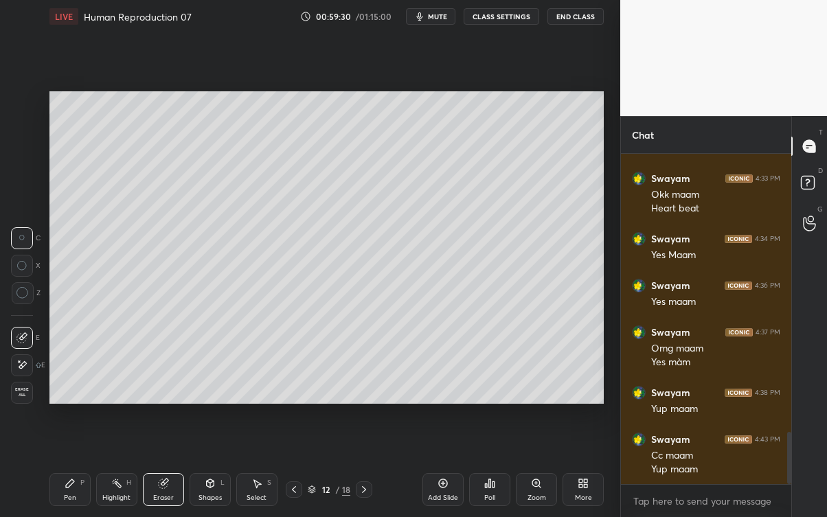
click at [69, 467] on icon at bounding box center [70, 483] width 8 height 8
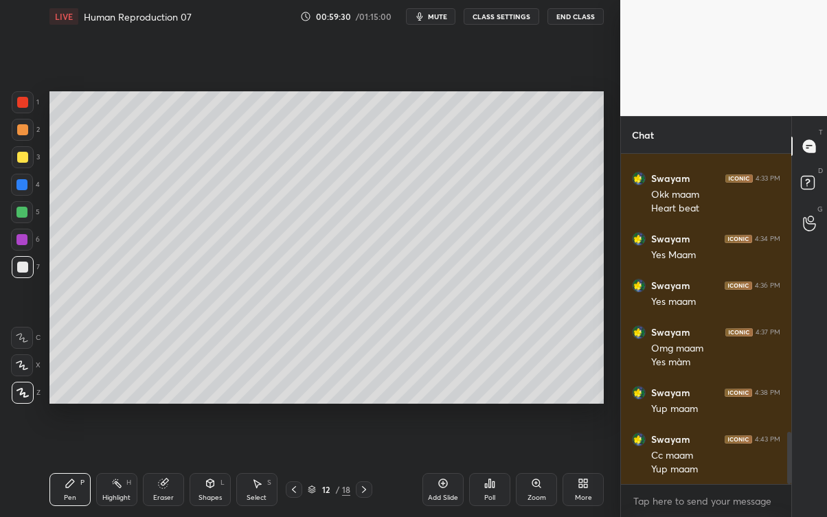
click at [73, 467] on icon at bounding box center [70, 483] width 11 height 11
click at [168, 467] on icon at bounding box center [163, 483] width 11 height 11
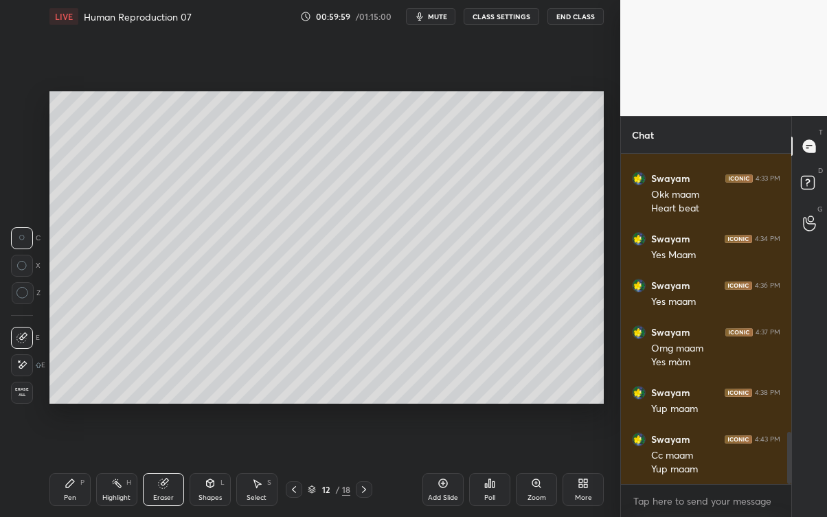
click at [70, 467] on div "Pen P" at bounding box center [69, 489] width 41 height 33
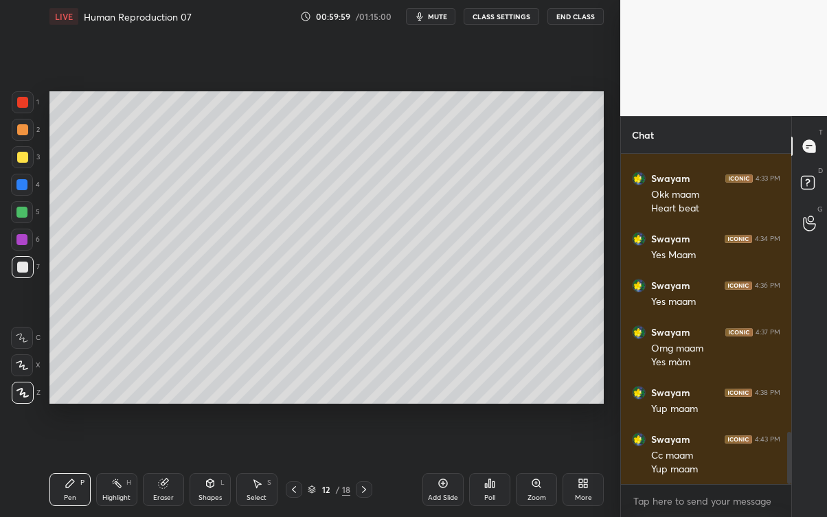
click at [71, 467] on icon at bounding box center [70, 483] width 11 height 11
click at [30, 162] on div at bounding box center [23, 157] width 22 height 22
click at [23, 269] on div at bounding box center [22, 267] width 11 height 11
click at [292, 467] on icon at bounding box center [293, 489] width 11 height 11
click at [288, 467] on div at bounding box center [294, 489] width 16 height 16
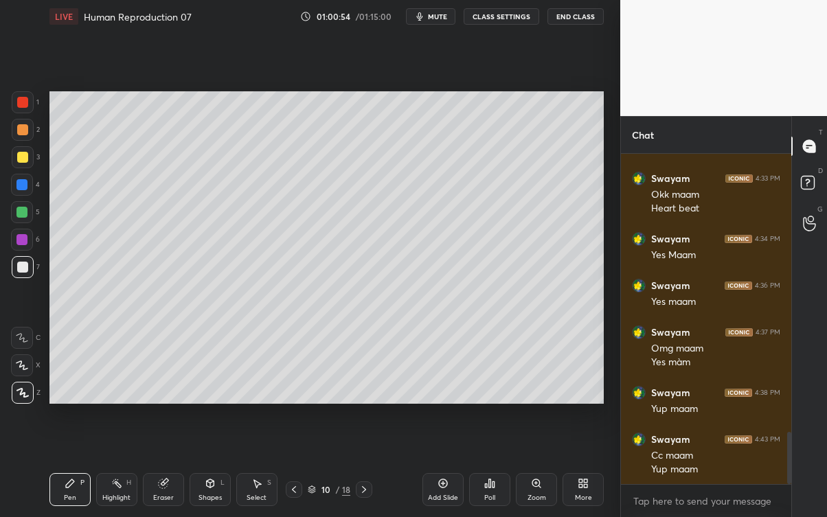
click at [299, 467] on icon at bounding box center [293, 489] width 11 height 11
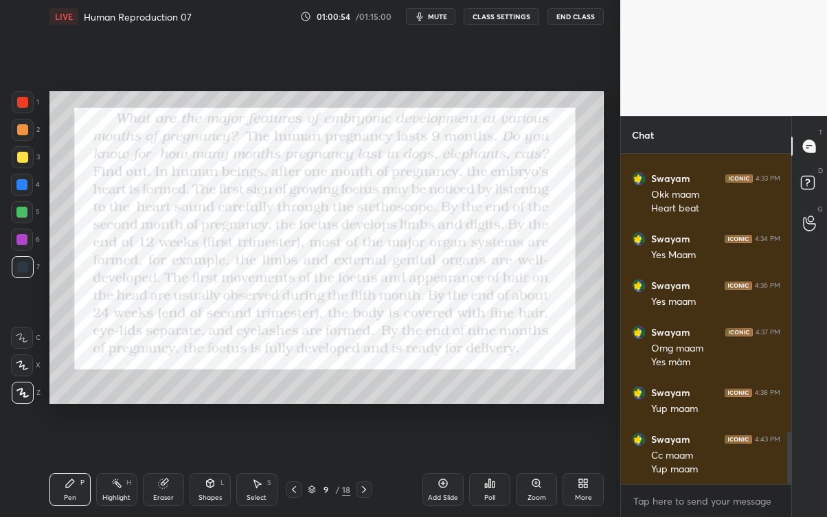
click at [296, 467] on icon at bounding box center [293, 489] width 11 height 11
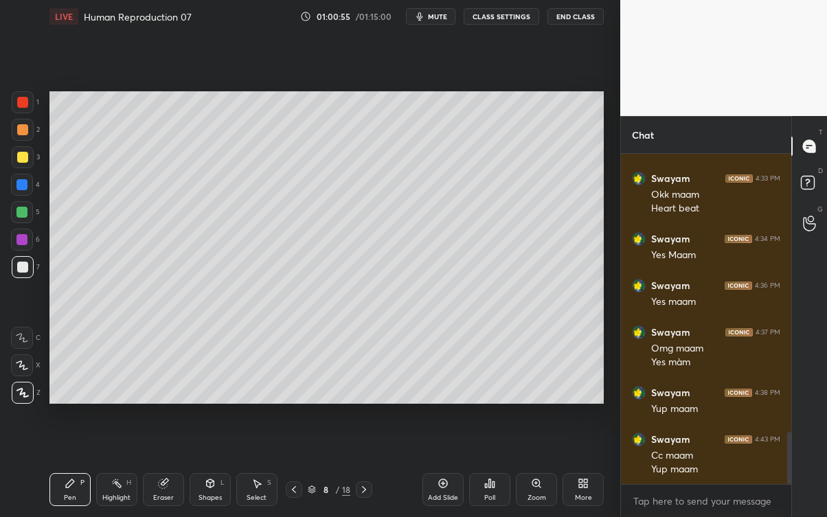
click at [297, 467] on icon at bounding box center [293, 489] width 11 height 11
click at [292, 467] on icon at bounding box center [293, 489] width 11 height 11
click at [367, 467] on icon at bounding box center [364, 489] width 11 height 11
click at [363, 467] on icon at bounding box center [364, 489] width 11 height 11
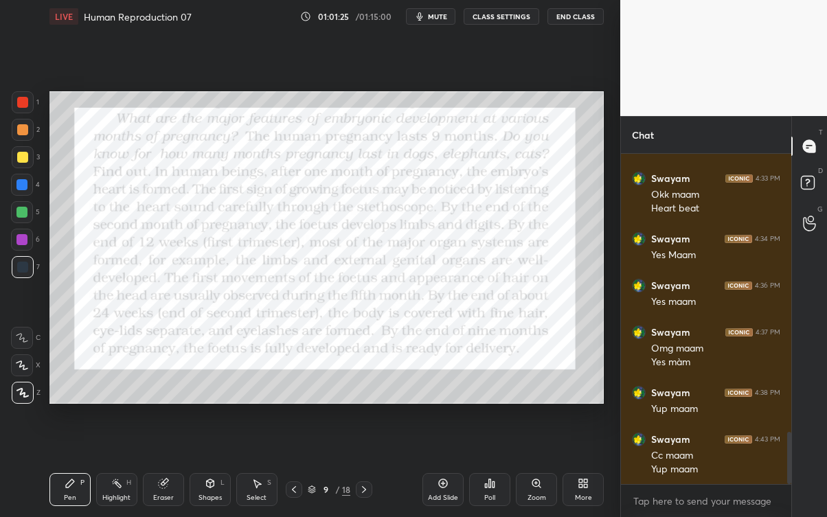
click at [370, 467] on div at bounding box center [364, 489] width 16 height 16
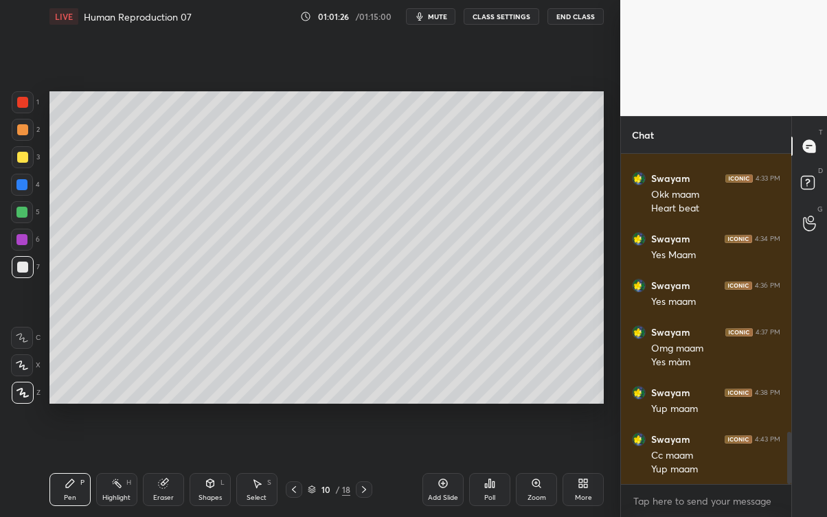
click at [367, 467] on icon at bounding box center [364, 489] width 11 height 11
click at [370, 467] on div at bounding box center [364, 489] width 16 height 16
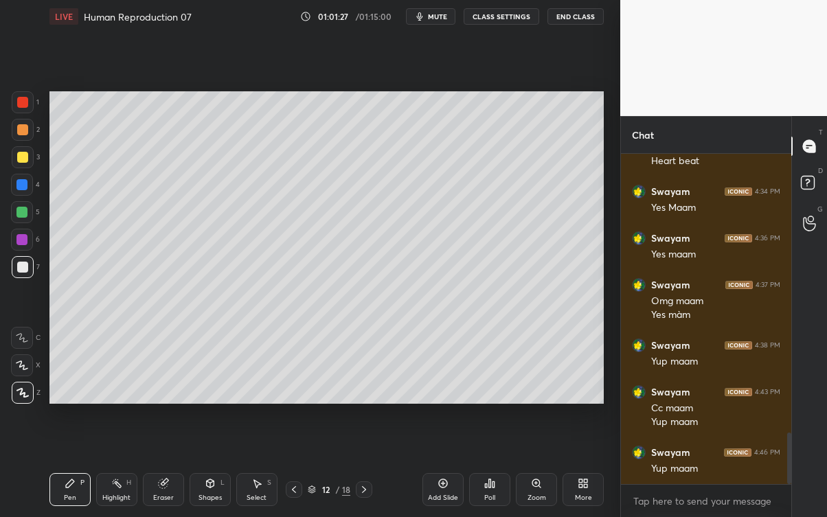
click at [372, 467] on div at bounding box center [364, 489] width 16 height 16
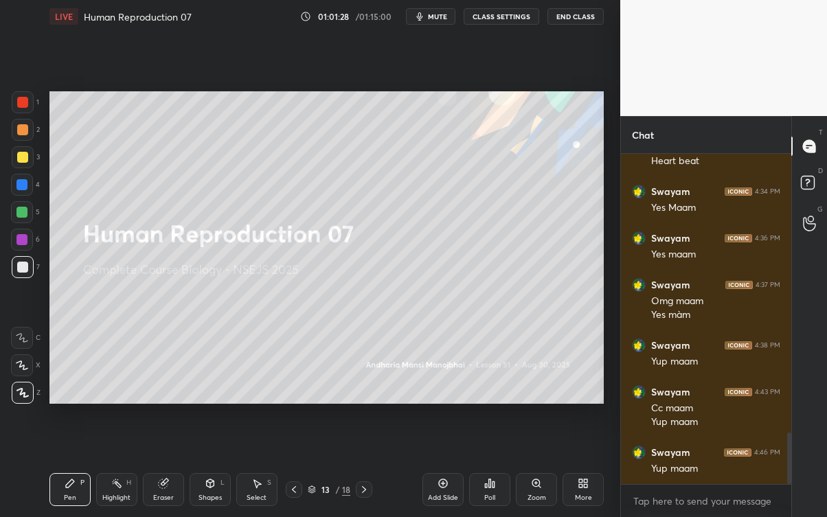
click at [291, 467] on icon at bounding box center [293, 489] width 11 height 11
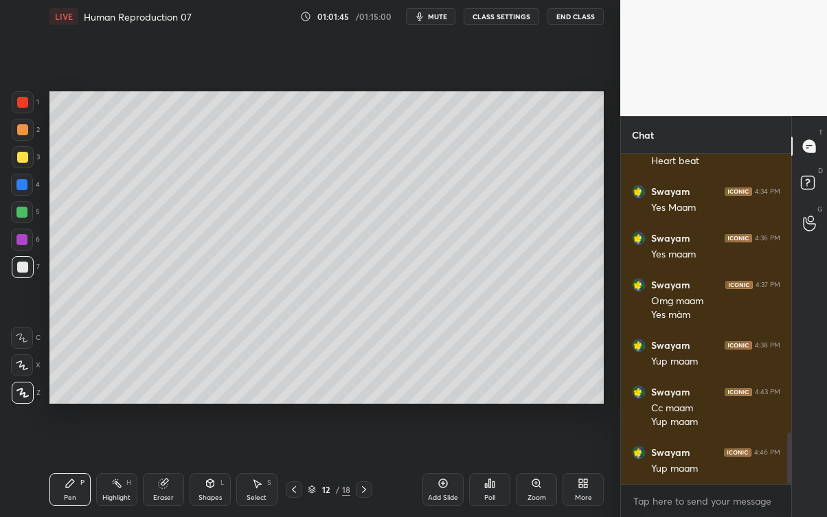
click at [22, 161] on div at bounding box center [22, 157] width 11 height 11
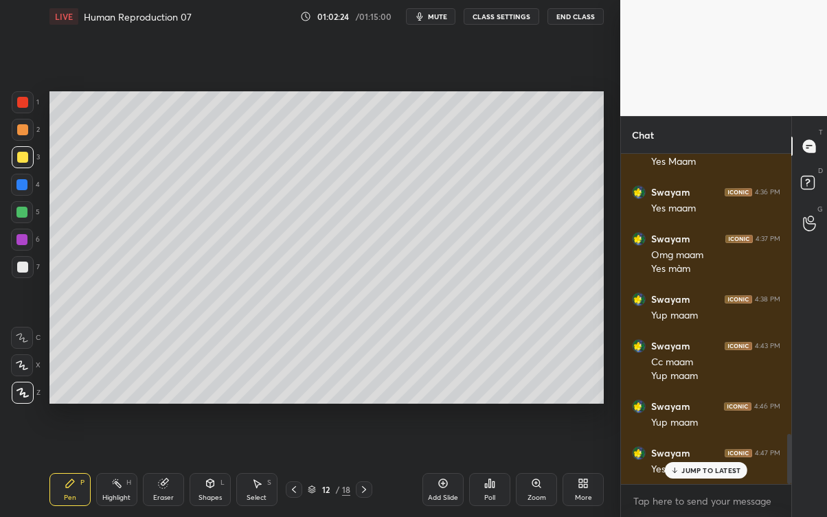
click at [682, 467] on p "JUMP TO LATEST" at bounding box center [710, 470] width 59 height 8
click at [435, 467] on div "Add Slide" at bounding box center [442, 489] width 41 height 33
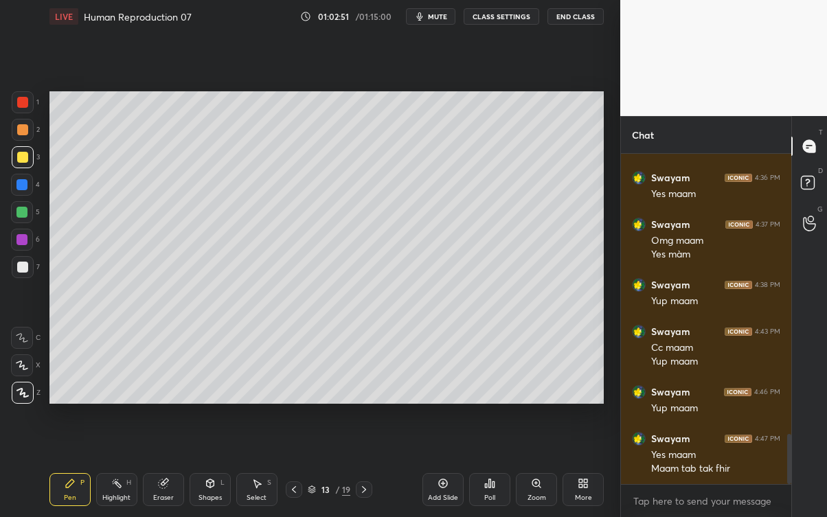
scroll to position [1868, 0]
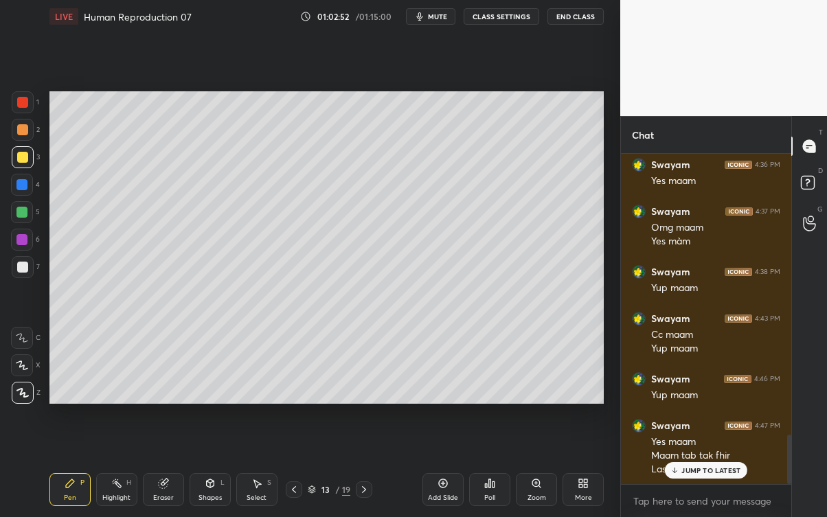
click at [716, 467] on div "JUMP TO LATEST" at bounding box center [706, 470] width 82 height 16
click at [294, 467] on div at bounding box center [294, 489] width 16 height 16
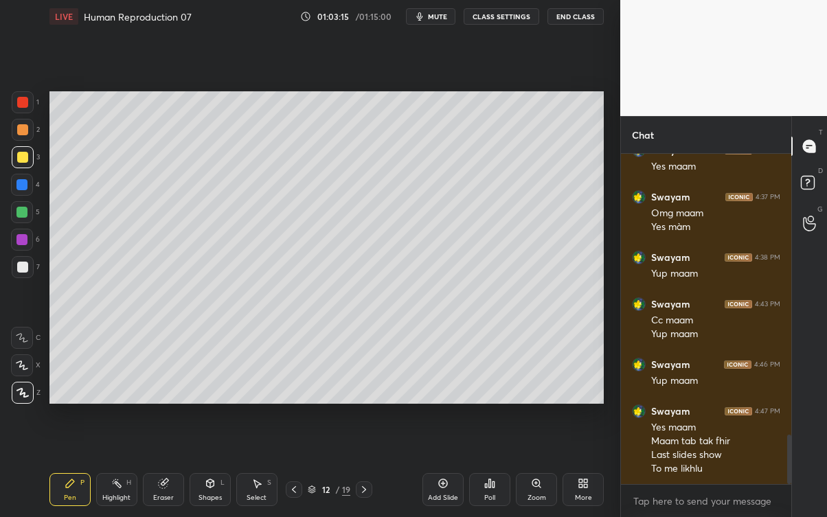
scroll to position [1929, 0]
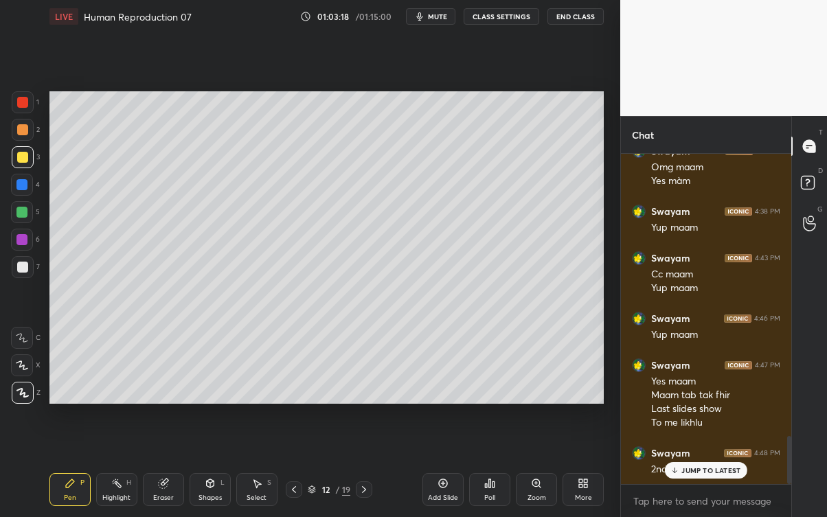
click at [698, 467] on p "JUMP TO LATEST" at bounding box center [710, 470] width 59 height 8
click at [302, 467] on div at bounding box center [294, 489] width 16 height 16
click at [349, 467] on div "19" at bounding box center [346, 490] width 8 height 12
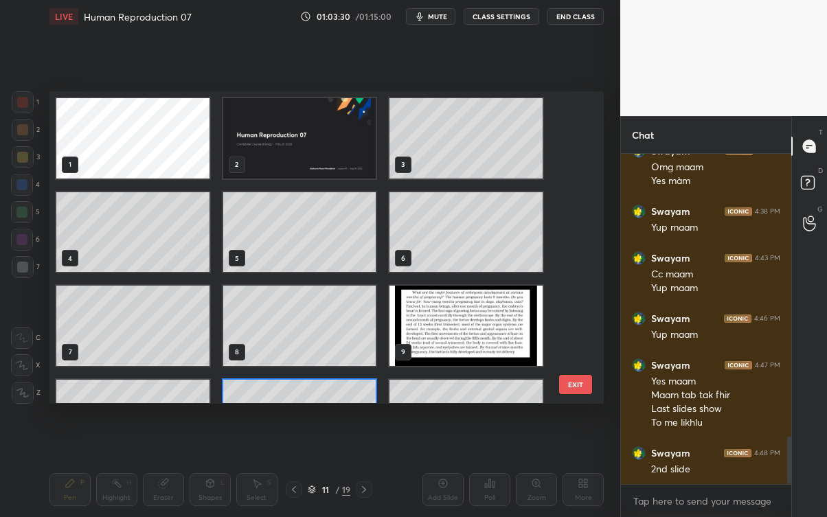
scroll to position [1943, 0]
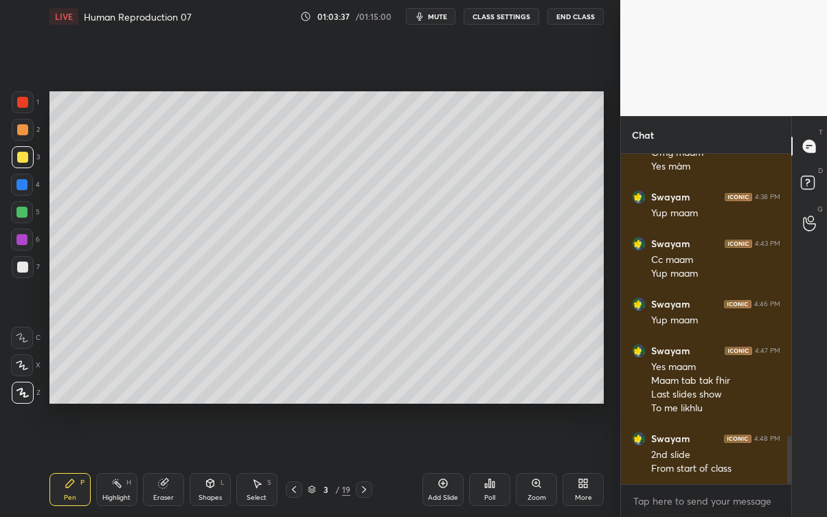
click at [364, 467] on icon at bounding box center [364, 489] width 11 height 11
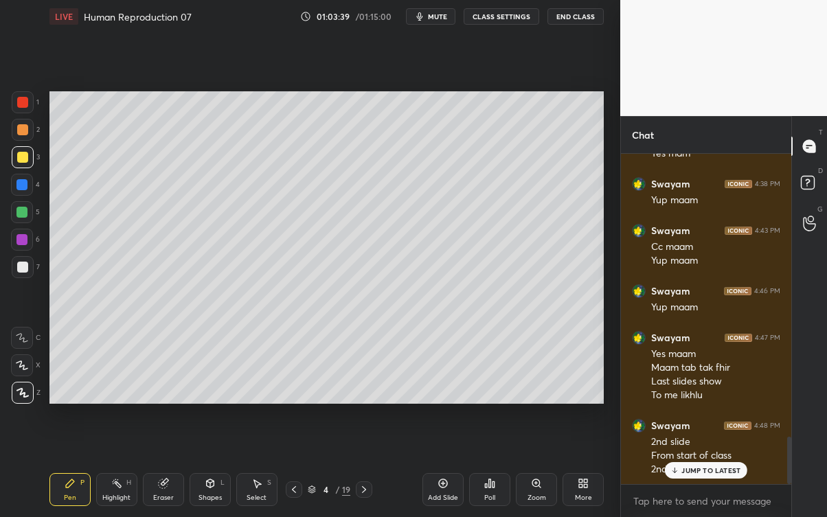
click at [705, 467] on p "JUMP TO LATEST" at bounding box center [710, 470] width 59 height 8
click at [371, 467] on div at bounding box center [364, 489] width 16 height 16
click at [370, 467] on div at bounding box center [364, 489] width 16 height 16
click at [365, 467] on icon at bounding box center [364, 489] width 4 height 7
click at [294, 467] on div at bounding box center [294, 489] width 16 height 16
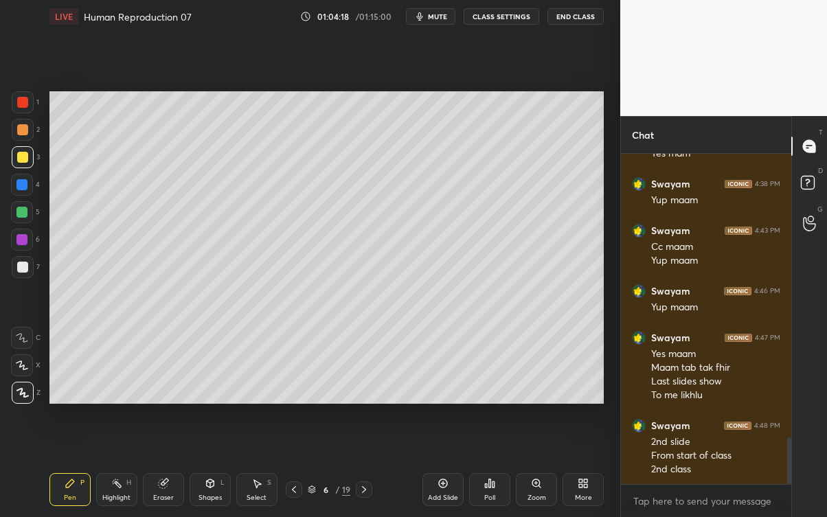
scroll to position [2004, 0]
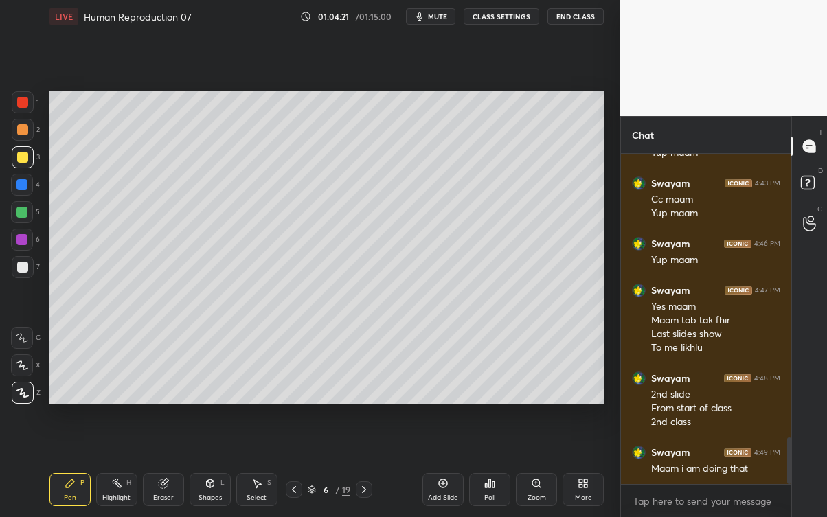
click at [364, 467] on icon at bounding box center [364, 489] width 11 height 11
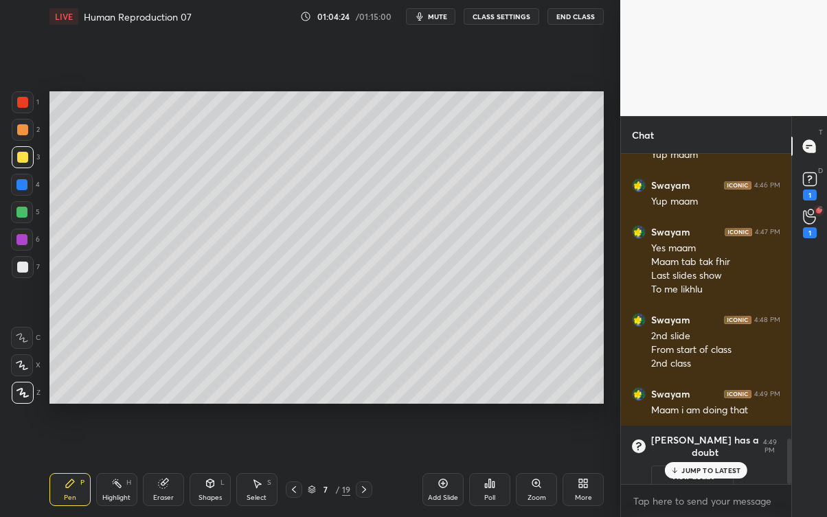
click at [722, 467] on p "JUMP TO LATEST" at bounding box center [710, 470] width 59 height 8
click at [701, 466] on button "View doubt" at bounding box center [692, 477] width 82 height 22
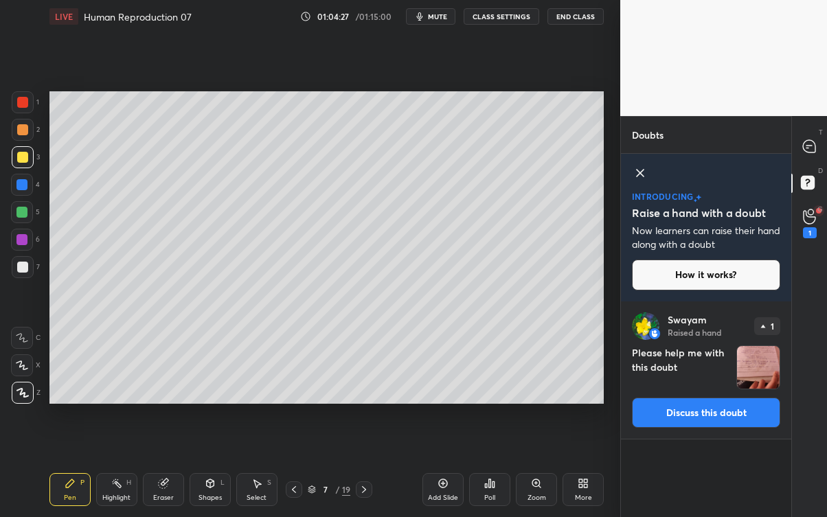
click at [736, 422] on button "Discuss this doubt" at bounding box center [706, 413] width 148 height 30
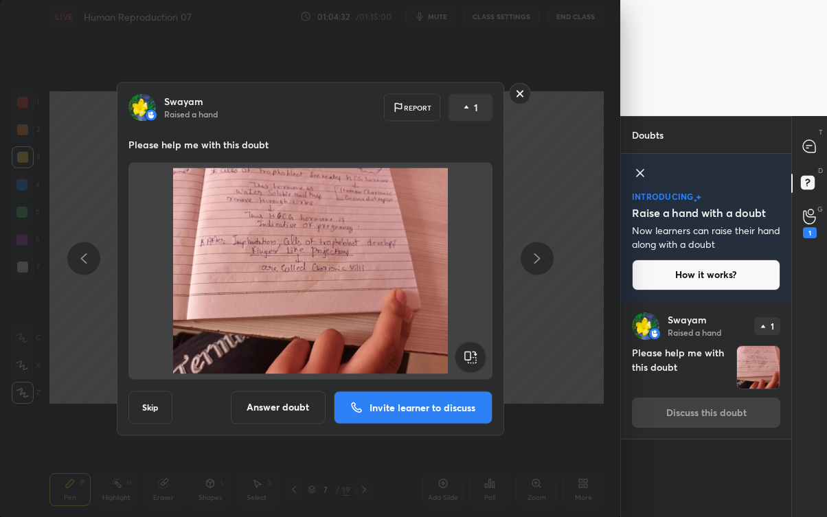
click at [558, 413] on div "Swayam Raised a hand Report 1 Please help me with this doubt Skip Answer doubt …" at bounding box center [310, 259] width 519 height 354
click at [282, 417] on button "Answer doubt" at bounding box center [278, 407] width 95 height 33
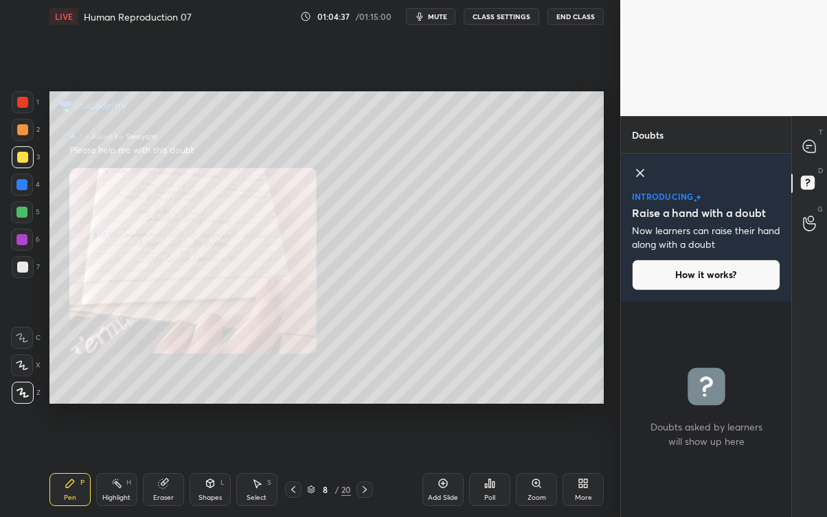
click at [297, 467] on div at bounding box center [293, 489] width 16 height 16
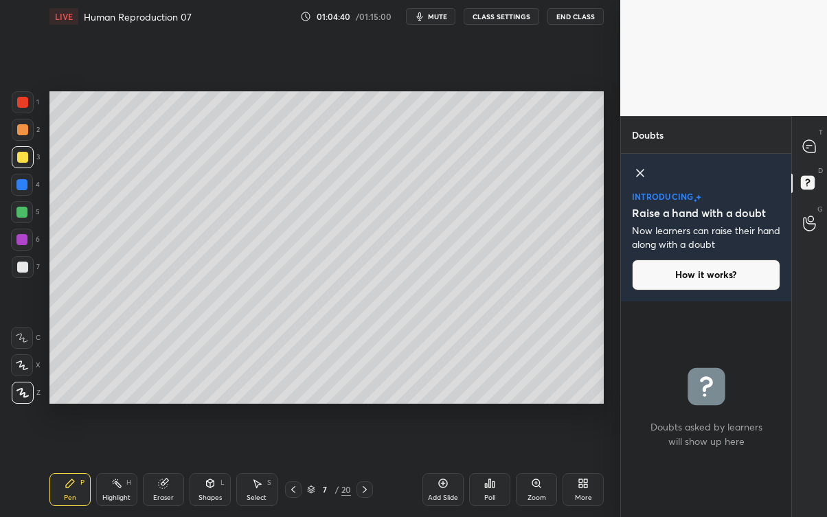
click at [365, 467] on div at bounding box center [364, 489] width 16 height 16
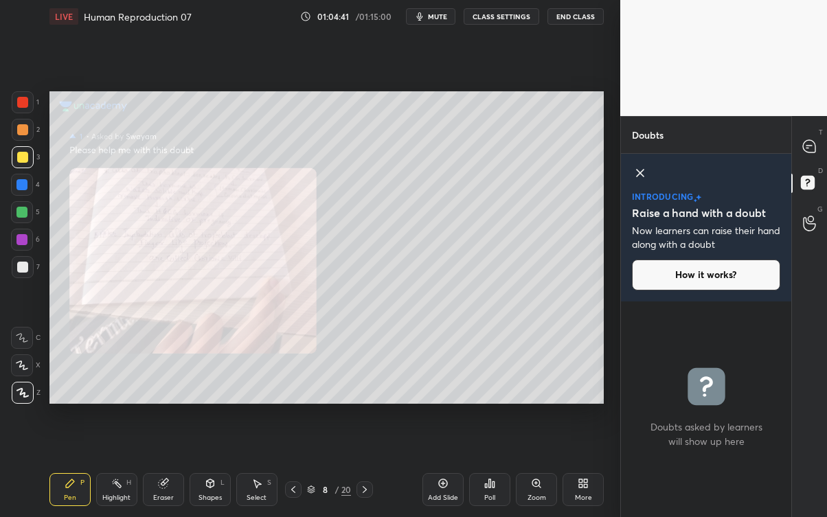
click at [371, 467] on div at bounding box center [364, 489] width 16 height 16
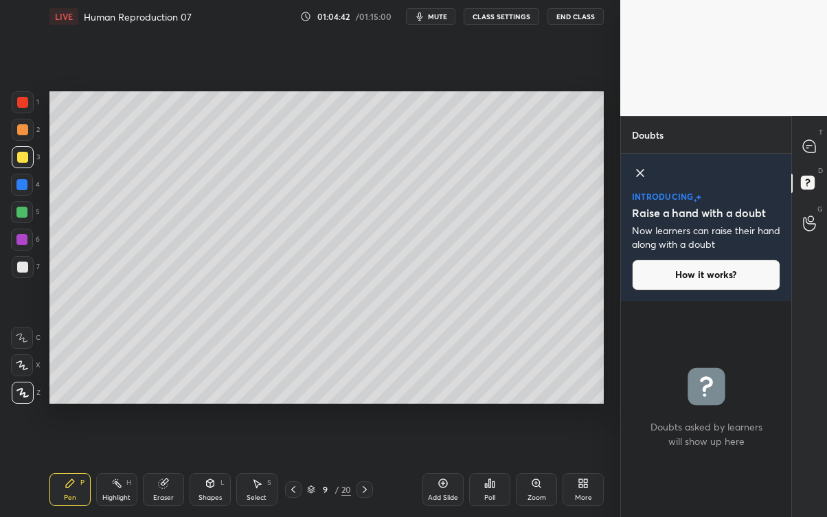
click at [298, 467] on icon at bounding box center [293, 489] width 11 height 11
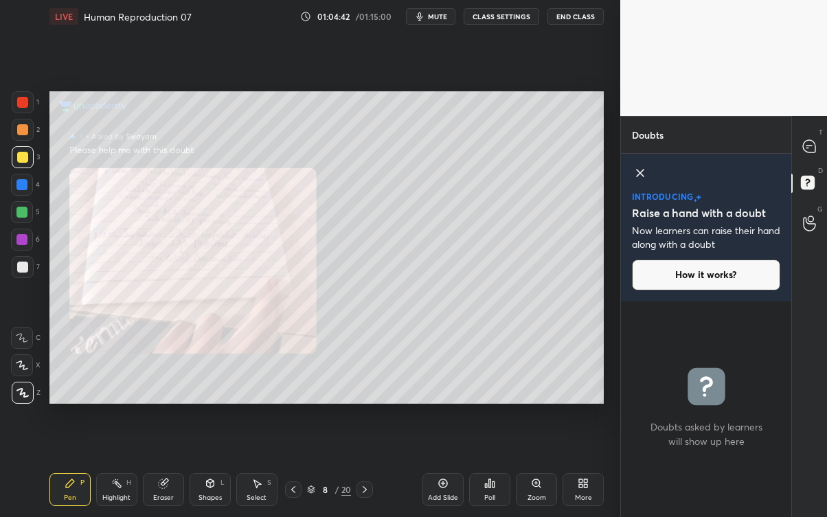
click at [294, 467] on icon at bounding box center [293, 489] width 11 height 11
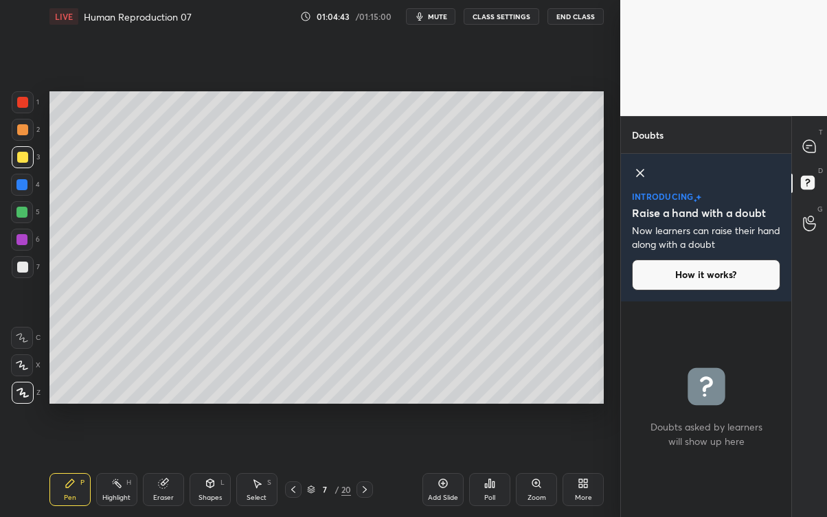
click at [292, 467] on icon at bounding box center [293, 489] width 11 height 11
click at [301, 467] on div at bounding box center [293, 489] width 16 height 16
click at [816, 156] on div at bounding box center [809, 146] width 27 height 25
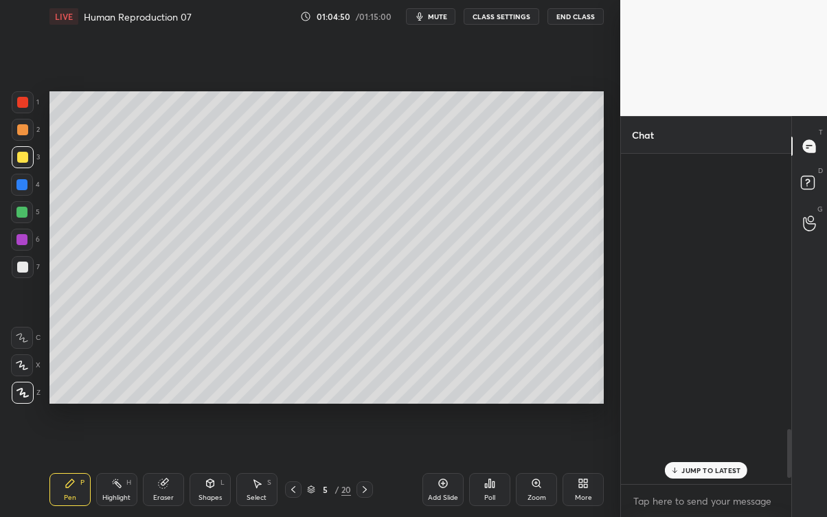
scroll to position [326, 166]
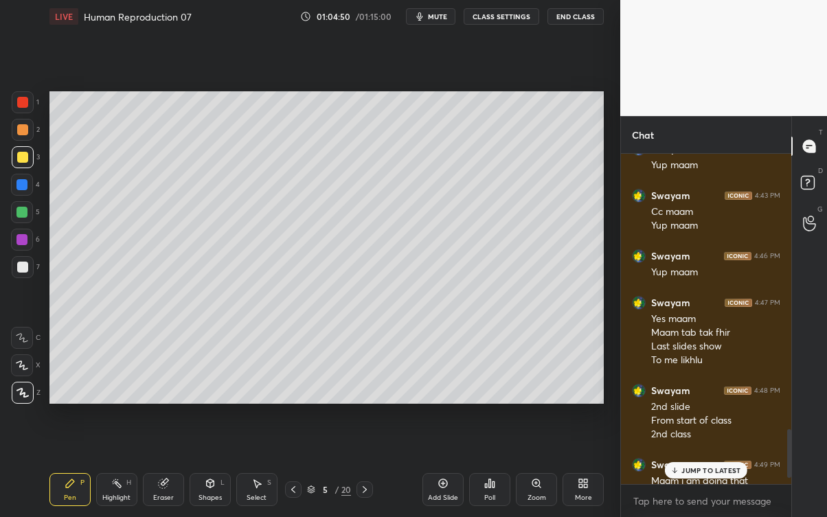
click at [815, 141] on icon at bounding box center [809, 146] width 14 height 14
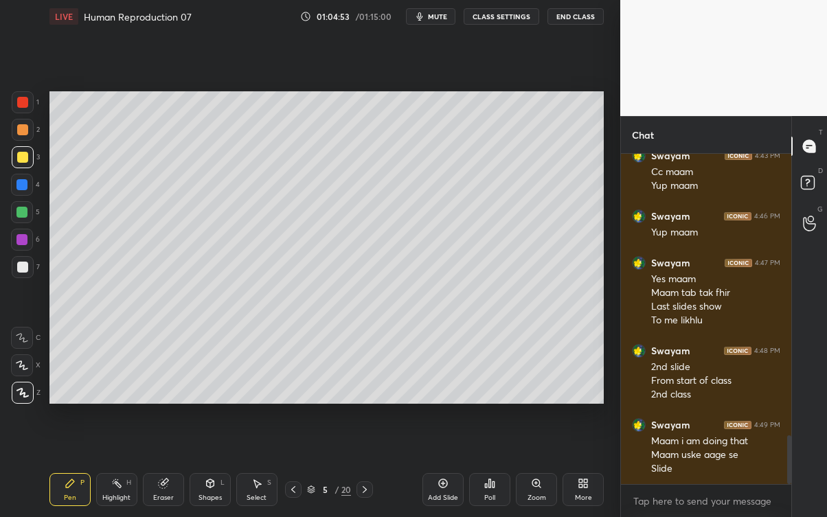
click at [372, 467] on div at bounding box center [364, 489] width 16 height 16
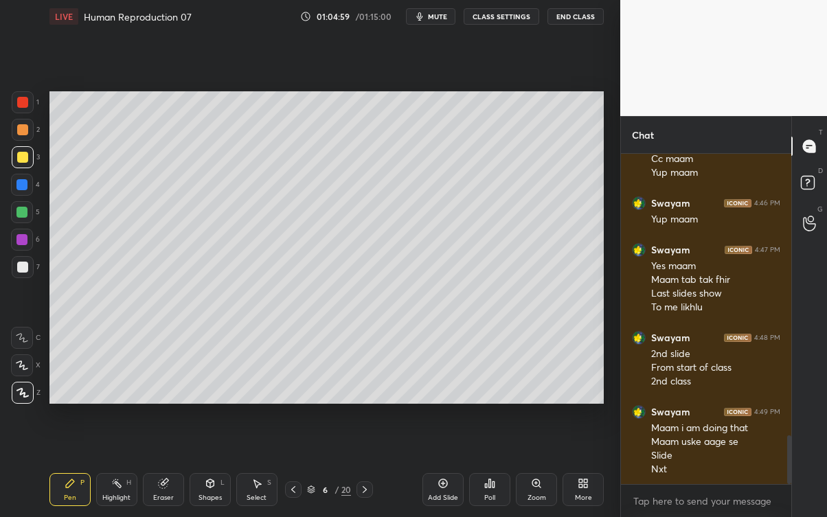
click at [294, 467] on div at bounding box center [293, 489] width 16 height 16
click at [370, 467] on icon at bounding box center [364, 489] width 11 height 11
click at [371, 467] on div at bounding box center [364, 489] width 16 height 16
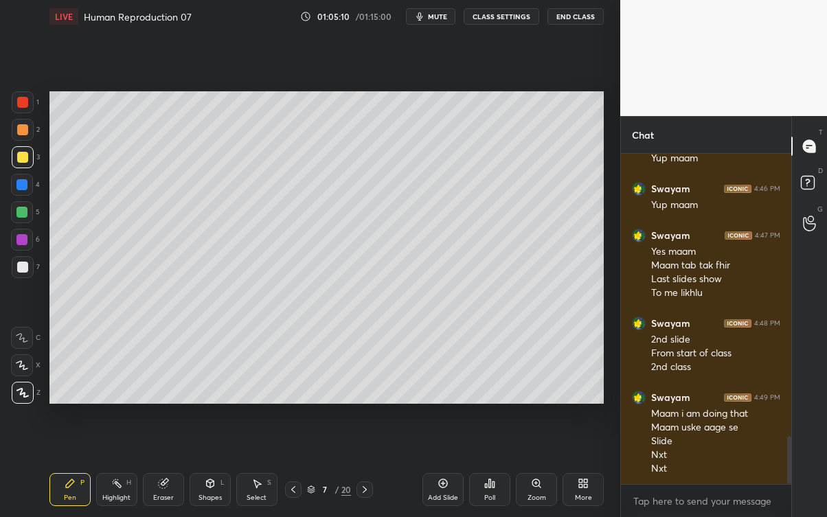
click at [365, 467] on icon at bounding box center [364, 489] width 11 height 11
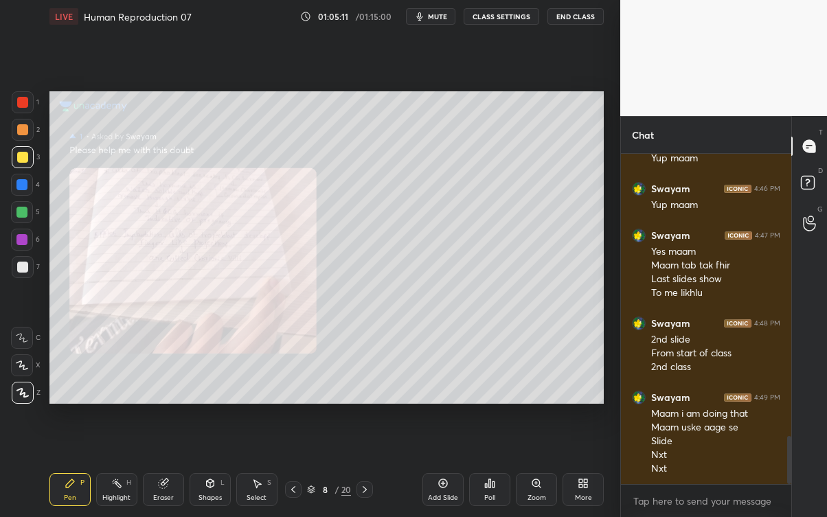
click at [372, 467] on div at bounding box center [364, 489] width 16 height 16
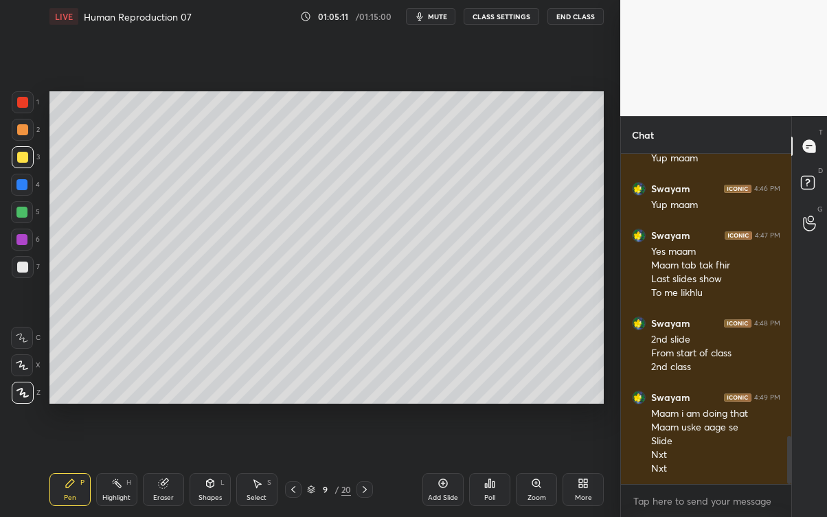
click at [373, 467] on div at bounding box center [364, 489] width 16 height 16
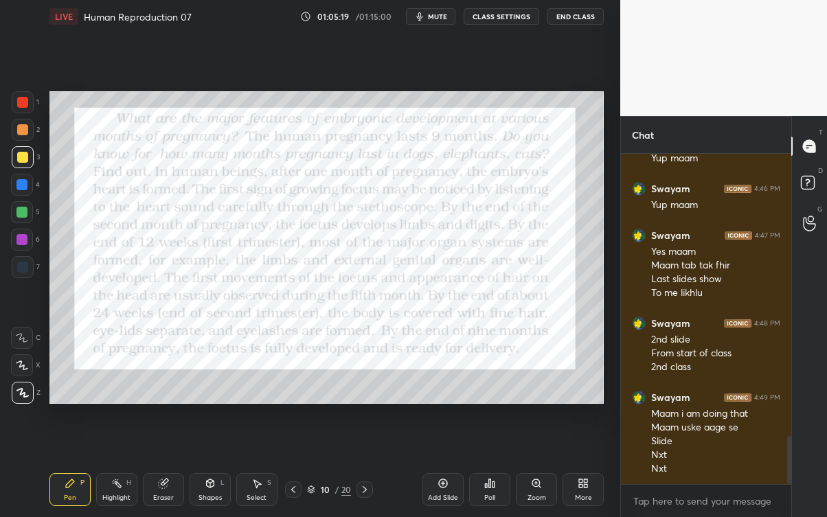
scroll to position [1974, 0]
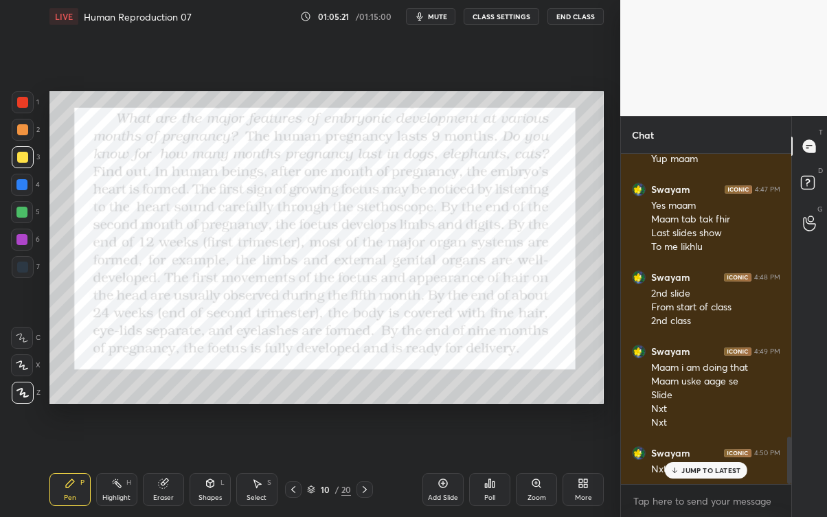
click at [370, 467] on div at bounding box center [364, 489] width 16 height 16
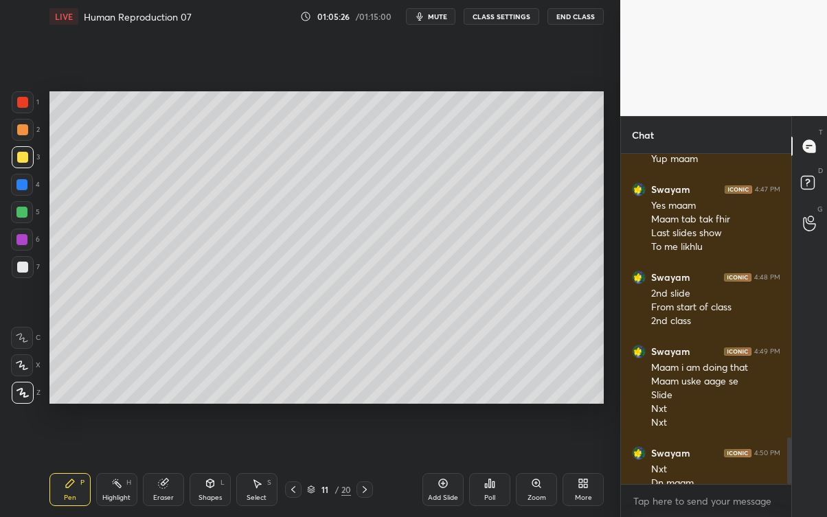
scroll to position [1988, 0]
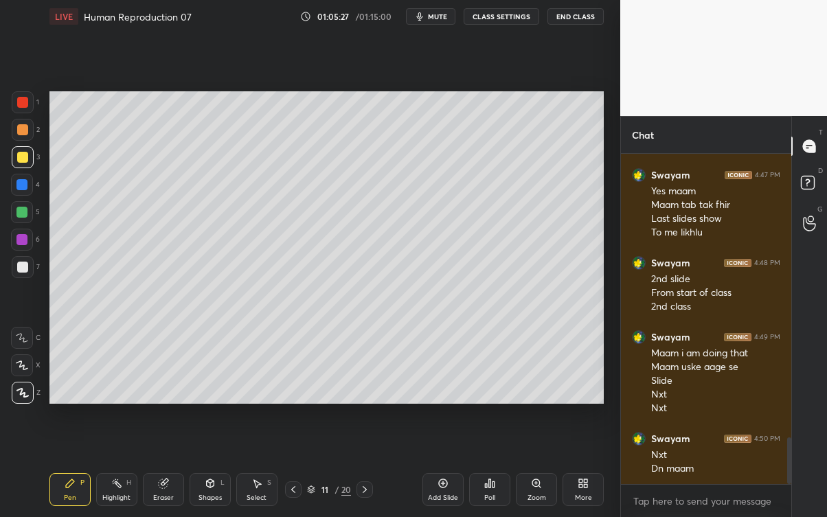
click at [372, 467] on div at bounding box center [364, 489] width 16 height 16
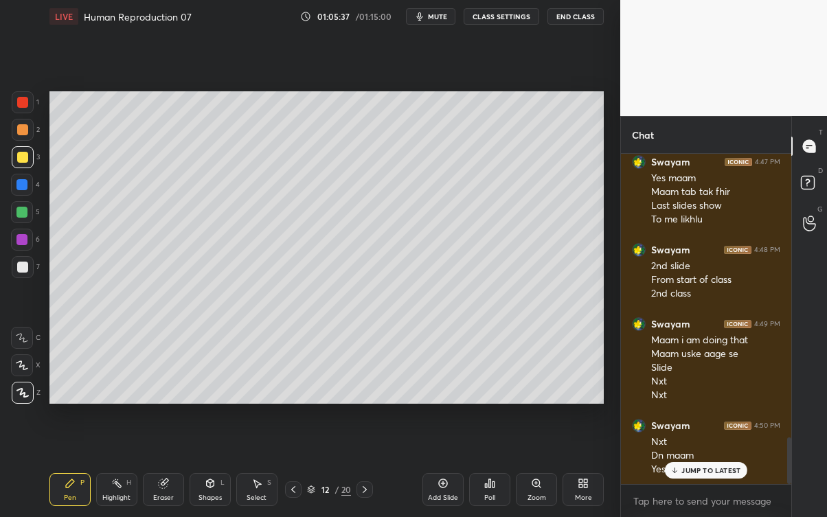
click at [367, 467] on icon at bounding box center [364, 489] width 11 height 11
click at [369, 467] on div at bounding box center [364, 489] width 16 height 16
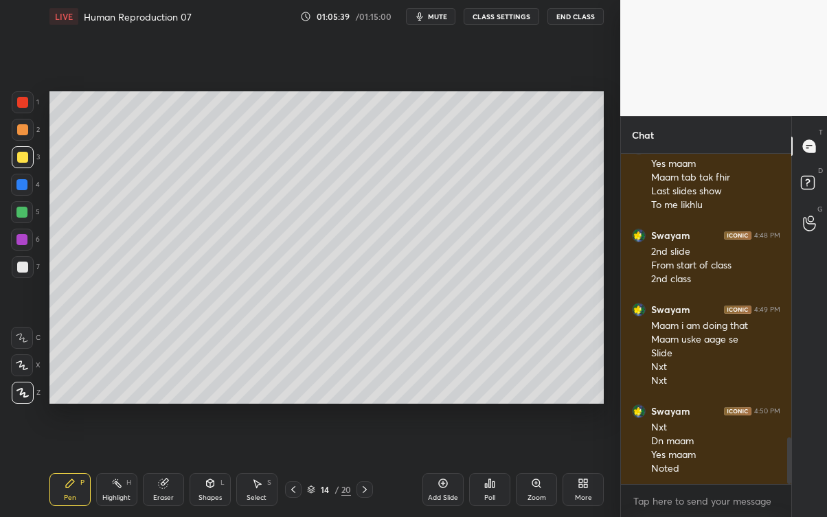
click at [302, 467] on div at bounding box center [293, 489] width 16 height 16
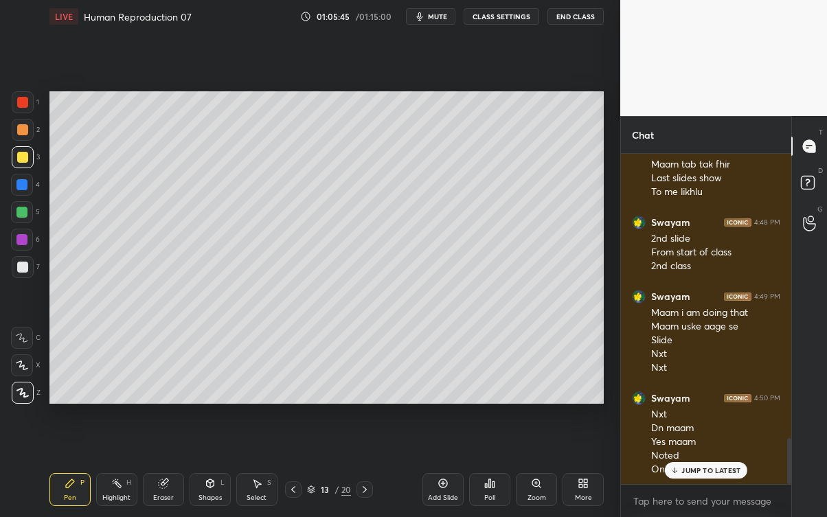
click at [725, 467] on div "JUMP TO LATEST" at bounding box center [706, 470] width 82 height 16
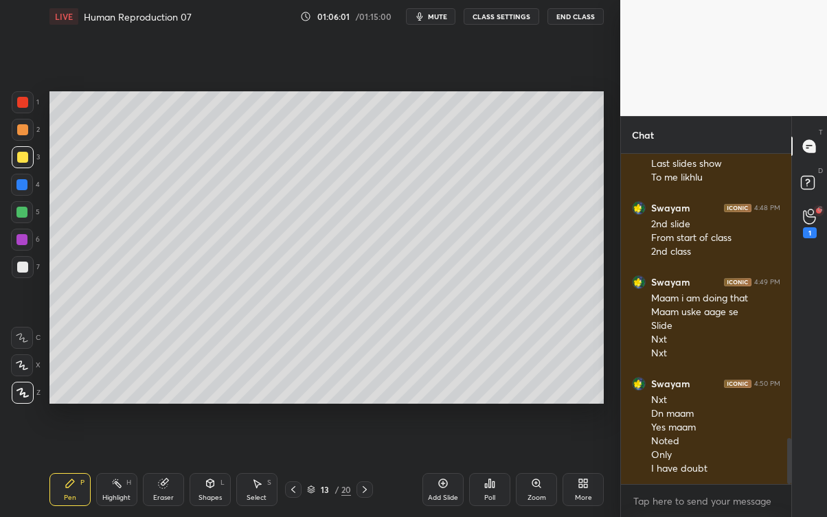
click at [808, 227] on div "1" at bounding box center [810, 232] width 14 height 11
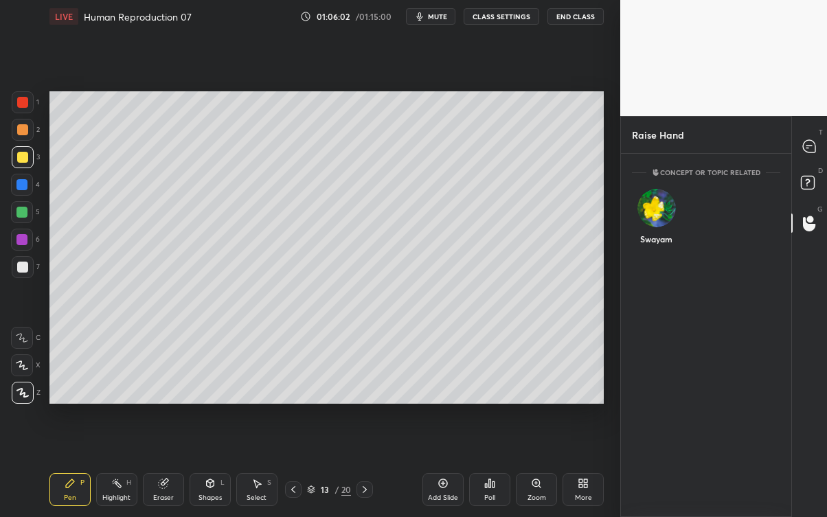
scroll to position [5, 4]
click at [657, 214] on img "grid" at bounding box center [656, 208] width 38 height 38
click at [650, 253] on button "INVITE" at bounding box center [656, 249] width 36 height 18
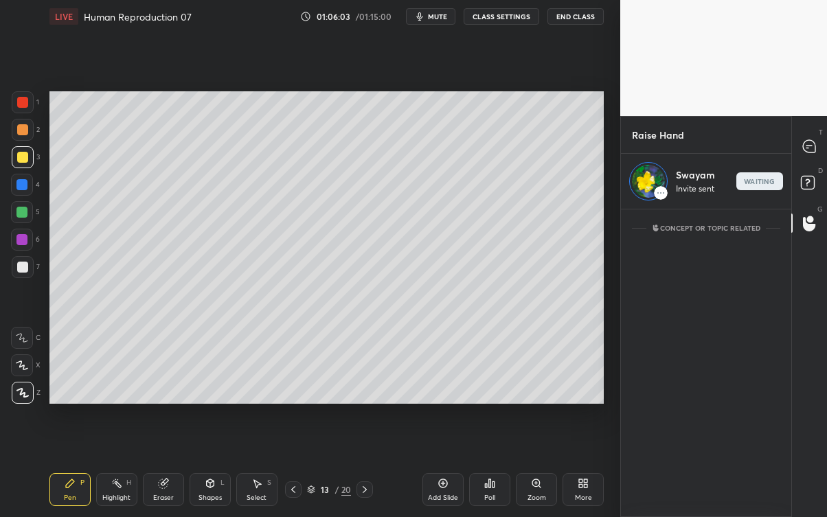
scroll to position [303, 166]
click at [293, 467] on icon at bounding box center [293, 489] width 11 height 11
click at [370, 467] on div at bounding box center [364, 489] width 16 height 16
click at [367, 467] on div at bounding box center [364, 489] width 16 height 16
click at [762, 176] on div "end" at bounding box center [760, 181] width 47 height 18
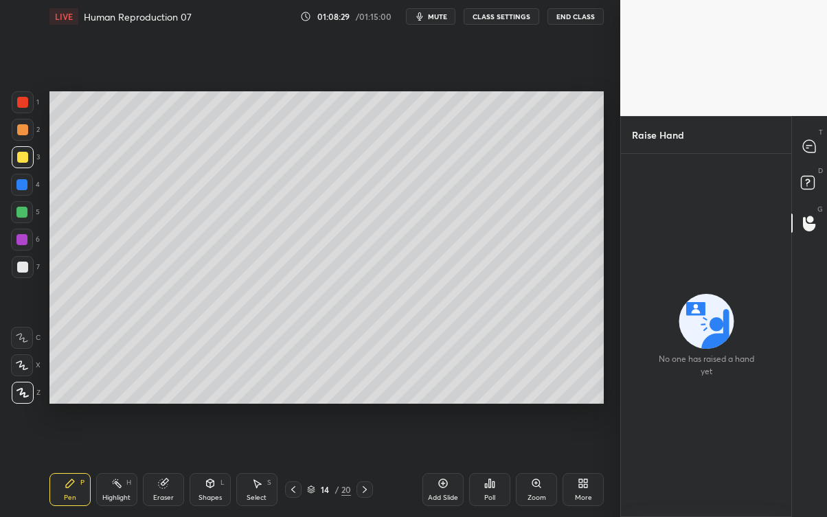
click at [808, 146] on icon at bounding box center [809, 146] width 12 height 12
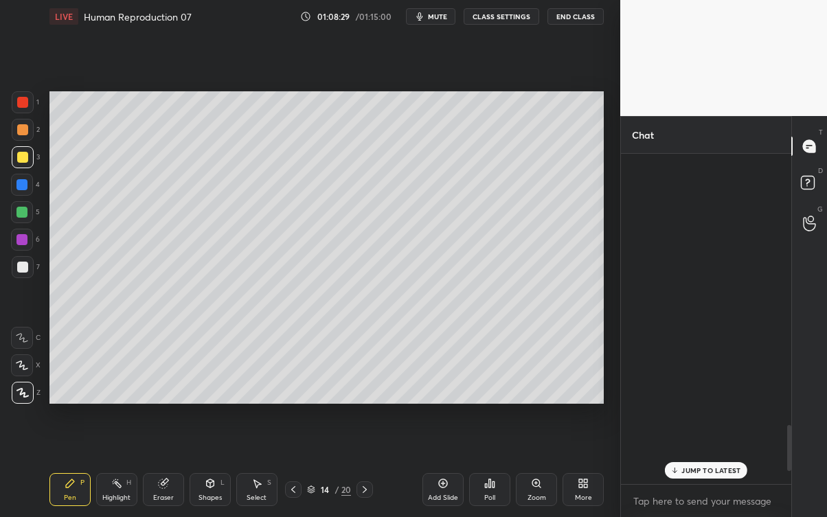
scroll to position [326, 166]
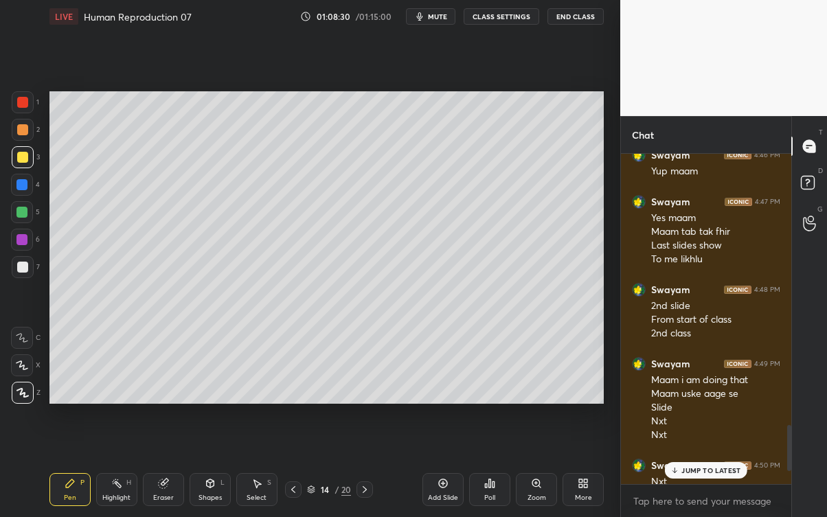
click at [582, 14] on button "End Class" at bounding box center [575, 16] width 56 height 16
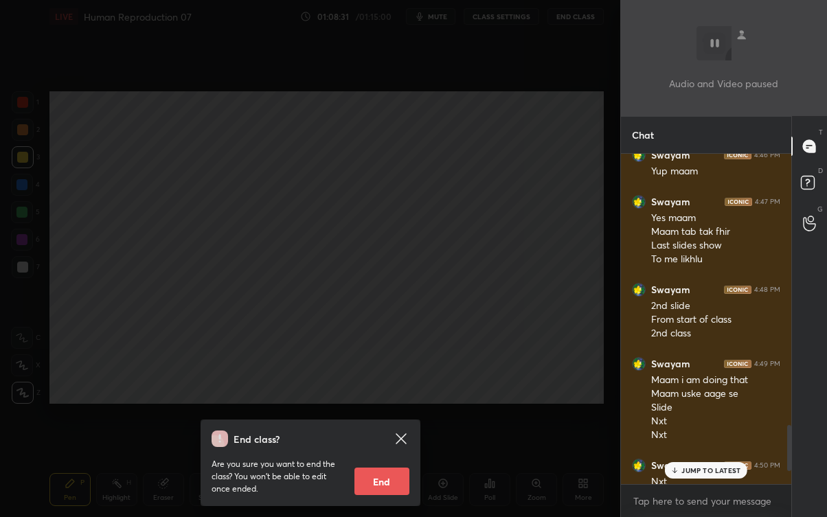
click at [398, 467] on button "End" at bounding box center [381, 481] width 55 height 27
type textarea "x"
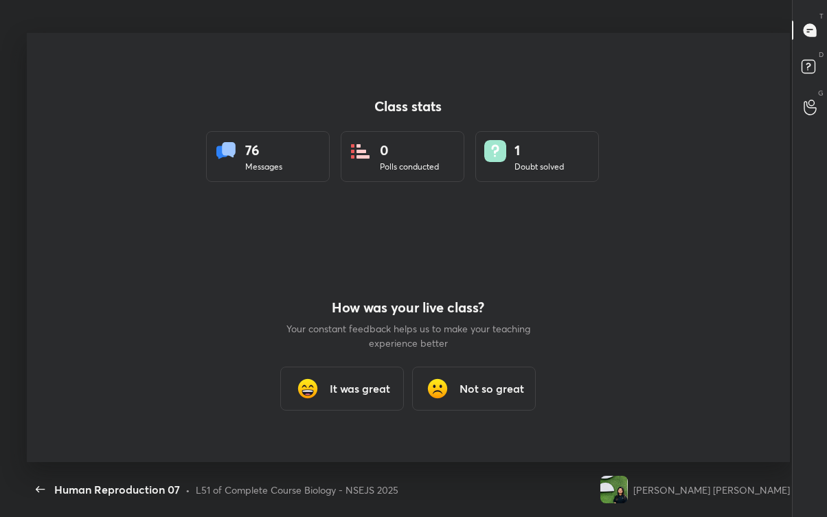
scroll to position [429, 816]
click at [45, 467] on icon "button" at bounding box center [40, 489] width 16 height 16
